Goal: Book appointment/travel/reservation

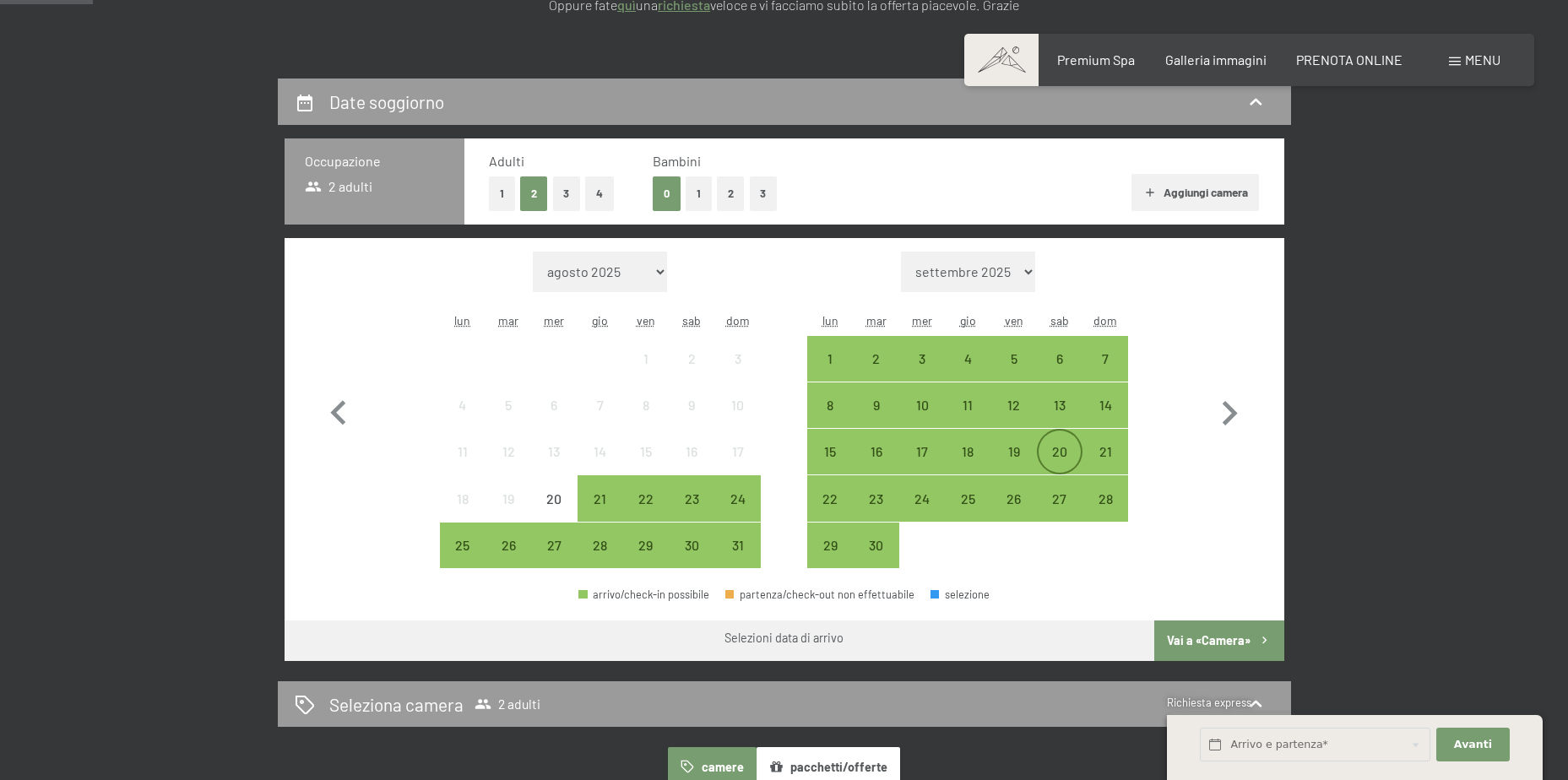
click at [1069, 453] on div "20" at bounding box center [1060, 466] width 42 height 42
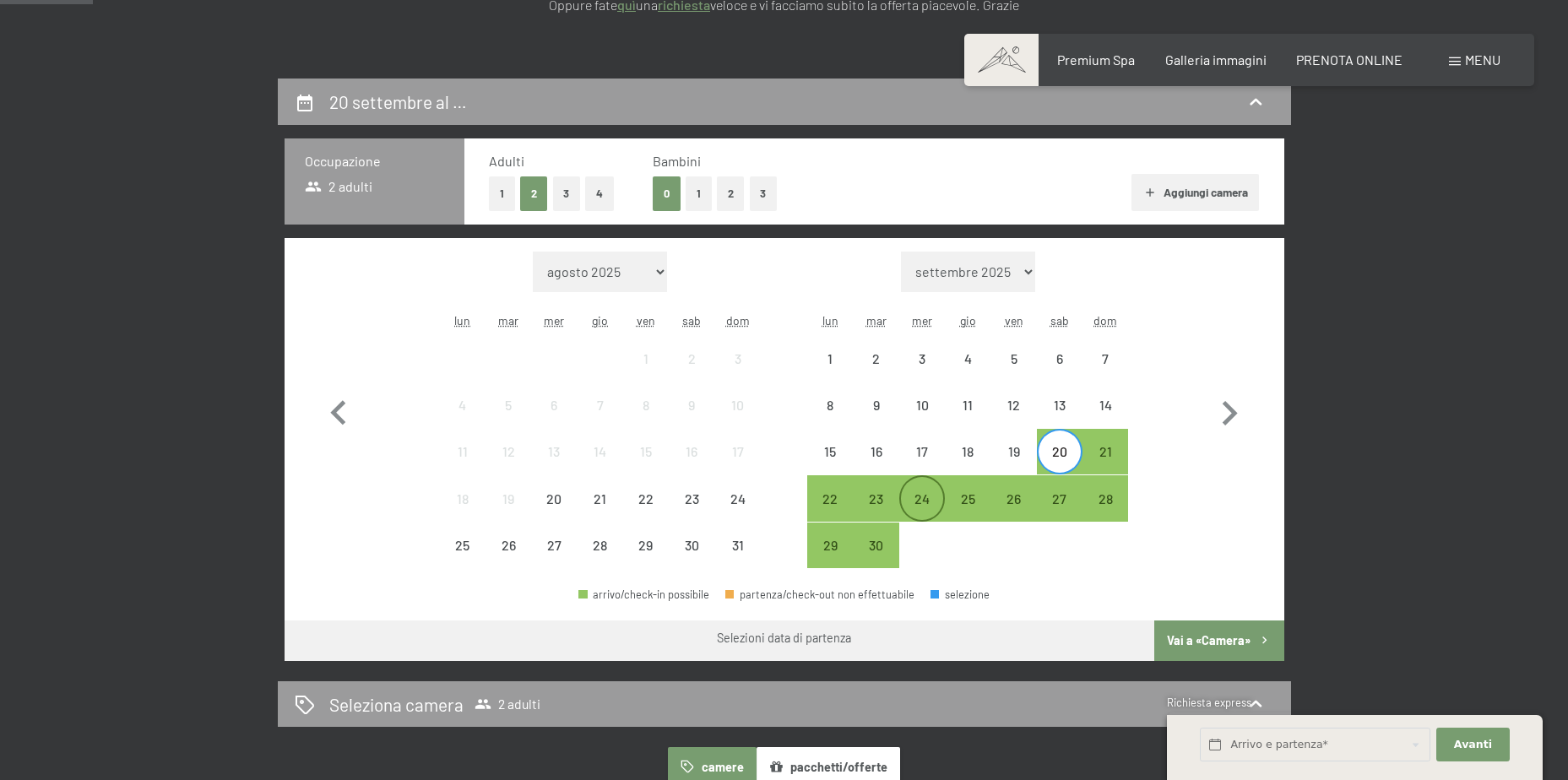
click at [933, 495] on div "24" at bounding box center [922, 513] width 42 height 42
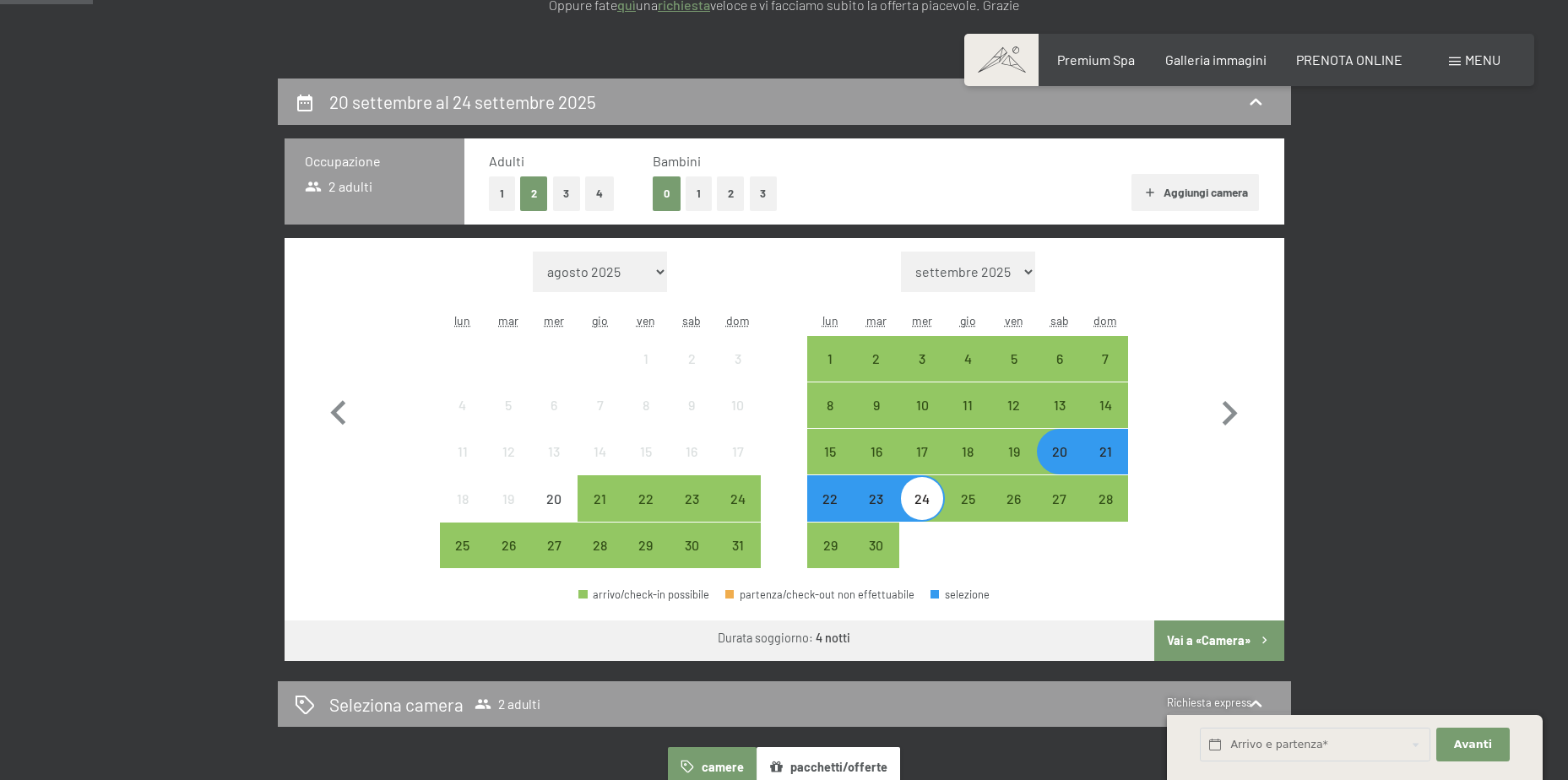
click at [1231, 639] on button "Vai a «Camera»" at bounding box center [1219, 641] width 129 height 41
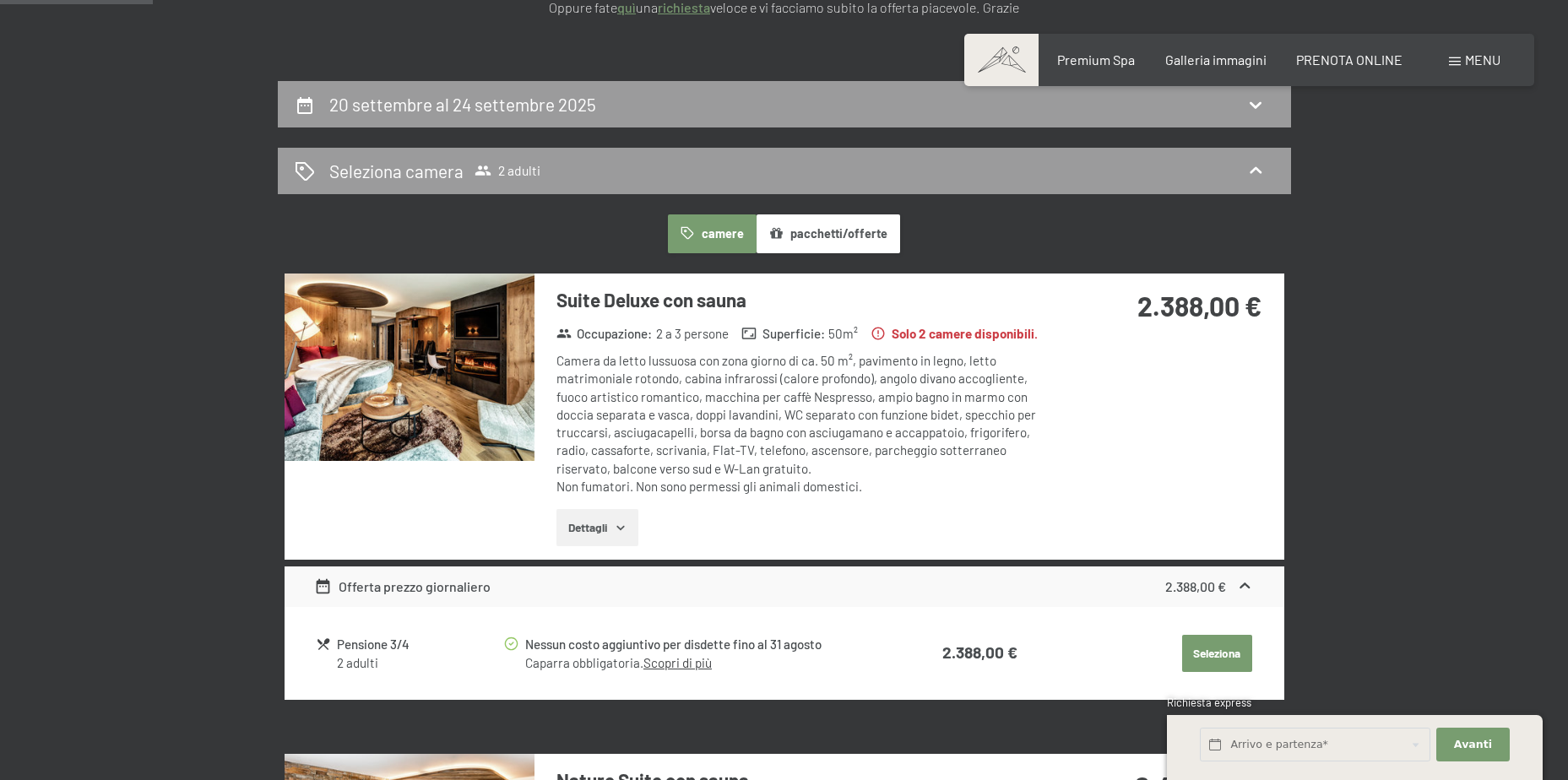
scroll to position [331, 0]
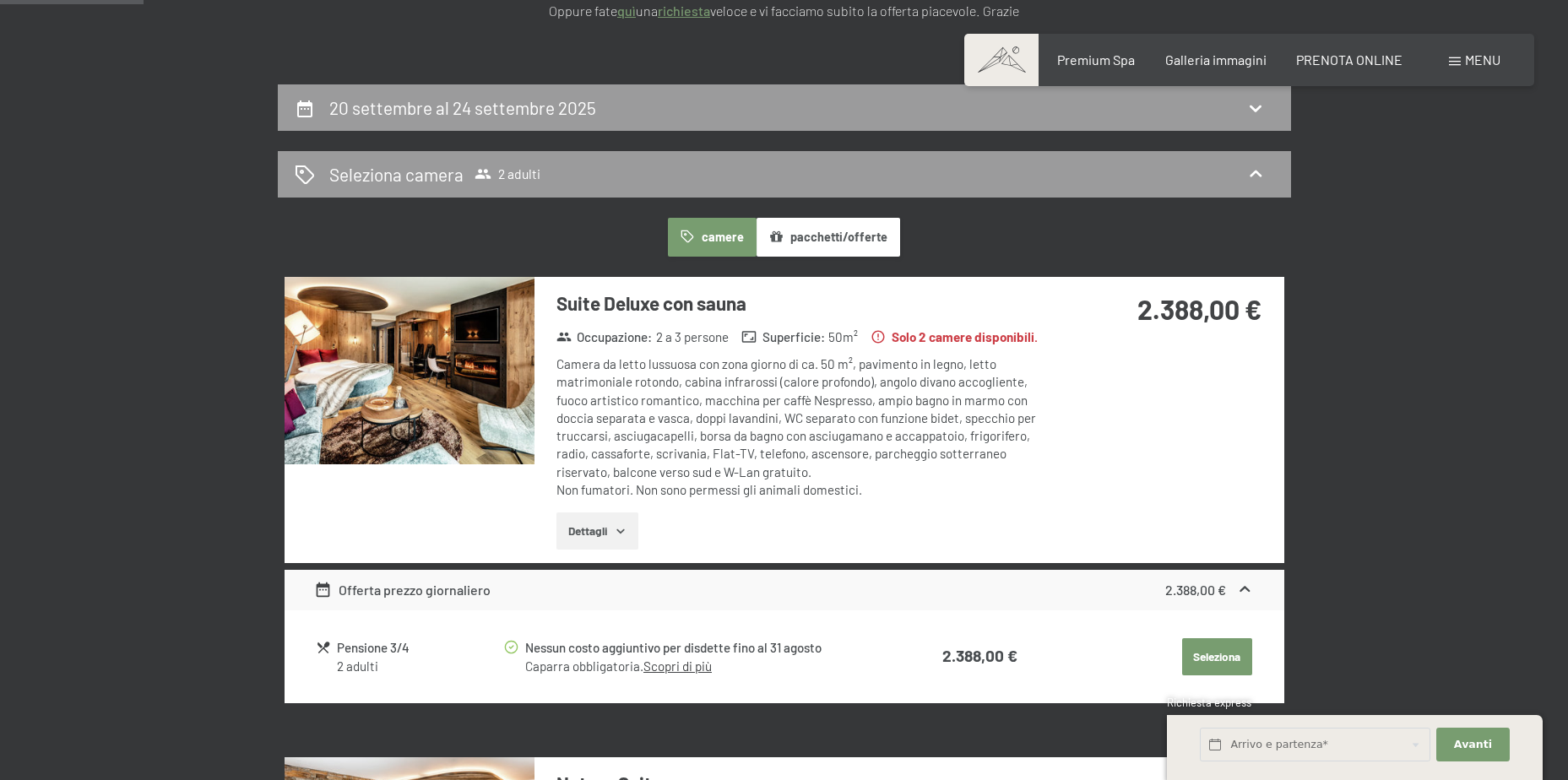
click at [617, 536] on icon "button" at bounding box center [620, 531] width 14 height 14
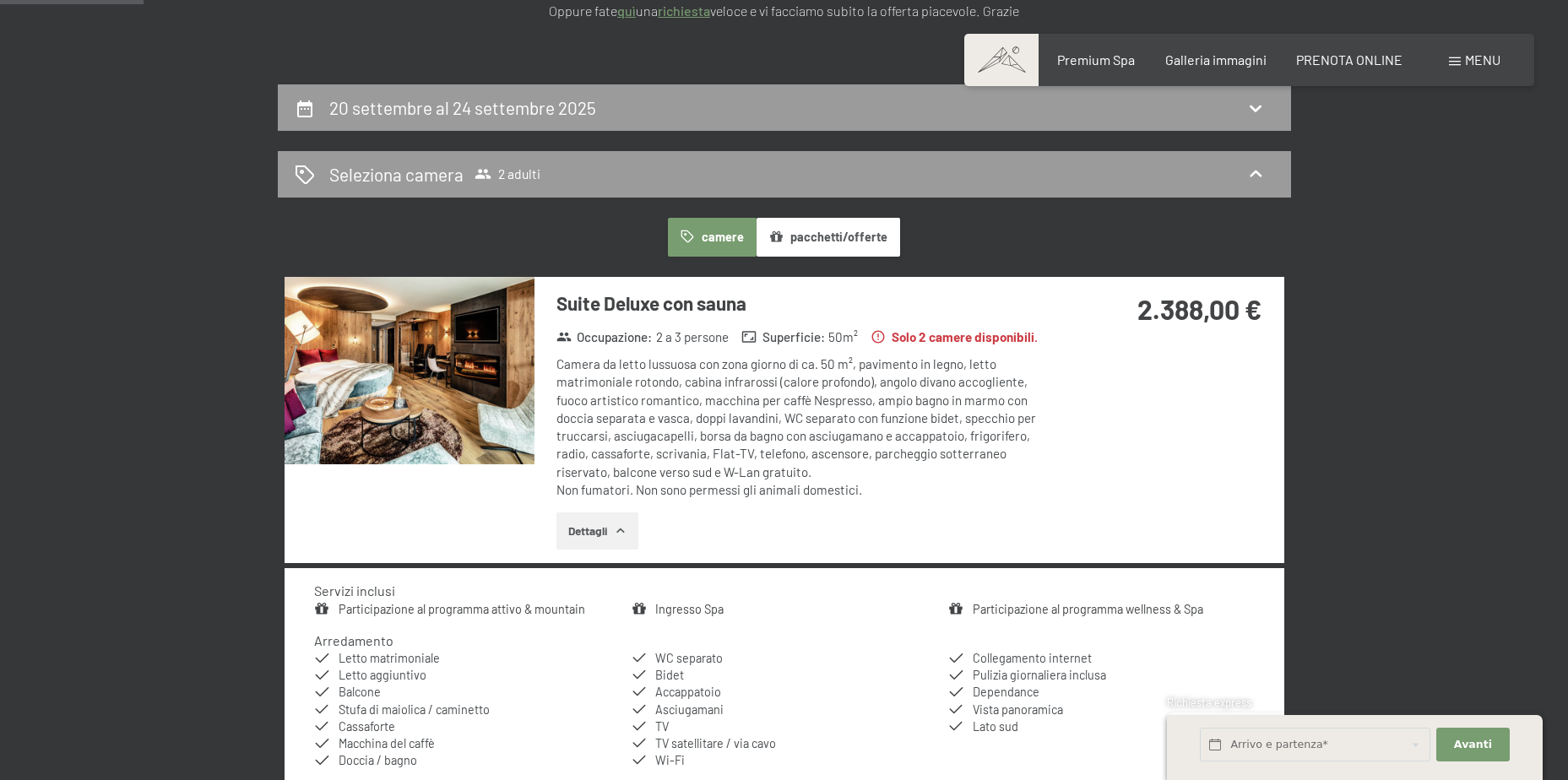
click at [617, 536] on icon "button" at bounding box center [620, 531] width 14 height 14
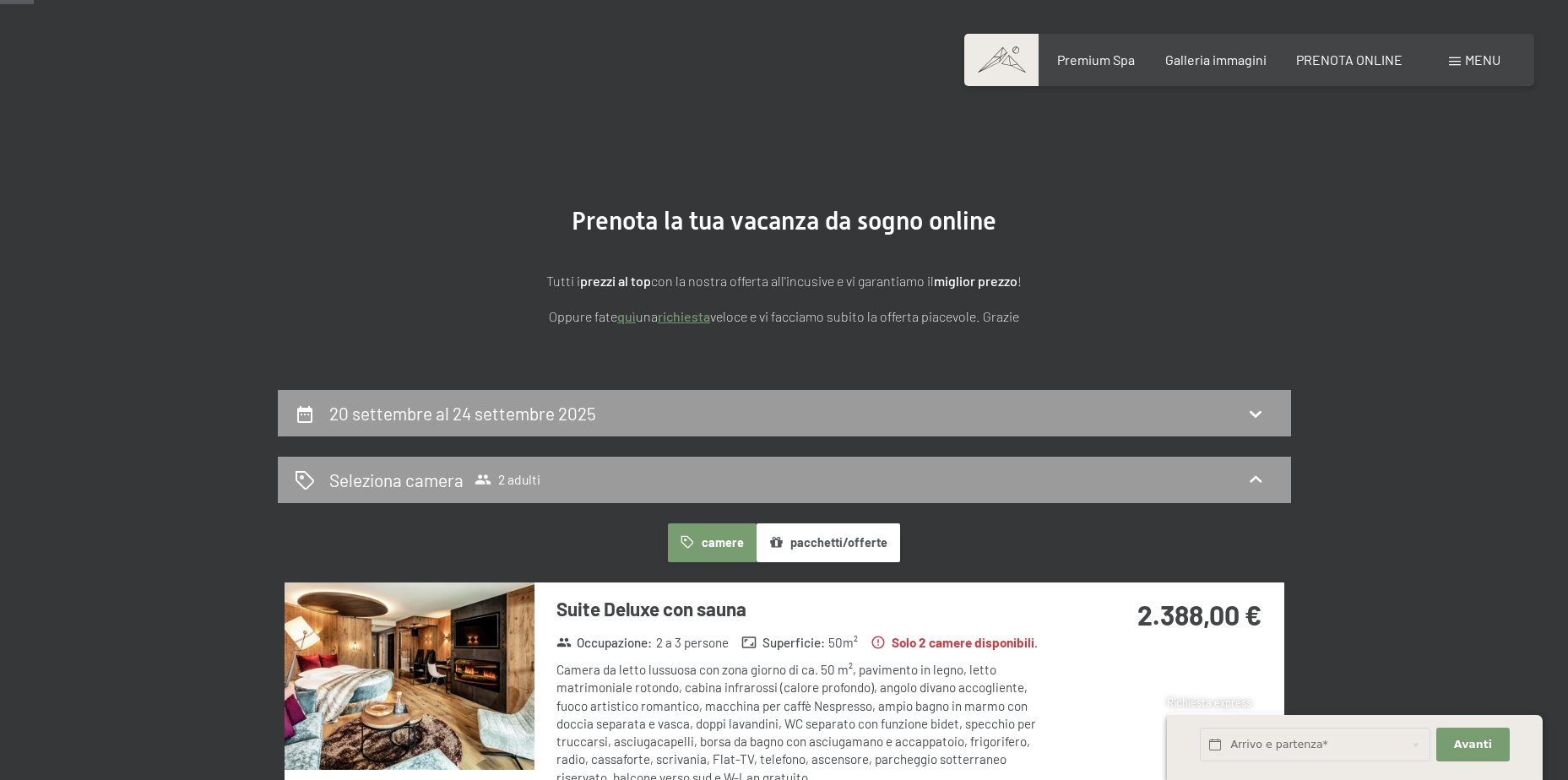
scroll to position [0, 0]
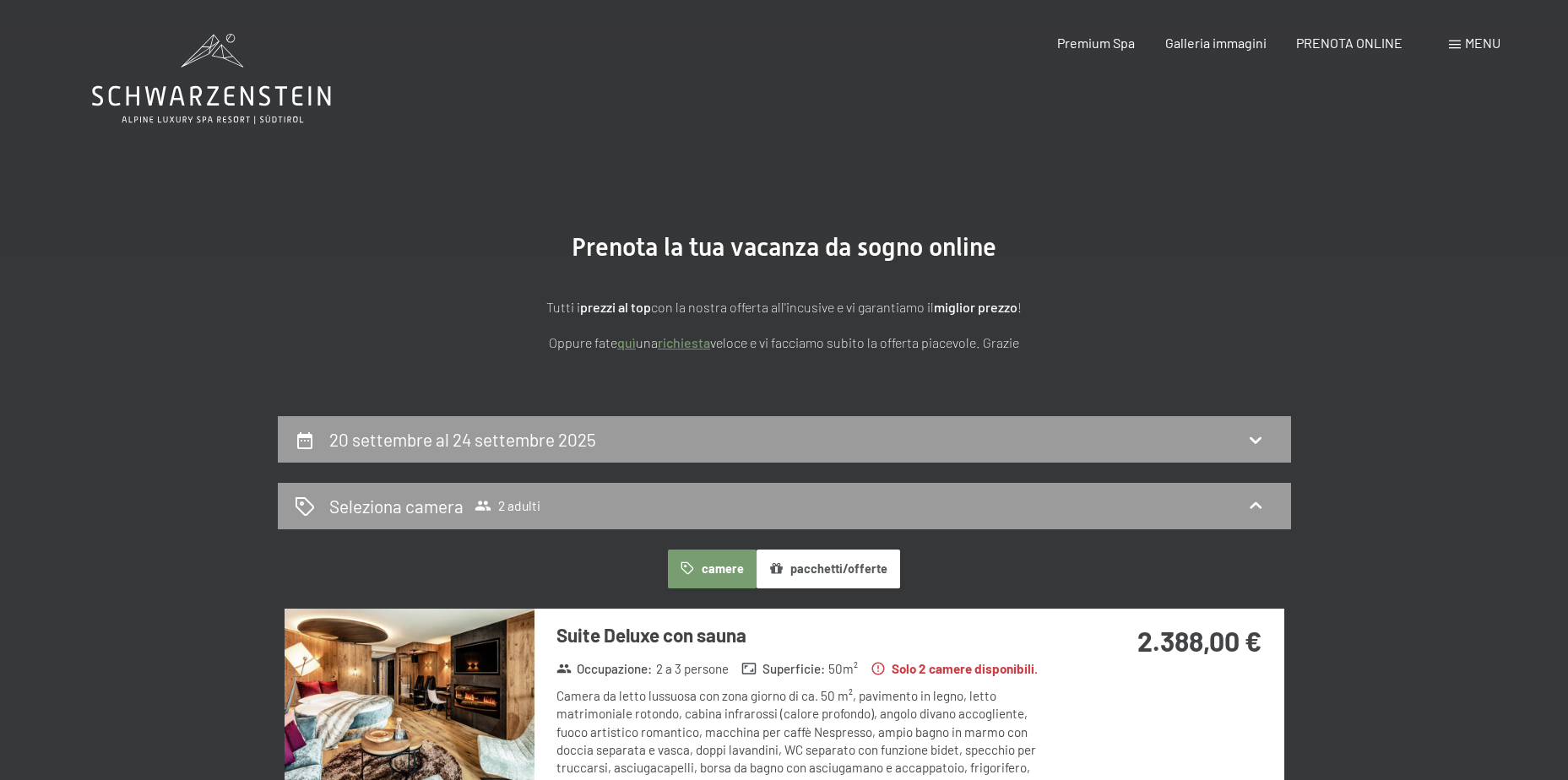
click at [614, 445] on label "Consenso marketing*" at bounding box center [682, 439] width 136 height 17
click at [614, 445] on input "Consenso marketing*" at bounding box center [605, 439] width 17 height 17
checkbox input "false"
click at [505, 440] on h2 "20 settembre al 24 settembre 2025" at bounding box center [462, 439] width 267 height 21
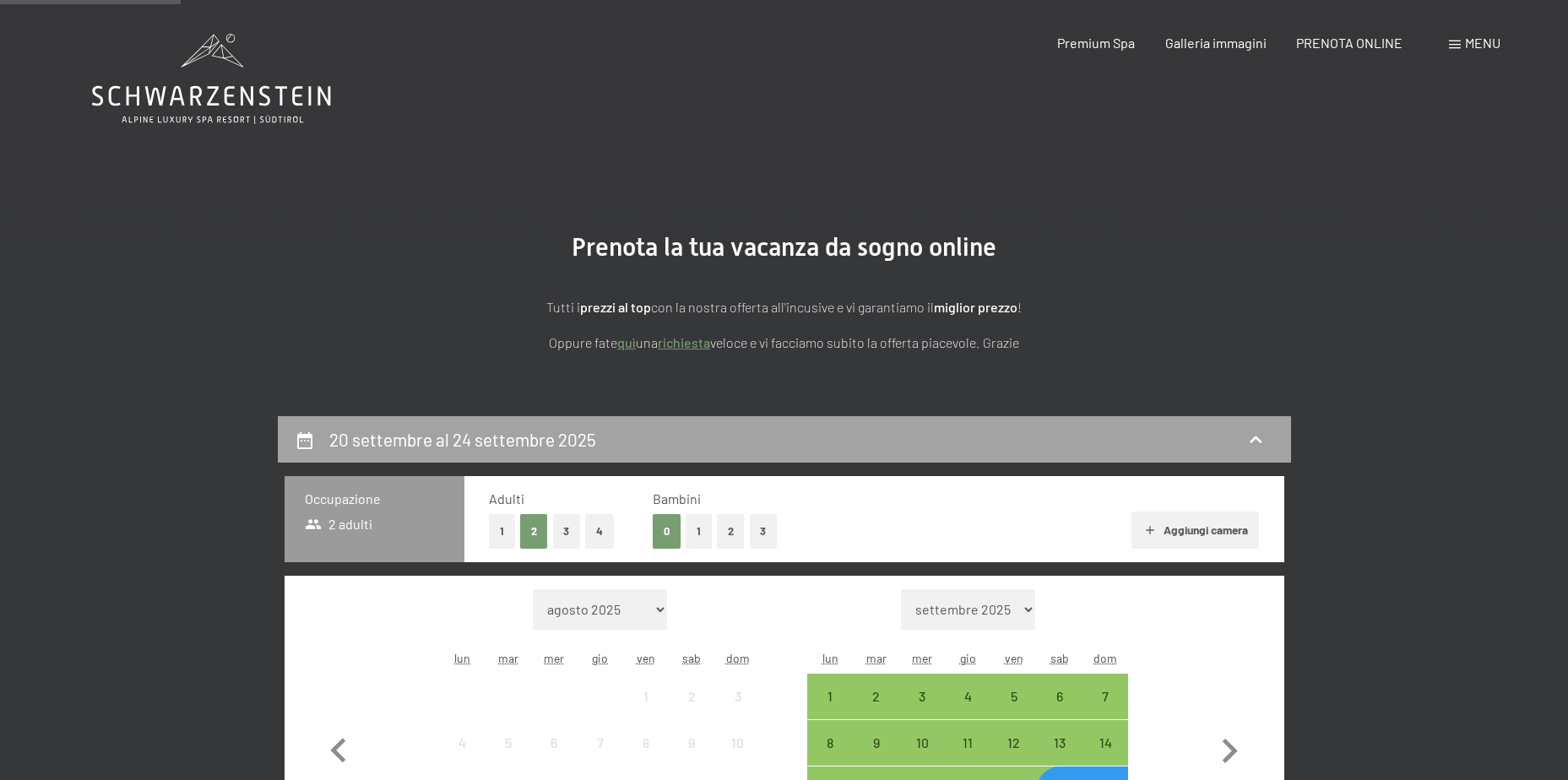
scroll to position [416, 0]
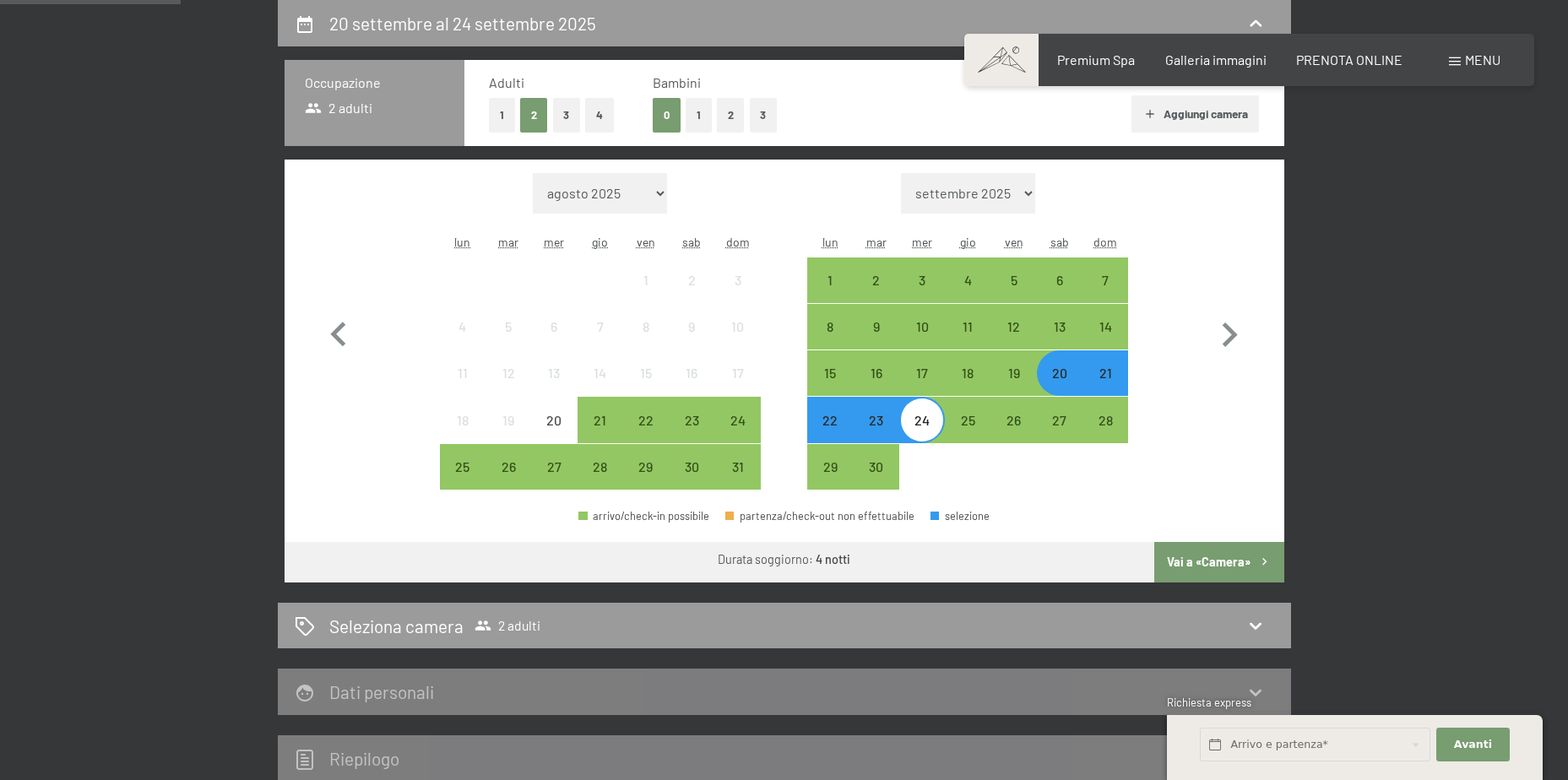
click at [1067, 369] on div "20" at bounding box center [1060, 387] width 42 height 42
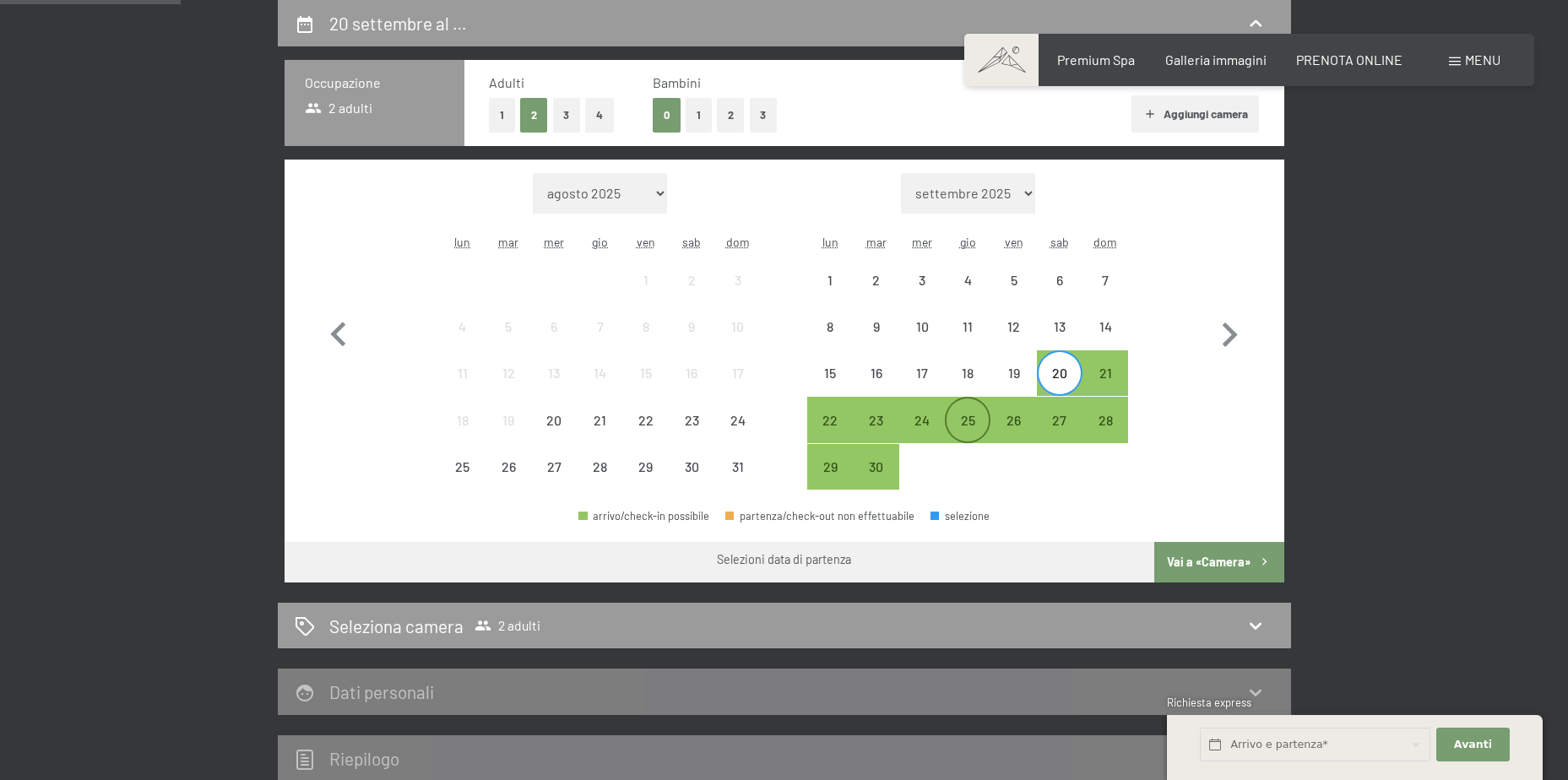
click at [957, 420] on div "25" at bounding box center [968, 435] width 42 height 42
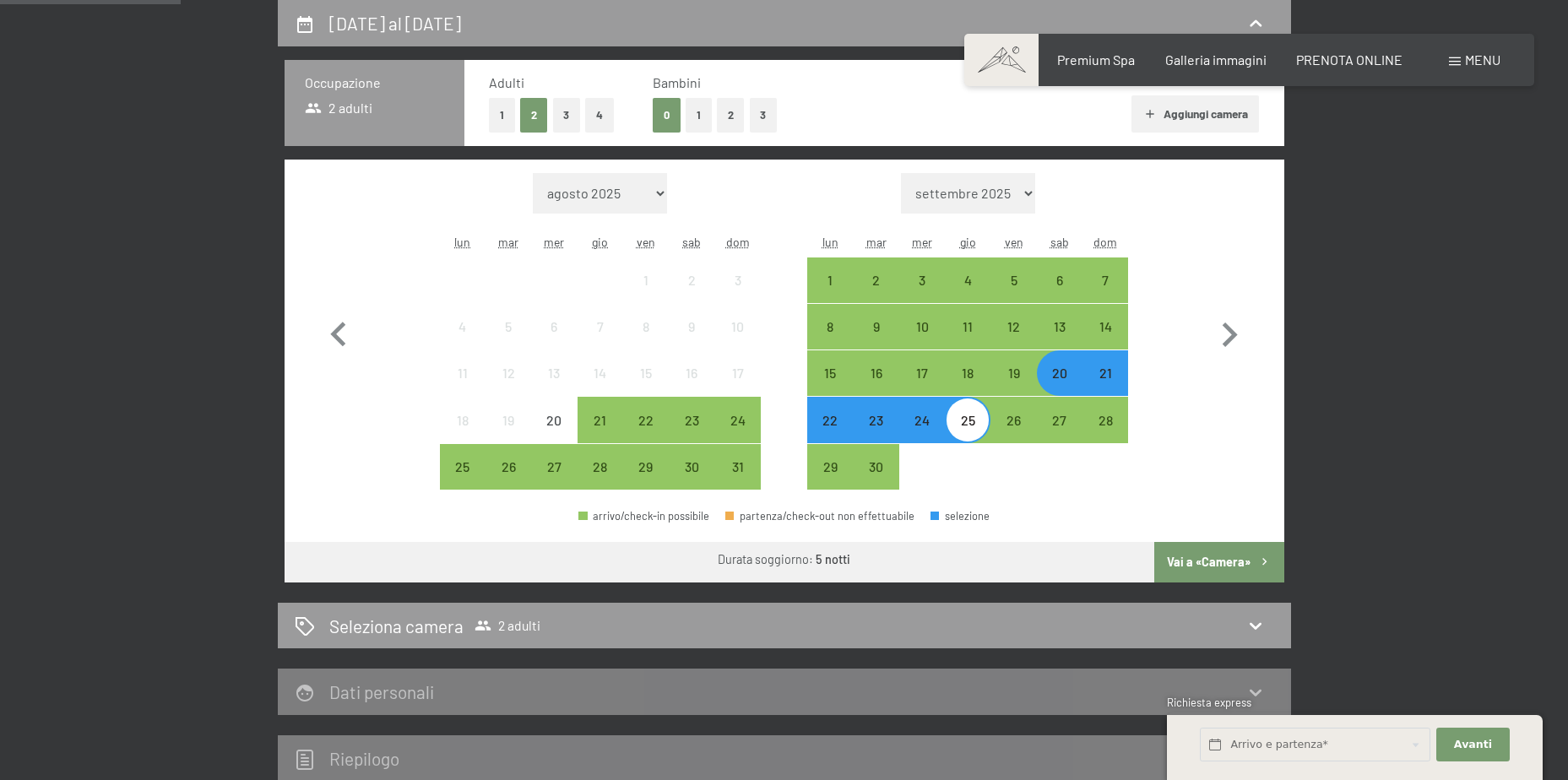
click at [1211, 561] on button "Vai a «Camera»" at bounding box center [1219, 562] width 129 height 41
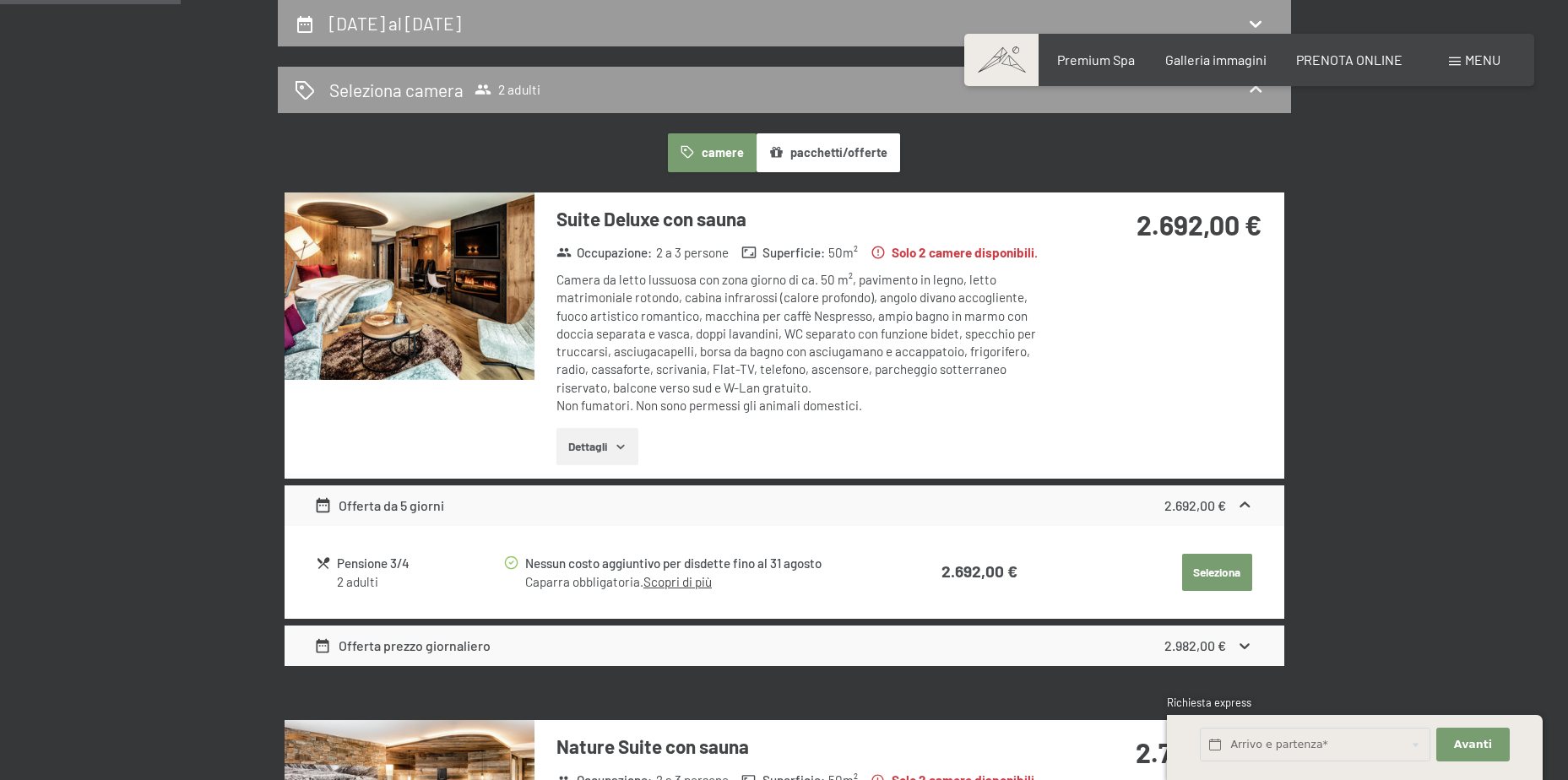
click at [614, 449] on icon "button" at bounding box center [620, 447] width 14 height 14
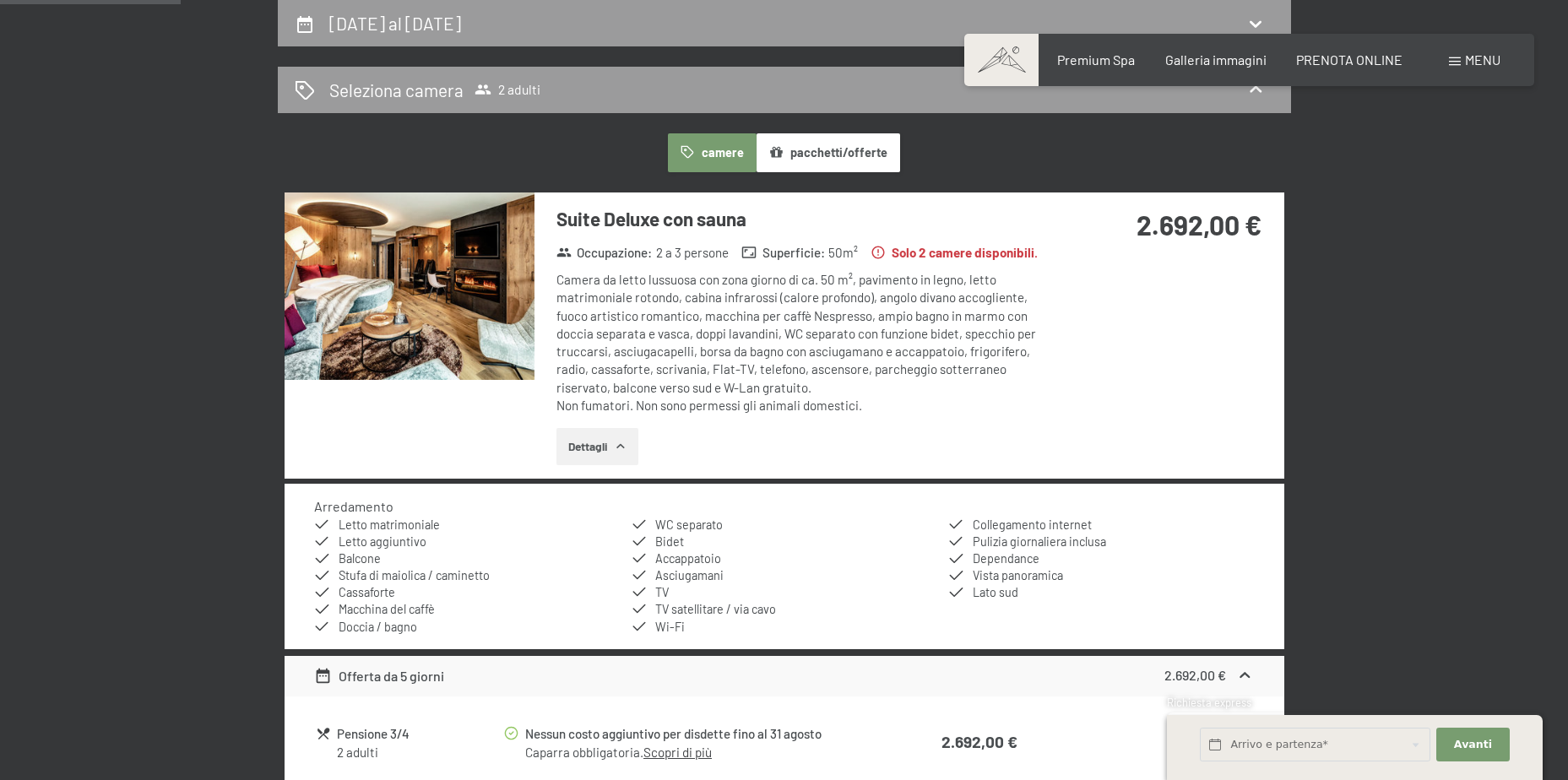
click at [382, 249] on img at bounding box center [410, 285] width 250 height 188
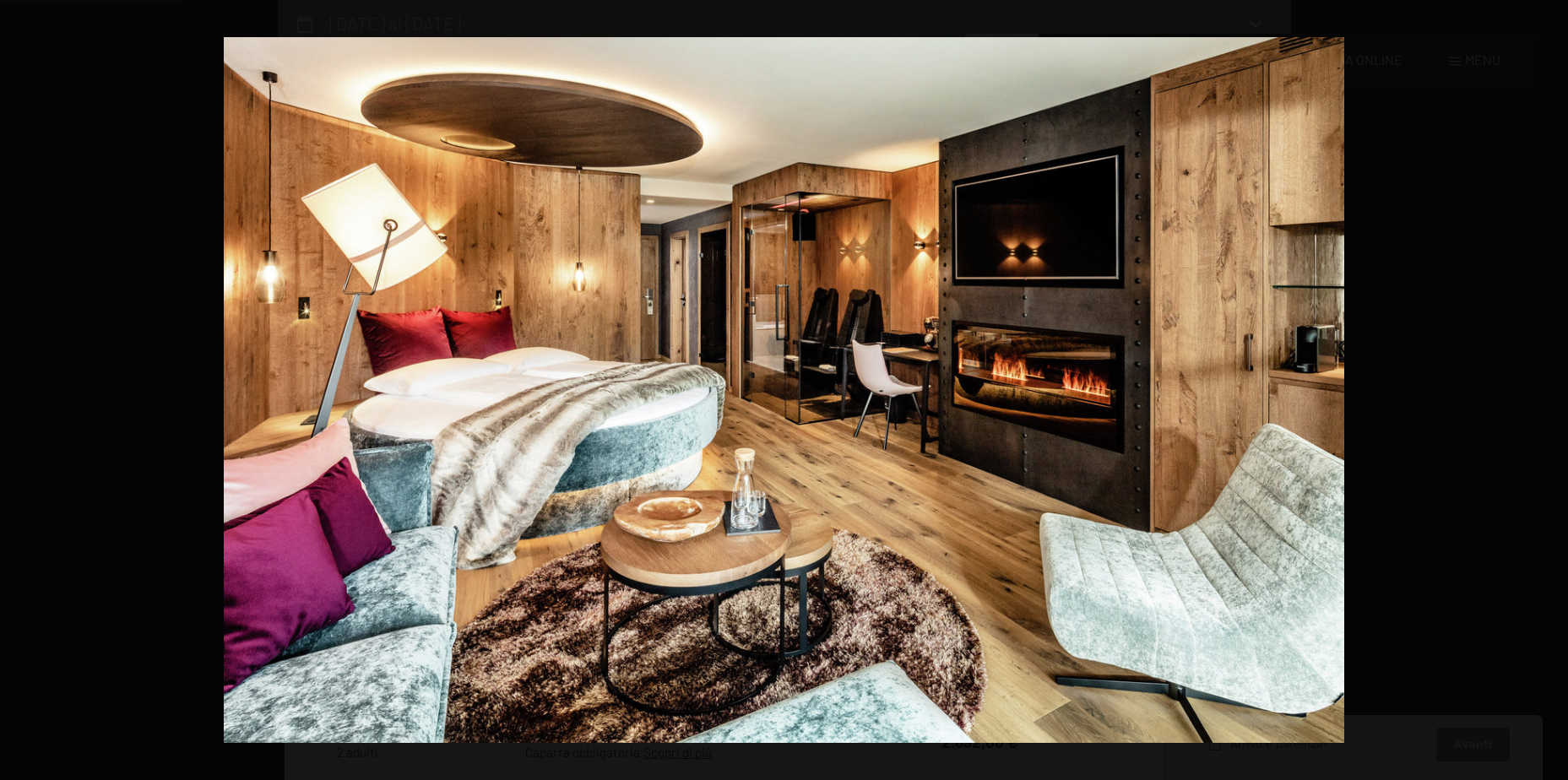
click at [1548, 387] on button "button" at bounding box center [1538, 389] width 59 height 84
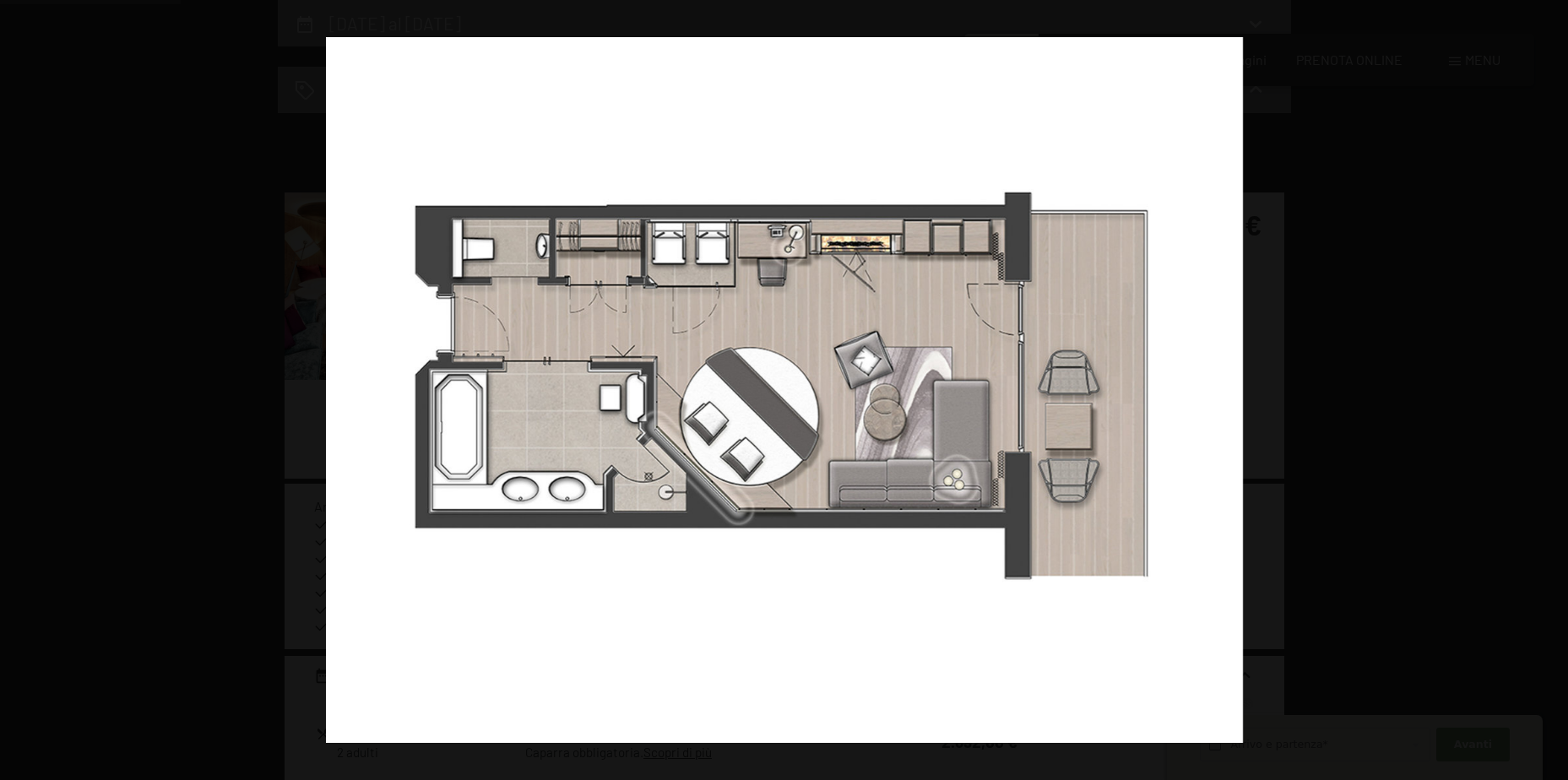
click at [1548, 387] on button "button" at bounding box center [1538, 389] width 59 height 84
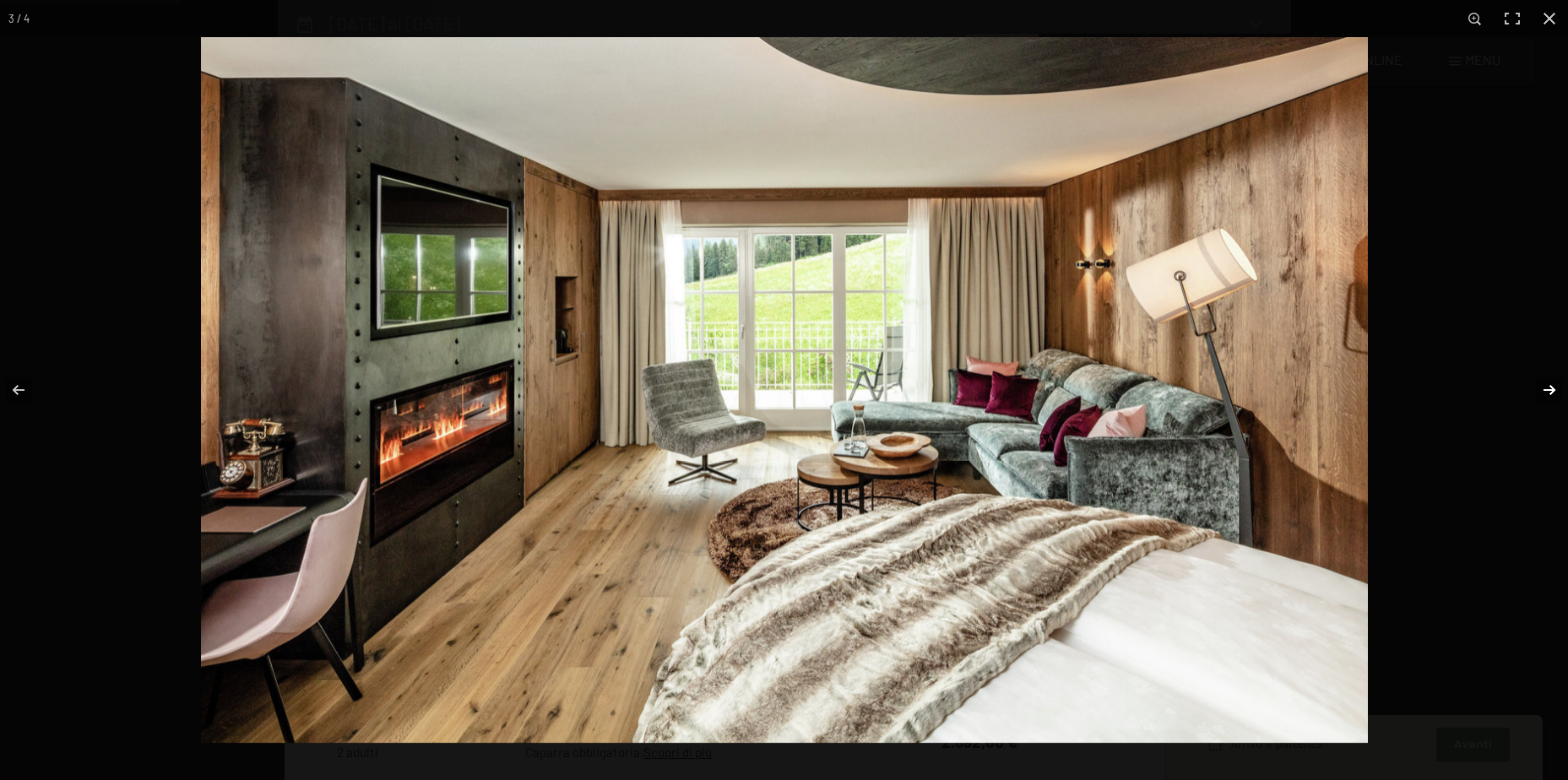
click at [1550, 390] on button "button" at bounding box center [1538, 389] width 59 height 84
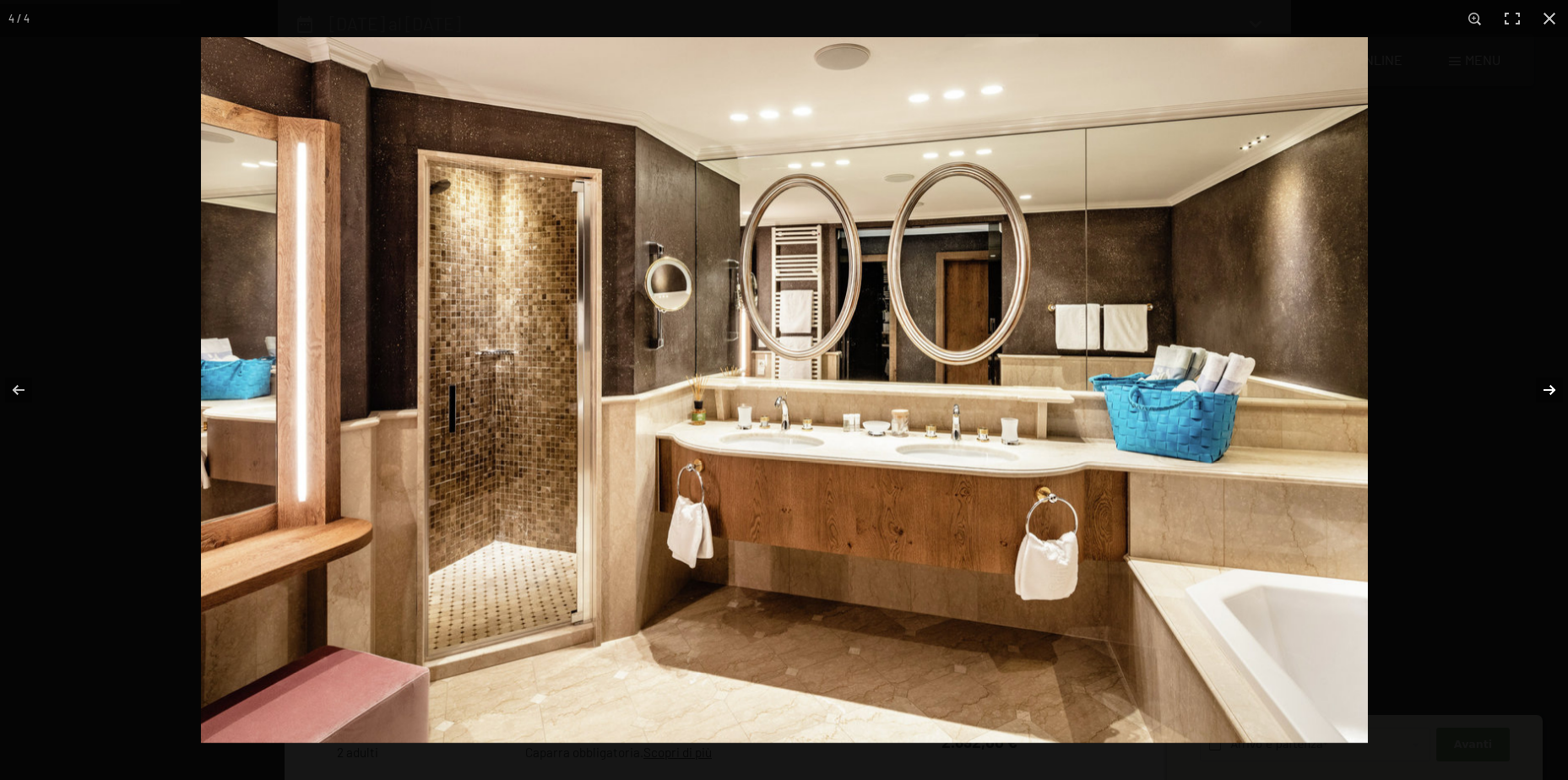
click at [1550, 390] on button "button" at bounding box center [1538, 389] width 59 height 84
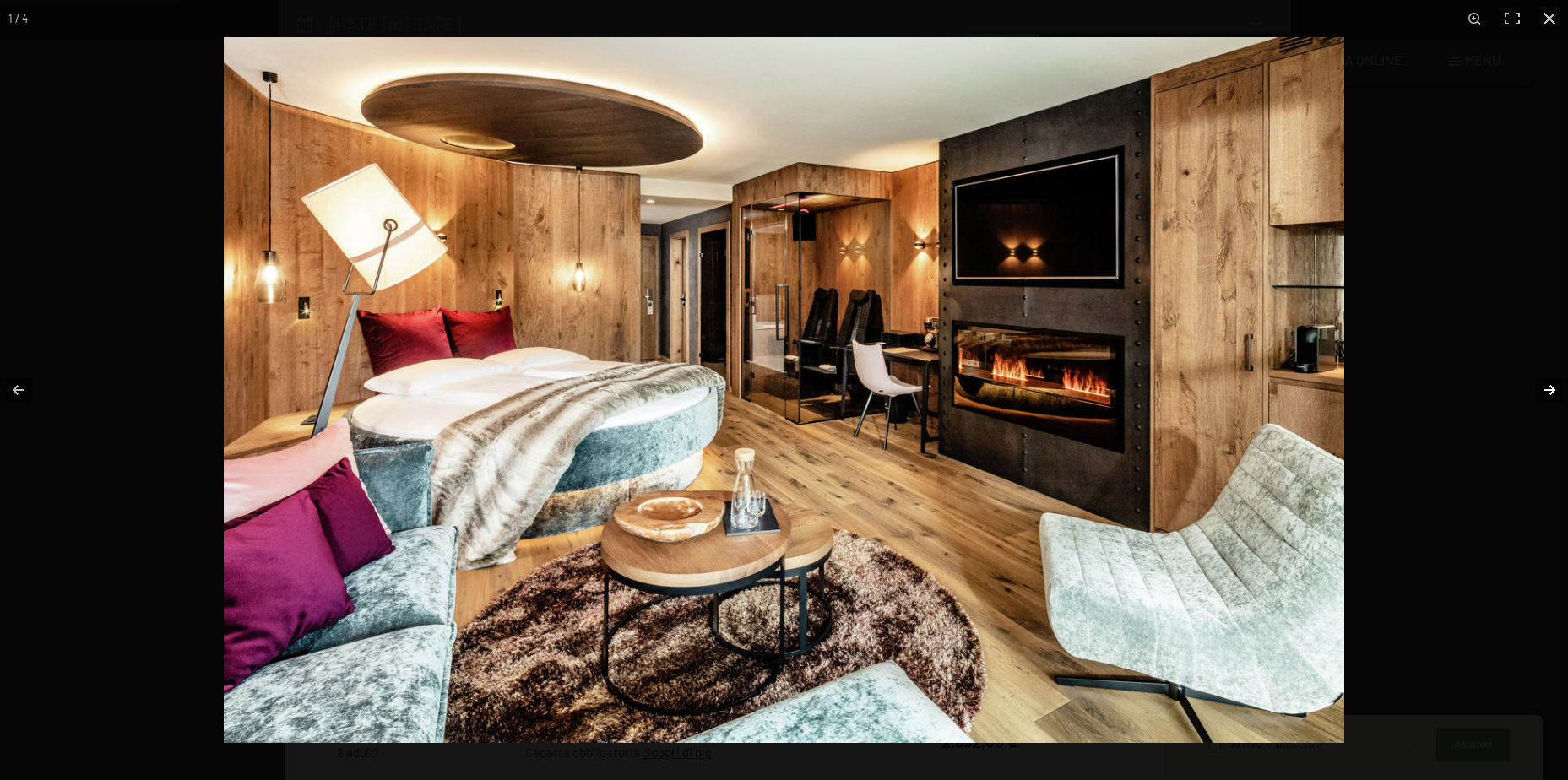
click at [1550, 390] on button "button" at bounding box center [1538, 389] width 59 height 84
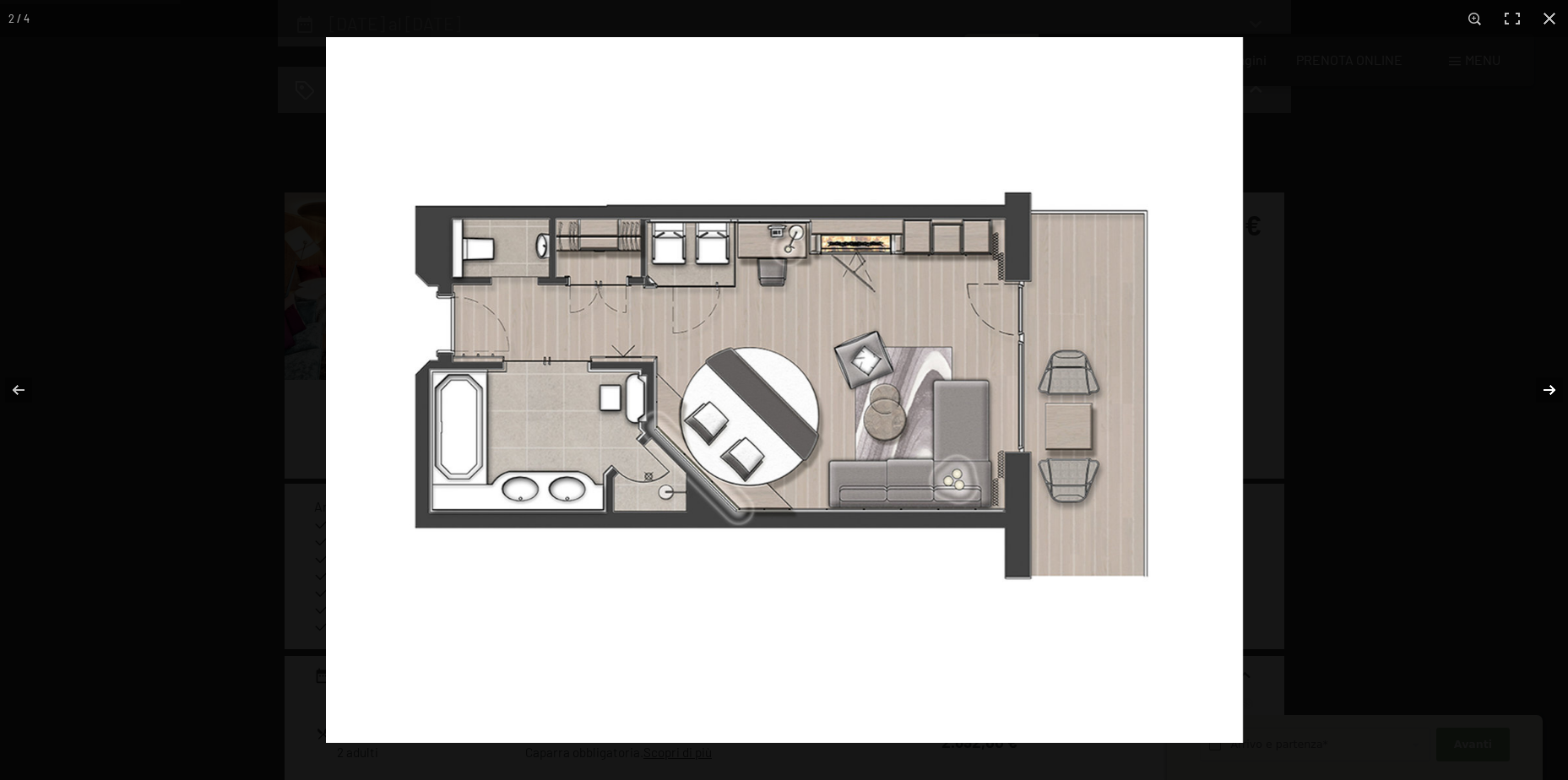
click at [1550, 390] on button "button" at bounding box center [1538, 389] width 59 height 84
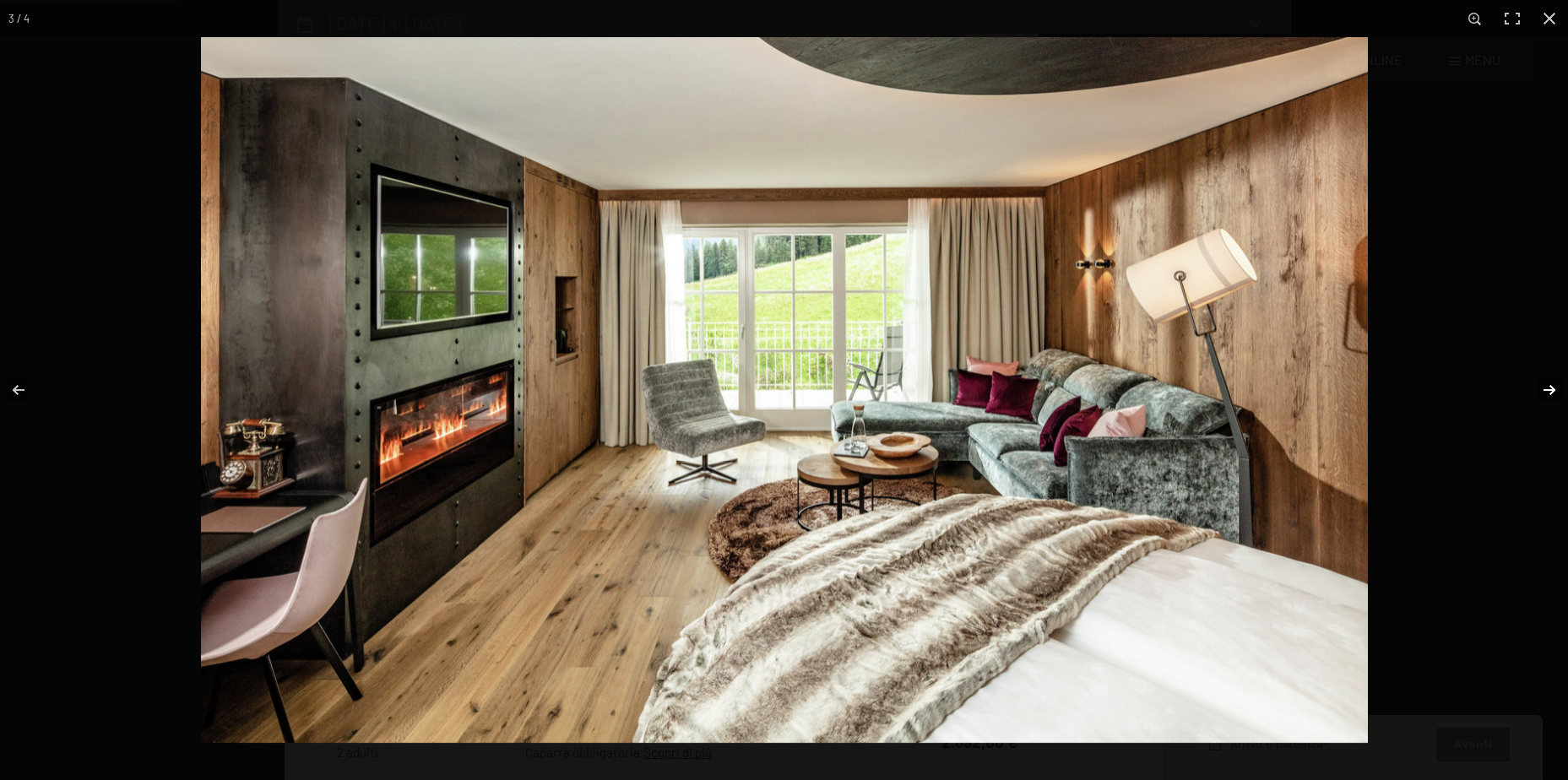
click at [1550, 390] on button "button" at bounding box center [1538, 389] width 59 height 84
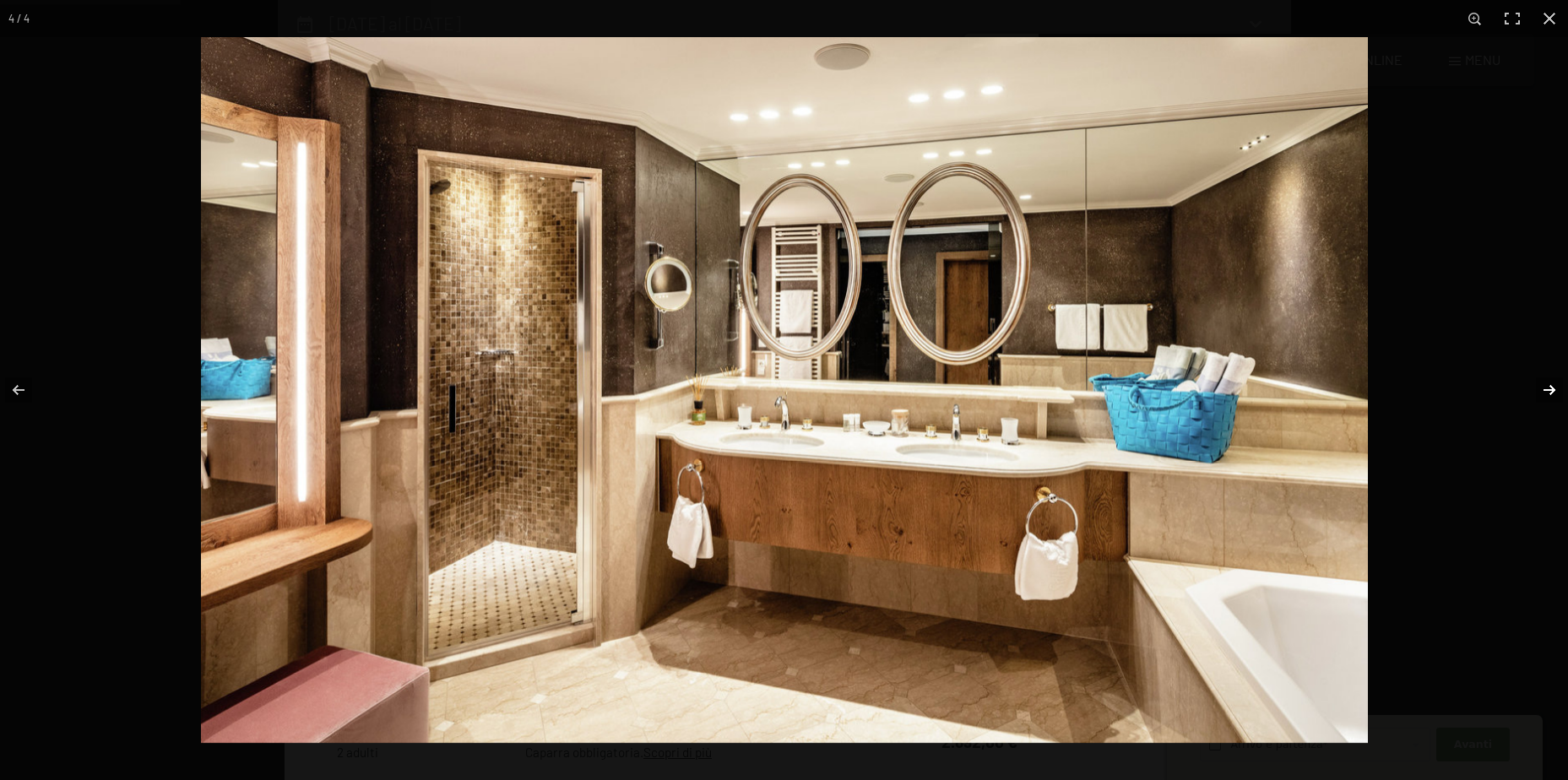
click at [1550, 390] on button "button" at bounding box center [1538, 389] width 59 height 84
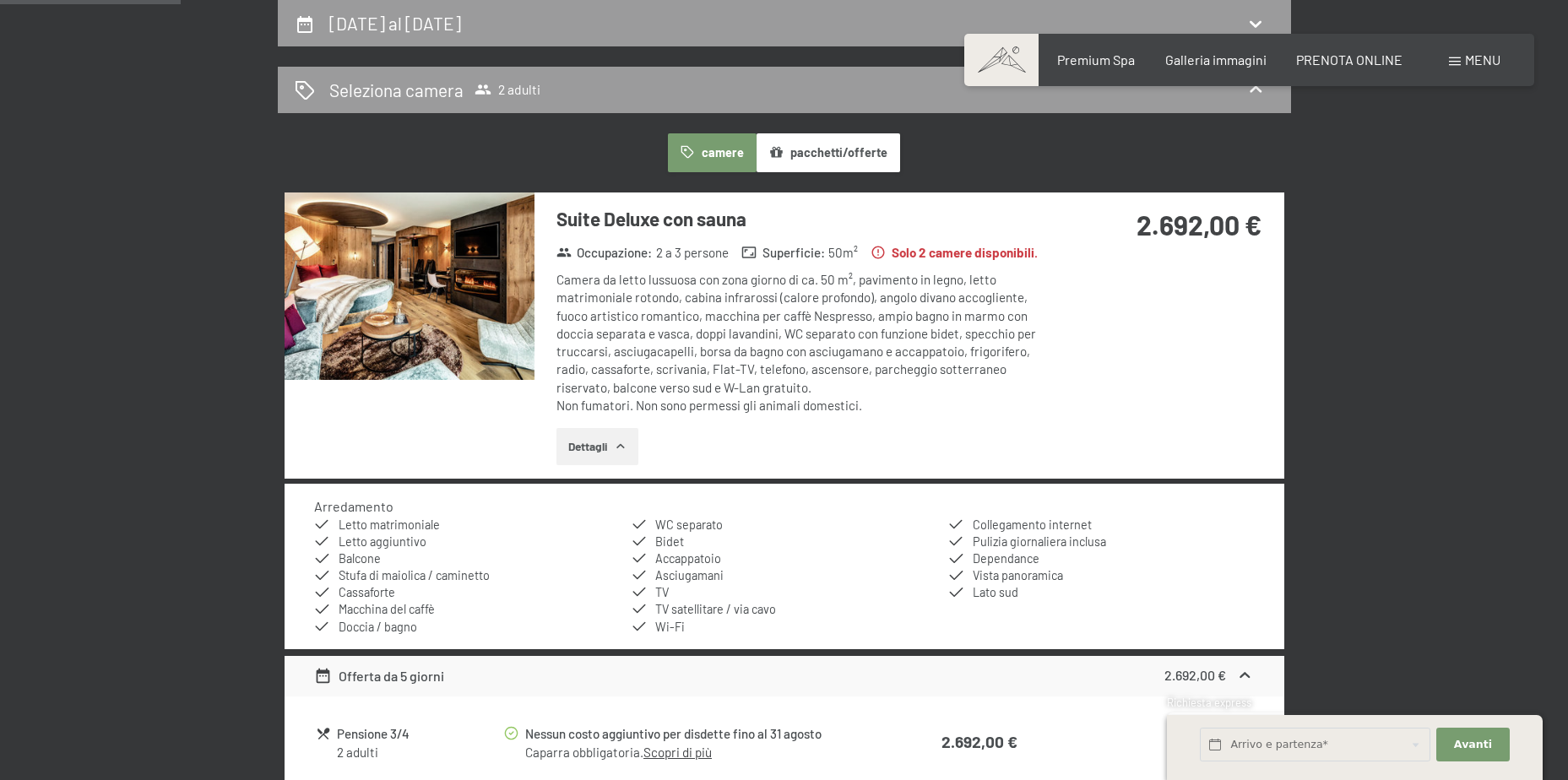
click at [0, 0] on button "button" at bounding box center [0, 0] width 0 height 0
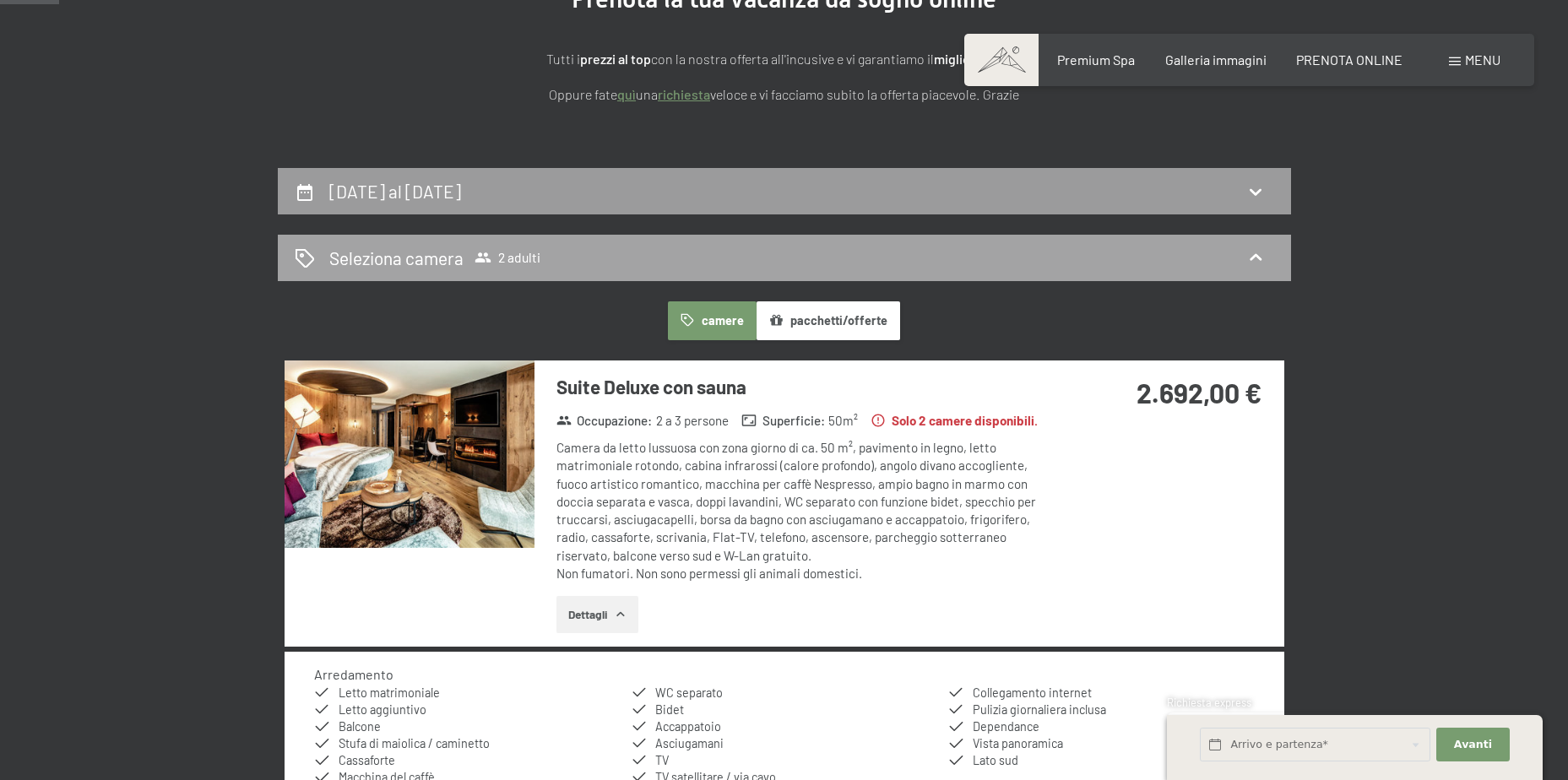
scroll to position [253, 0]
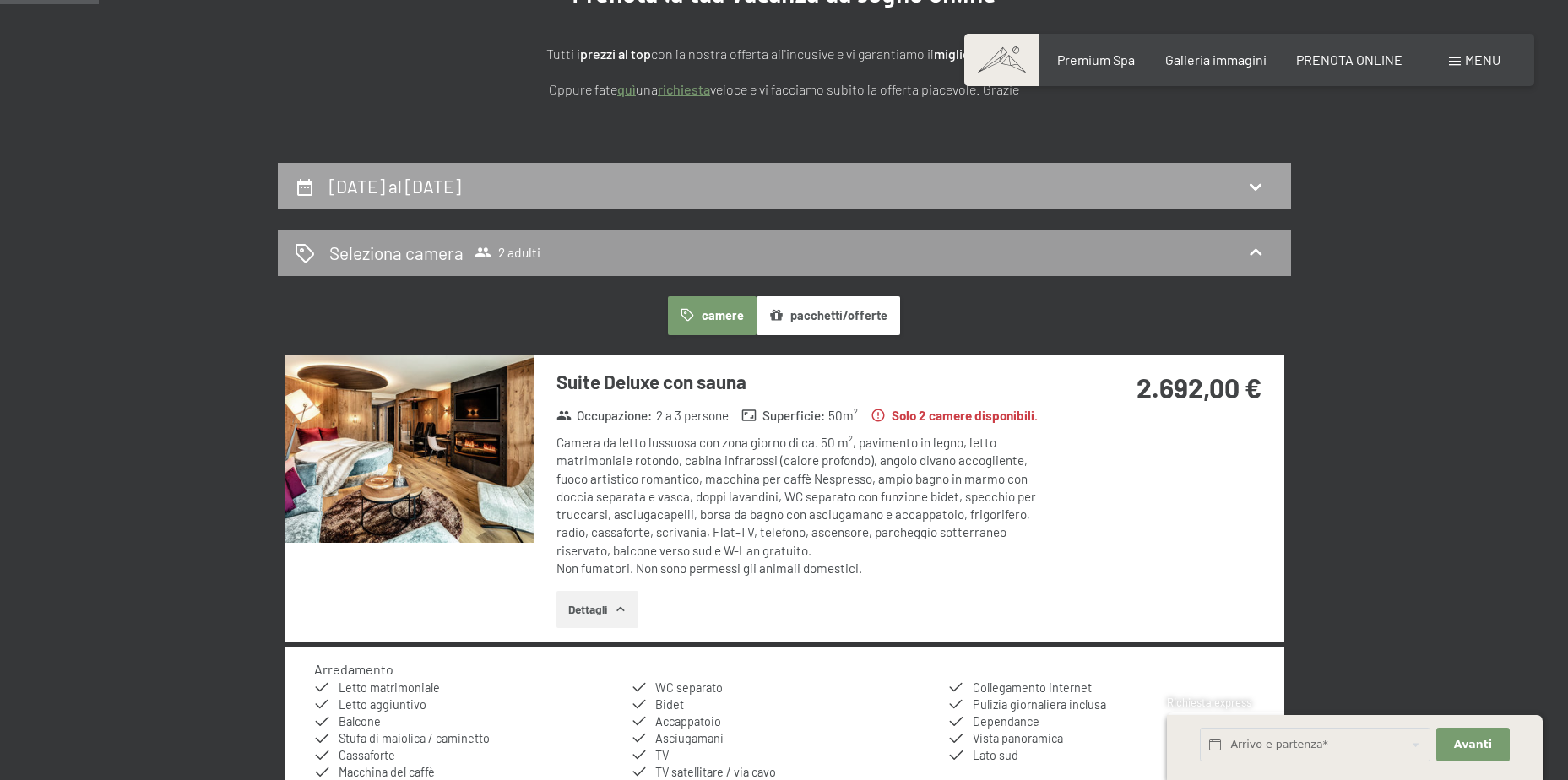
click at [1258, 195] on icon at bounding box center [1255, 187] width 20 height 20
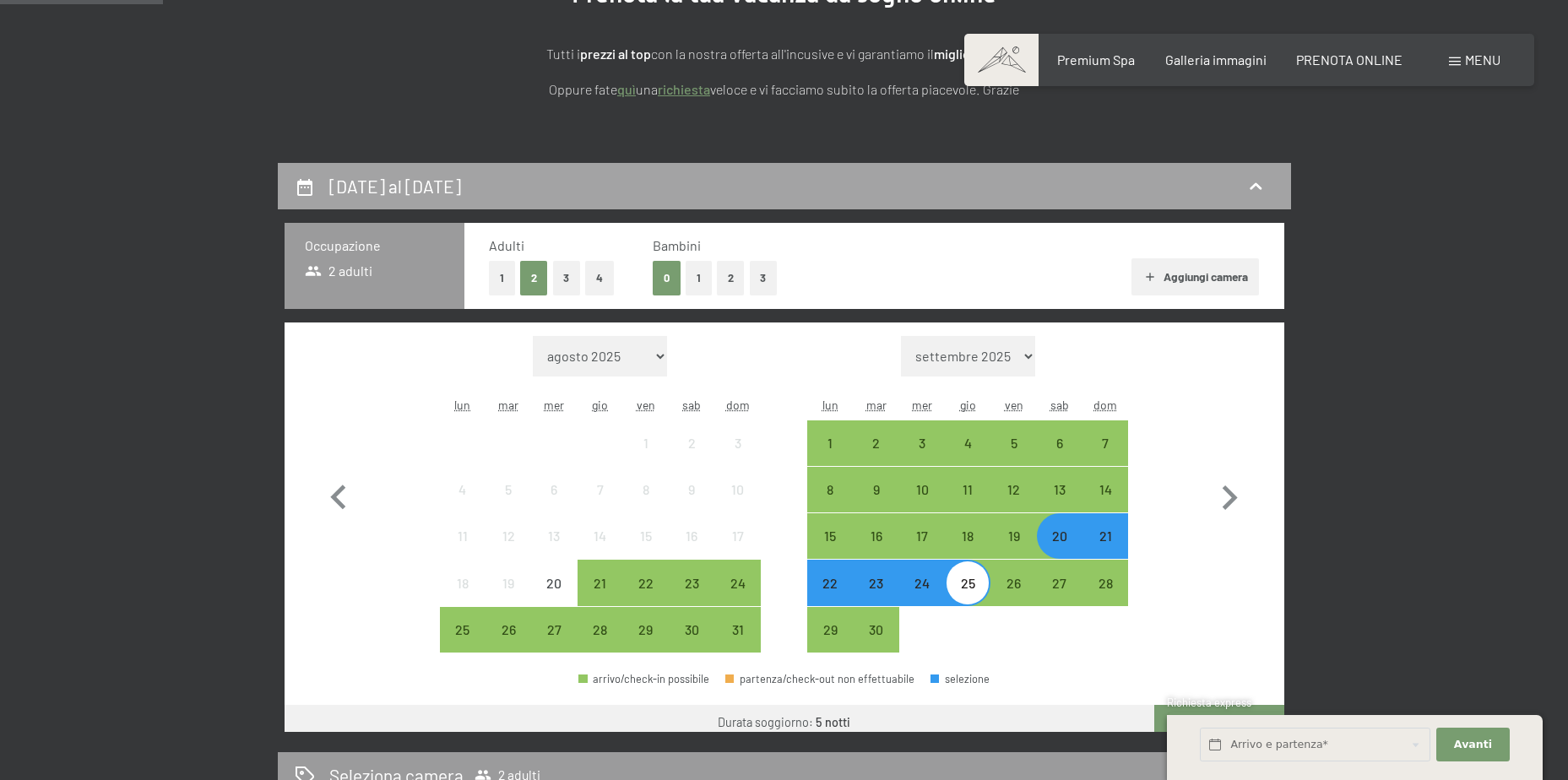
scroll to position [416, 0]
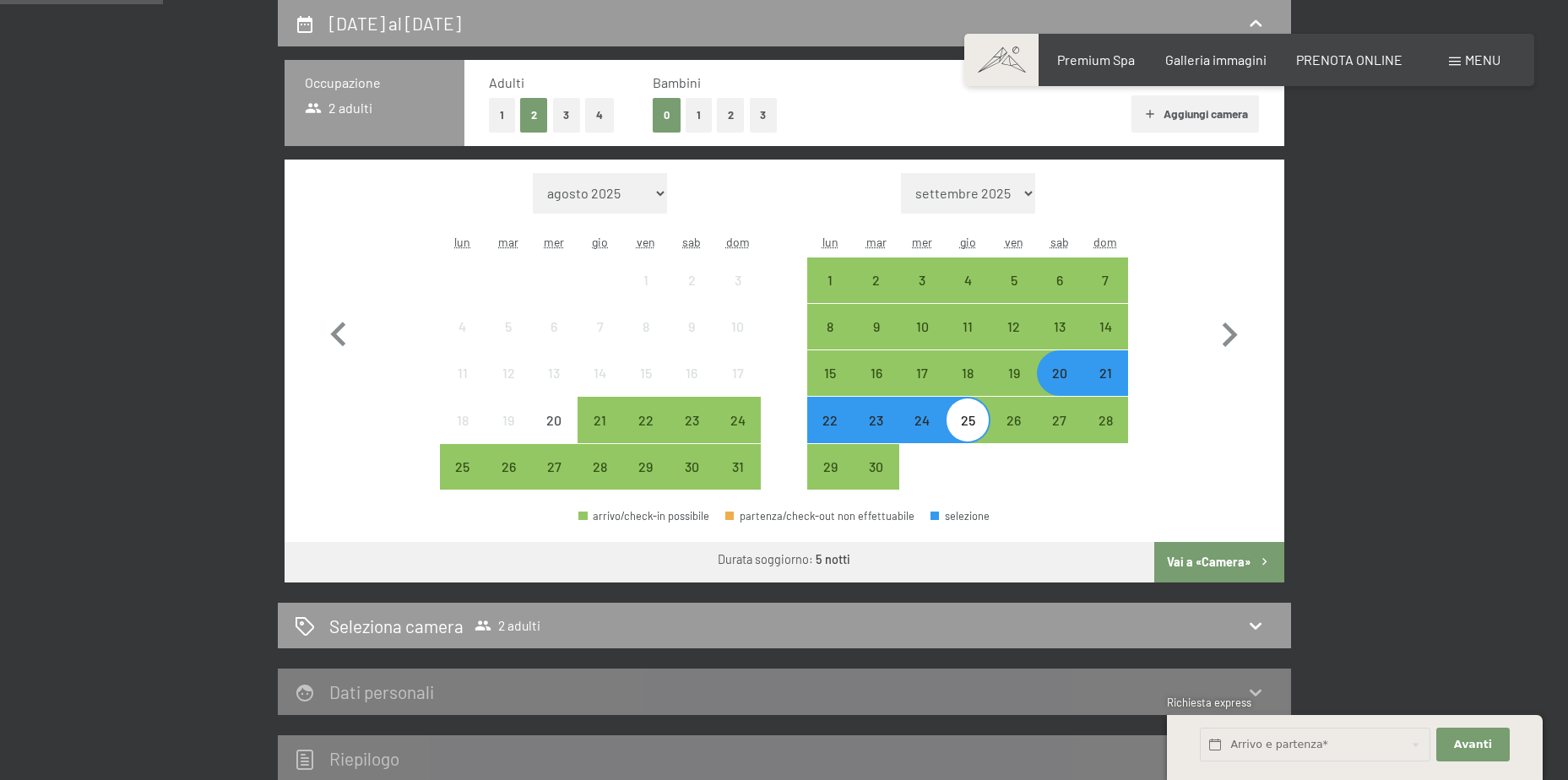
click at [1069, 362] on div "20" at bounding box center [1060, 373] width 42 height 42
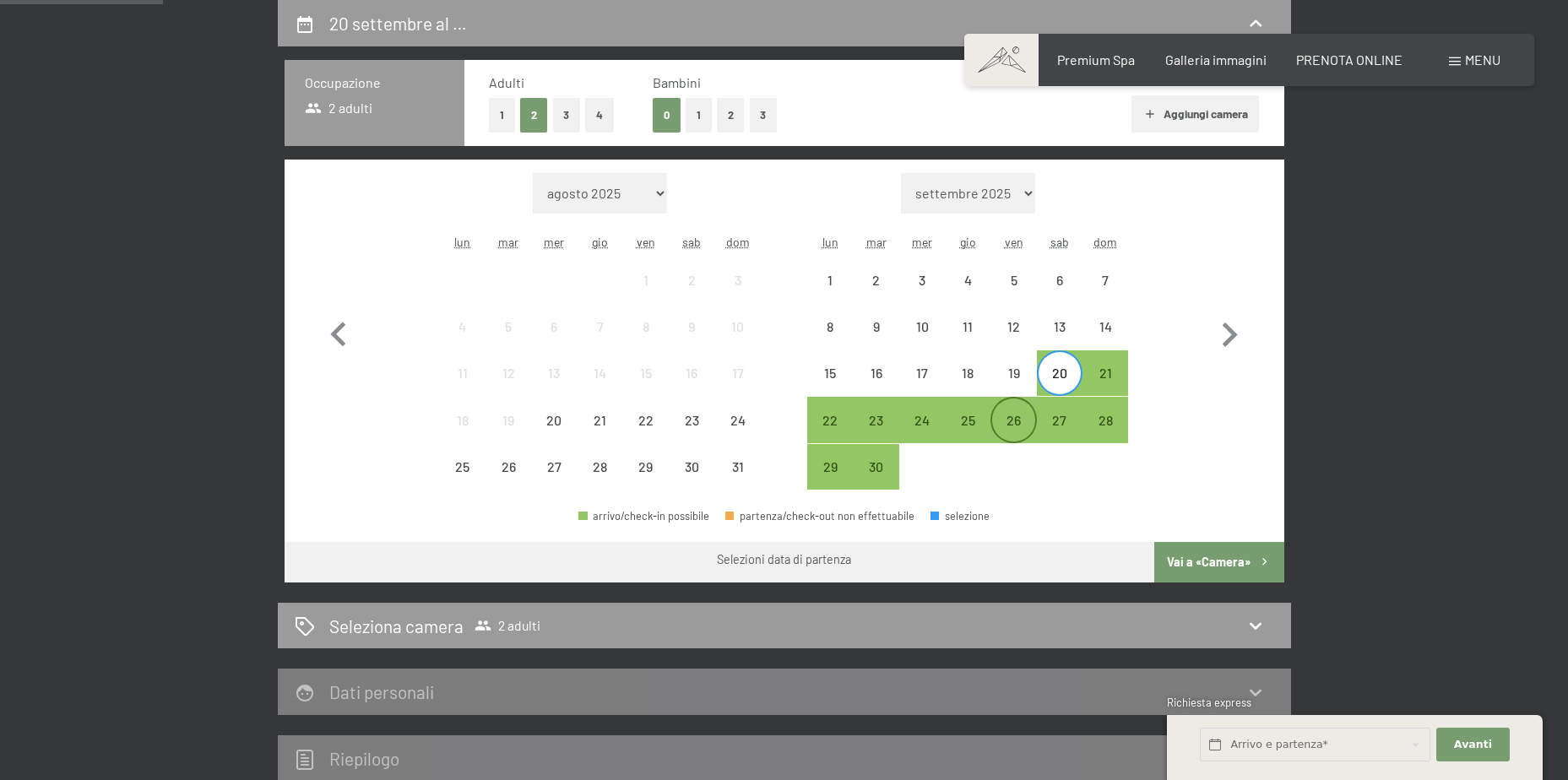
click at [1016, 425] on div "26" at bounding box center [1013, 435] width 42 height 42
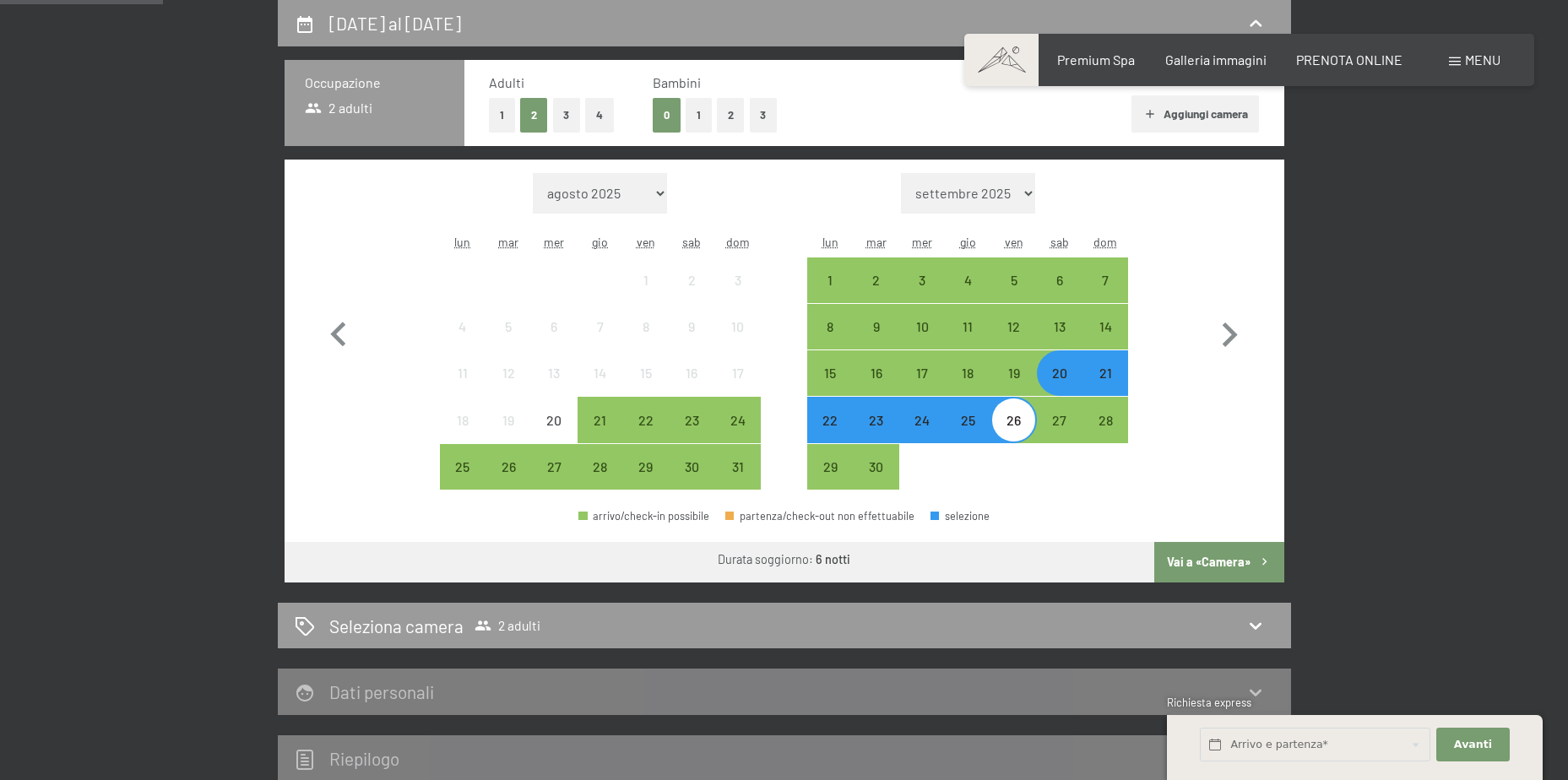
click at [1236, 562] on button "Vai a «Camera»" at bounding box center [1219, 562] width 129 height 41
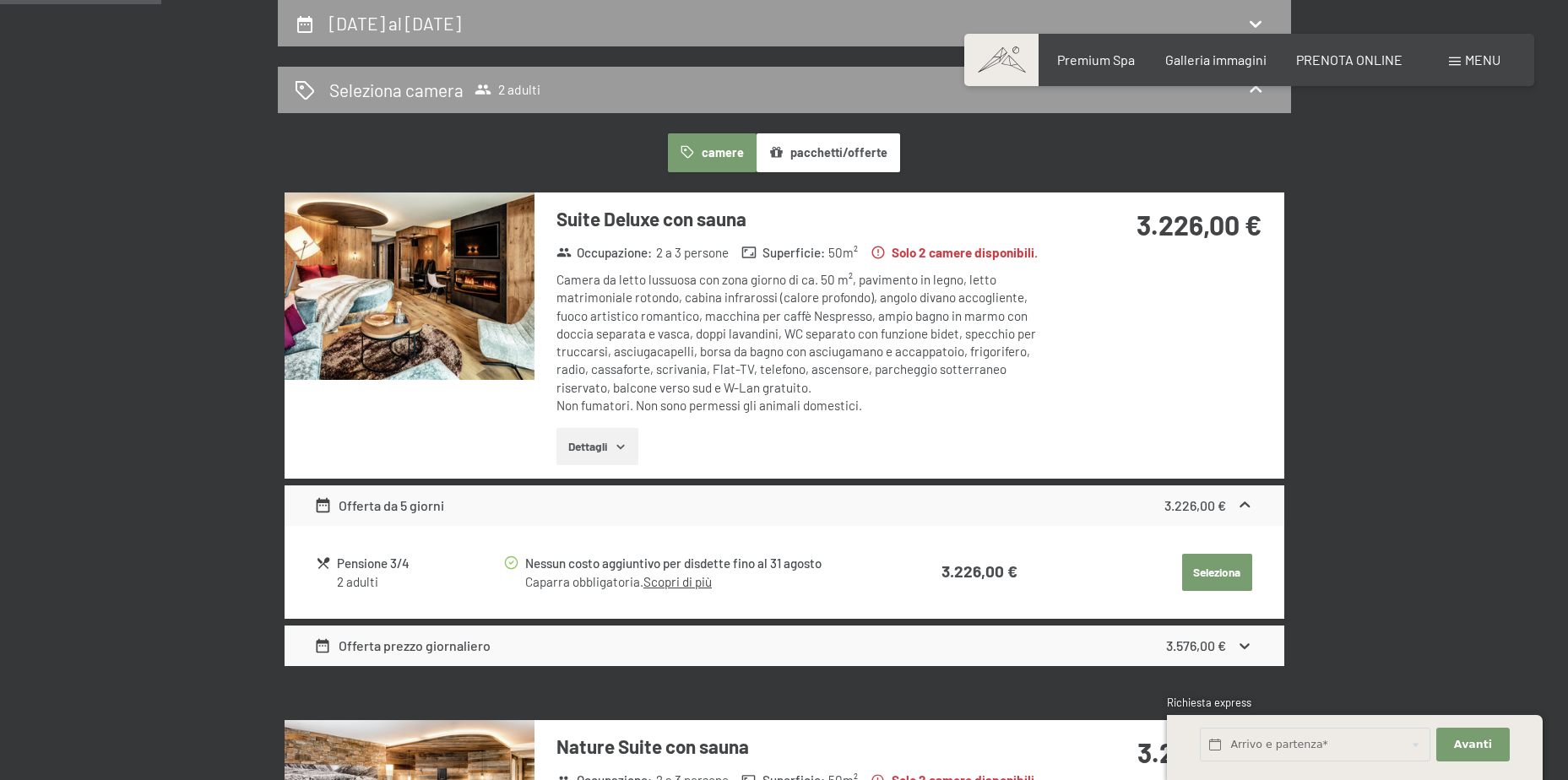
scroll to position [331, 0]
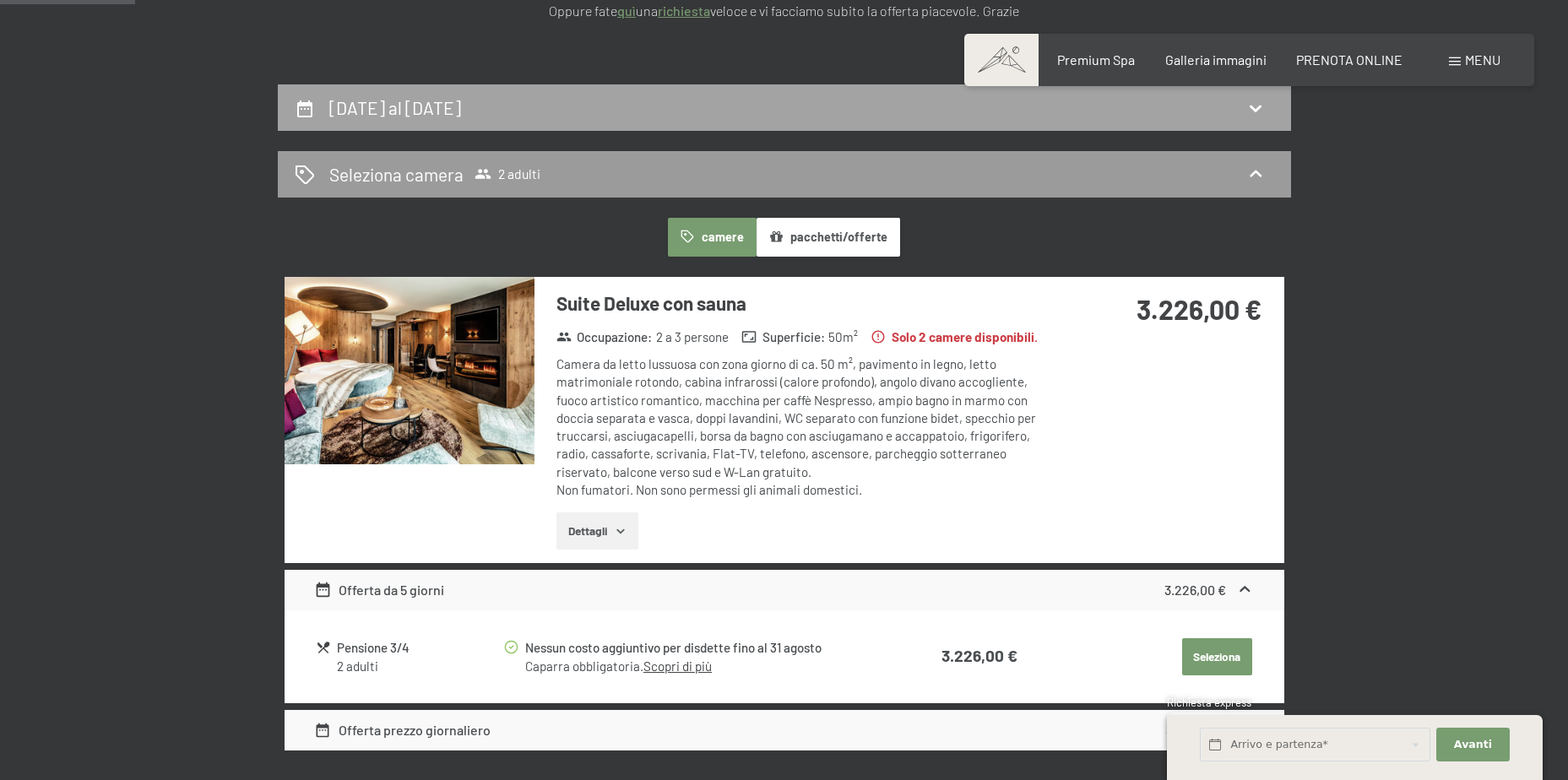
click at [467, 95] on div "20 settembre al 26 settembre 2025" at bounding box center [398, 107] width 139 height 25
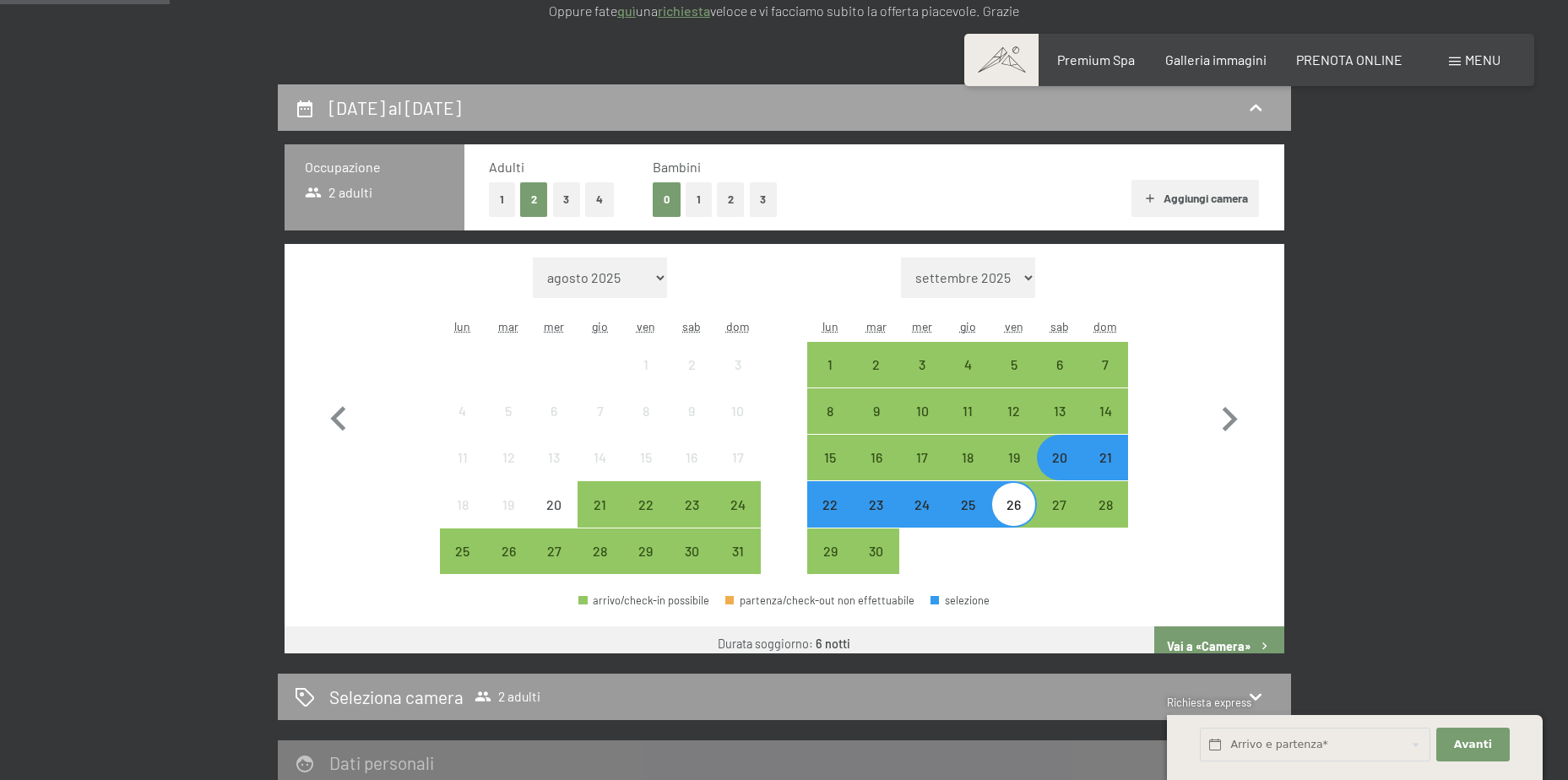
scroll to position [416, 0]
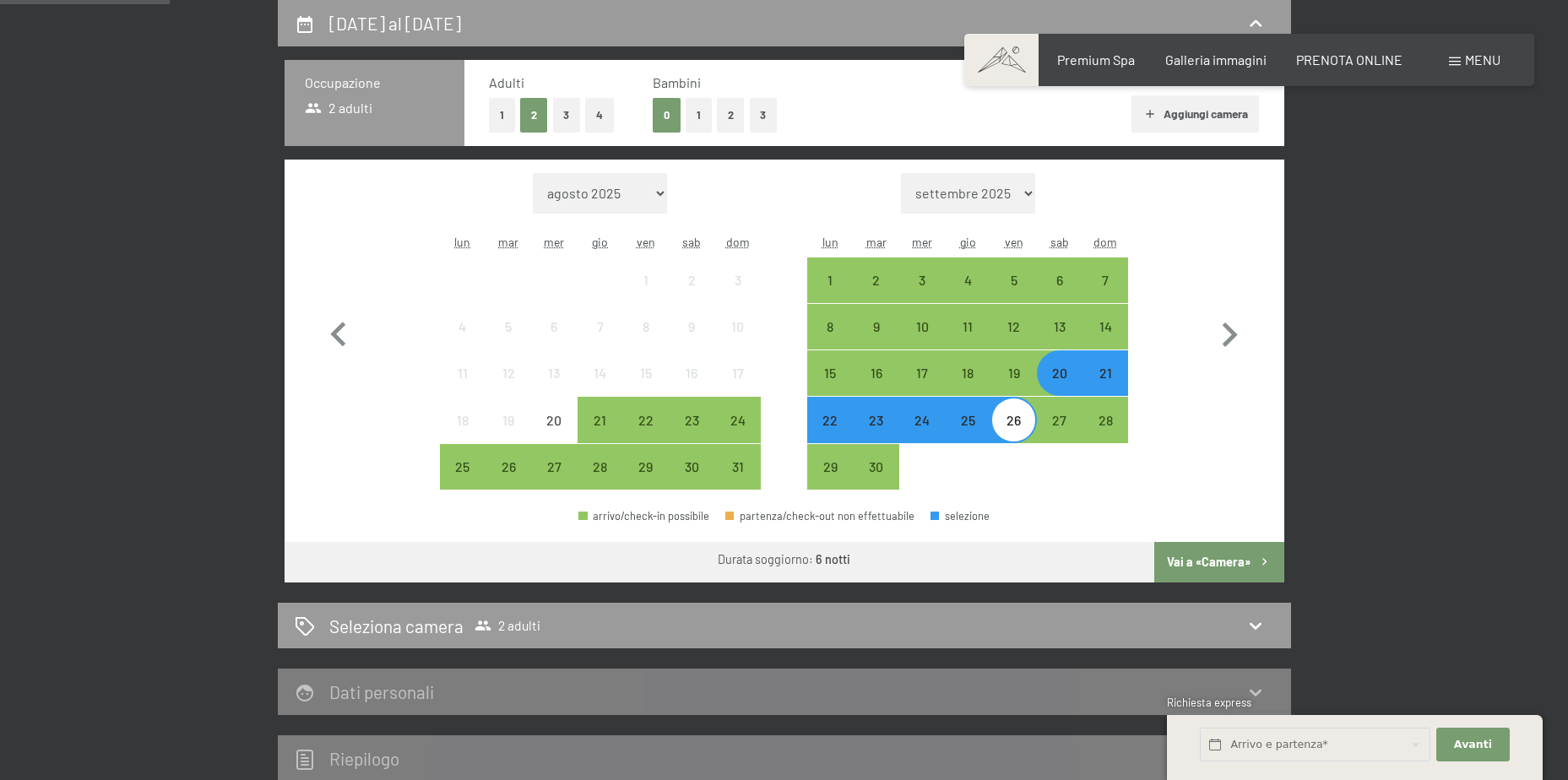
click at [1069, 379] on div "20" at bounding box center [1060, 387] width 42 height 42
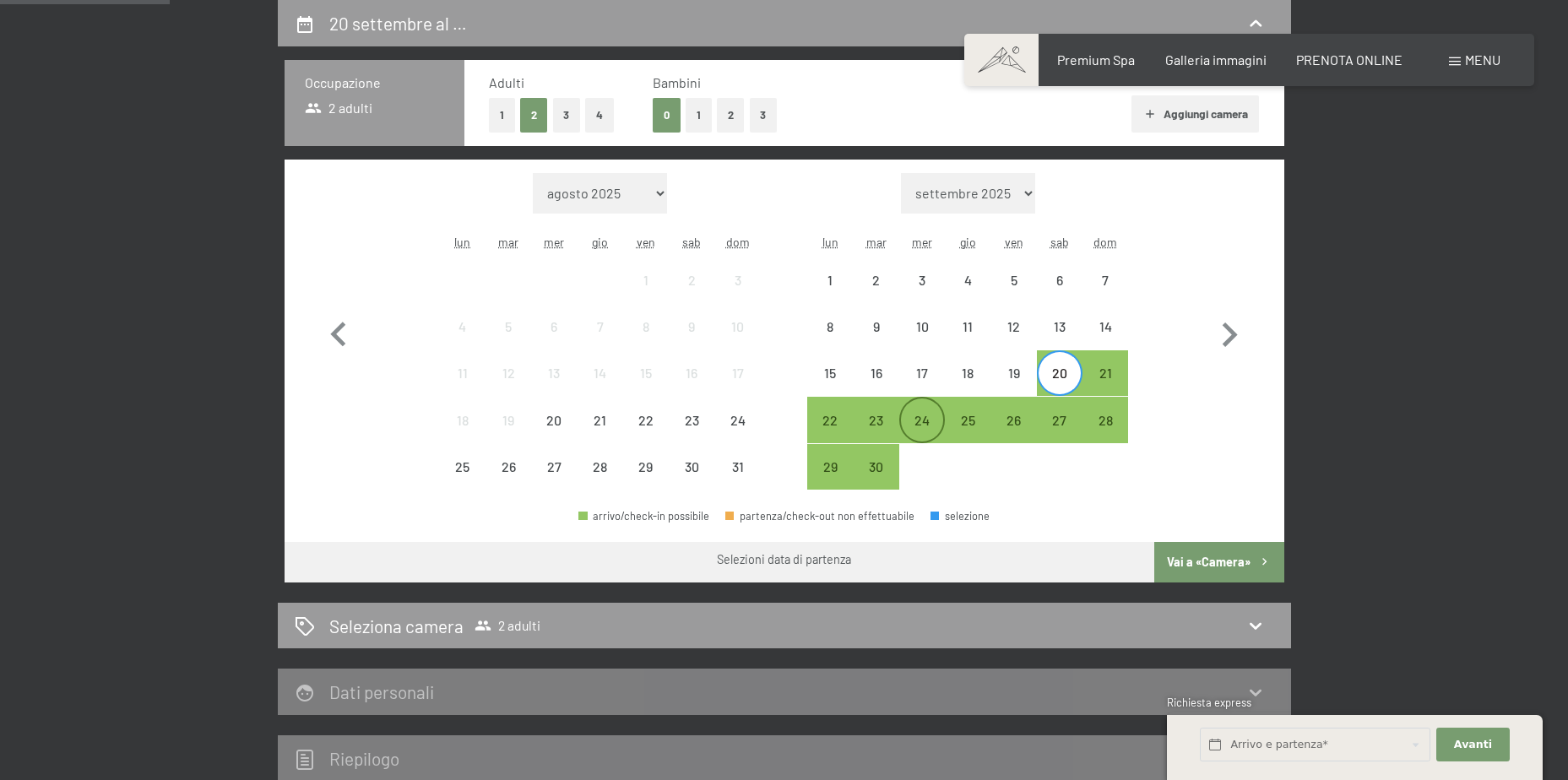
click at [926, 425] on div "24" at bounding box center [922, 435] width 42 height 42
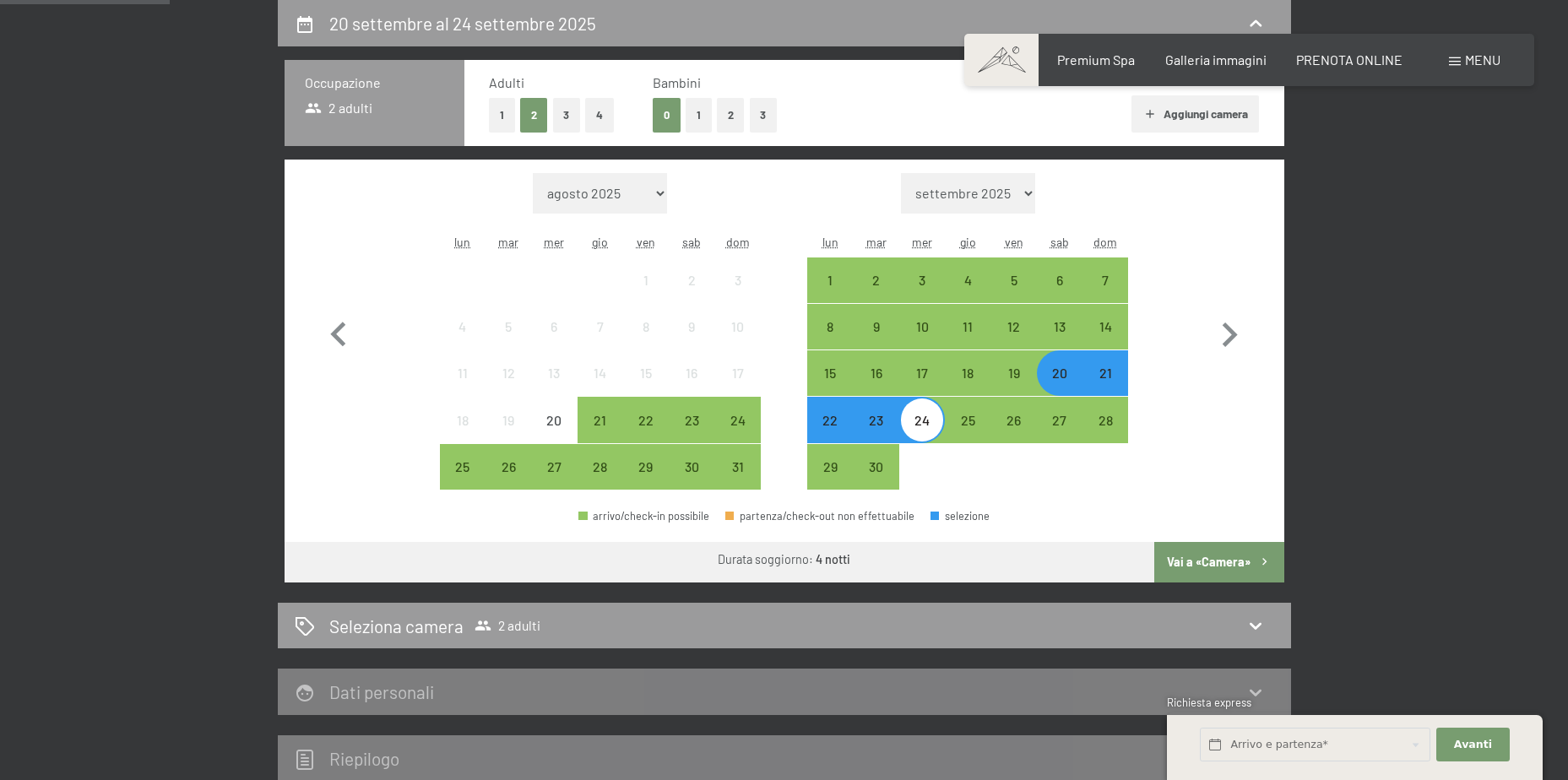
click at [1217, 558] on button "Vai a «Camera»" at bounding box center [1219, 562] width 129 height 41
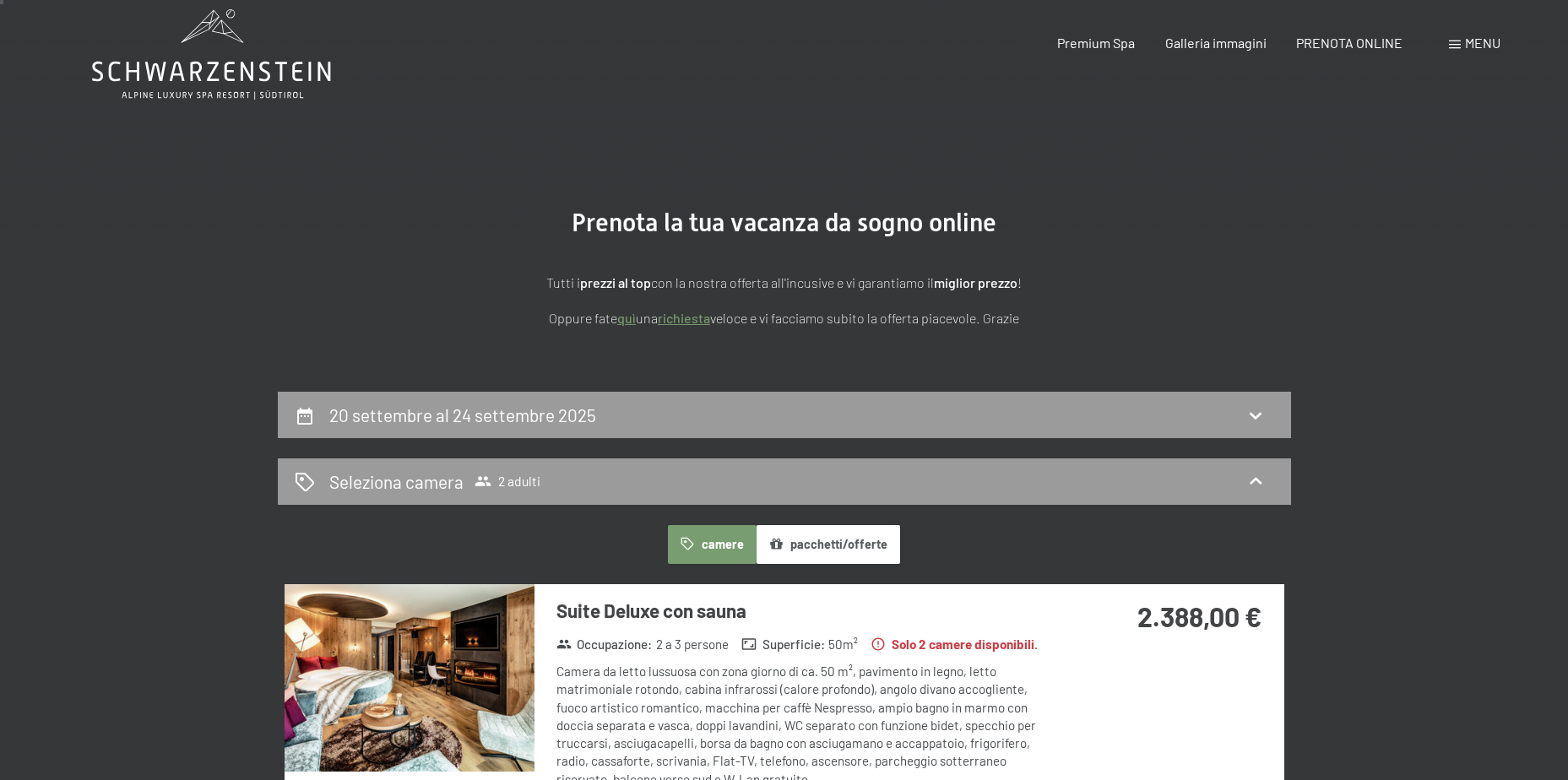
scroll to position [0, 0]
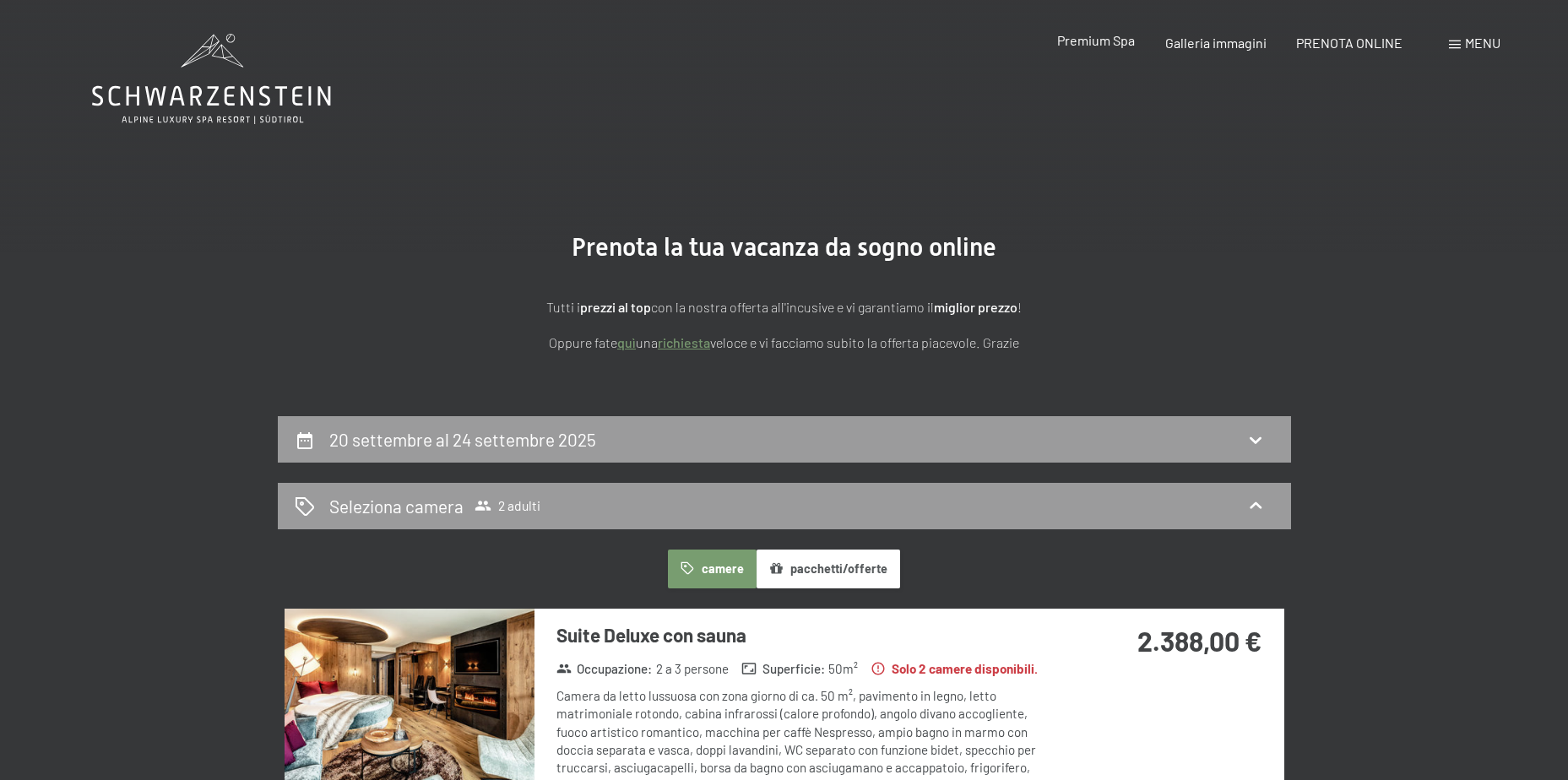
click at [1105, 43] on span "Premium Spa" at bounding box center [1095, 40] width 77 height 16
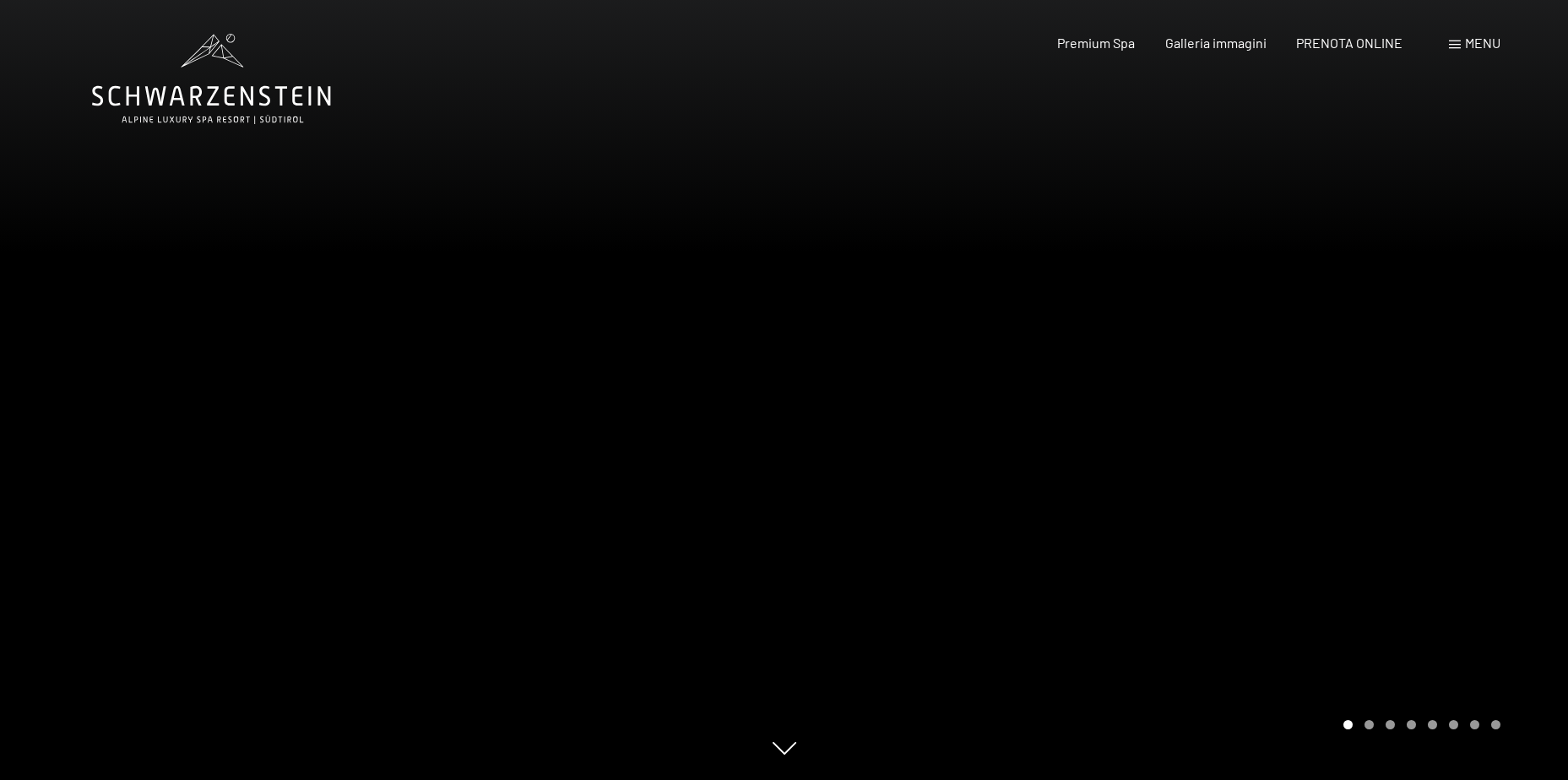
click at [1509, 433] on div at bounding box center [1176, 390] width 784 height 780
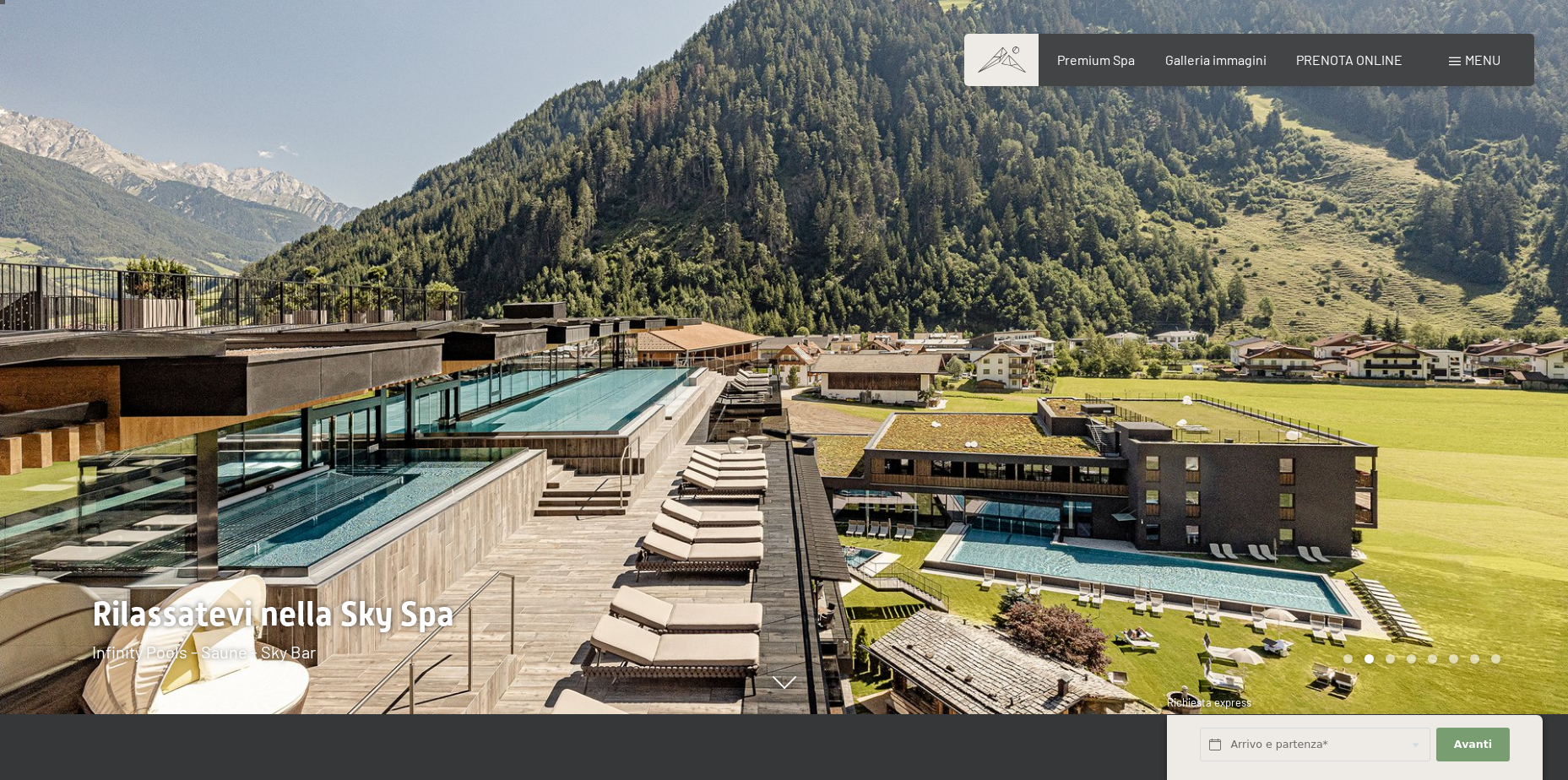
scroll to position [84, 0]
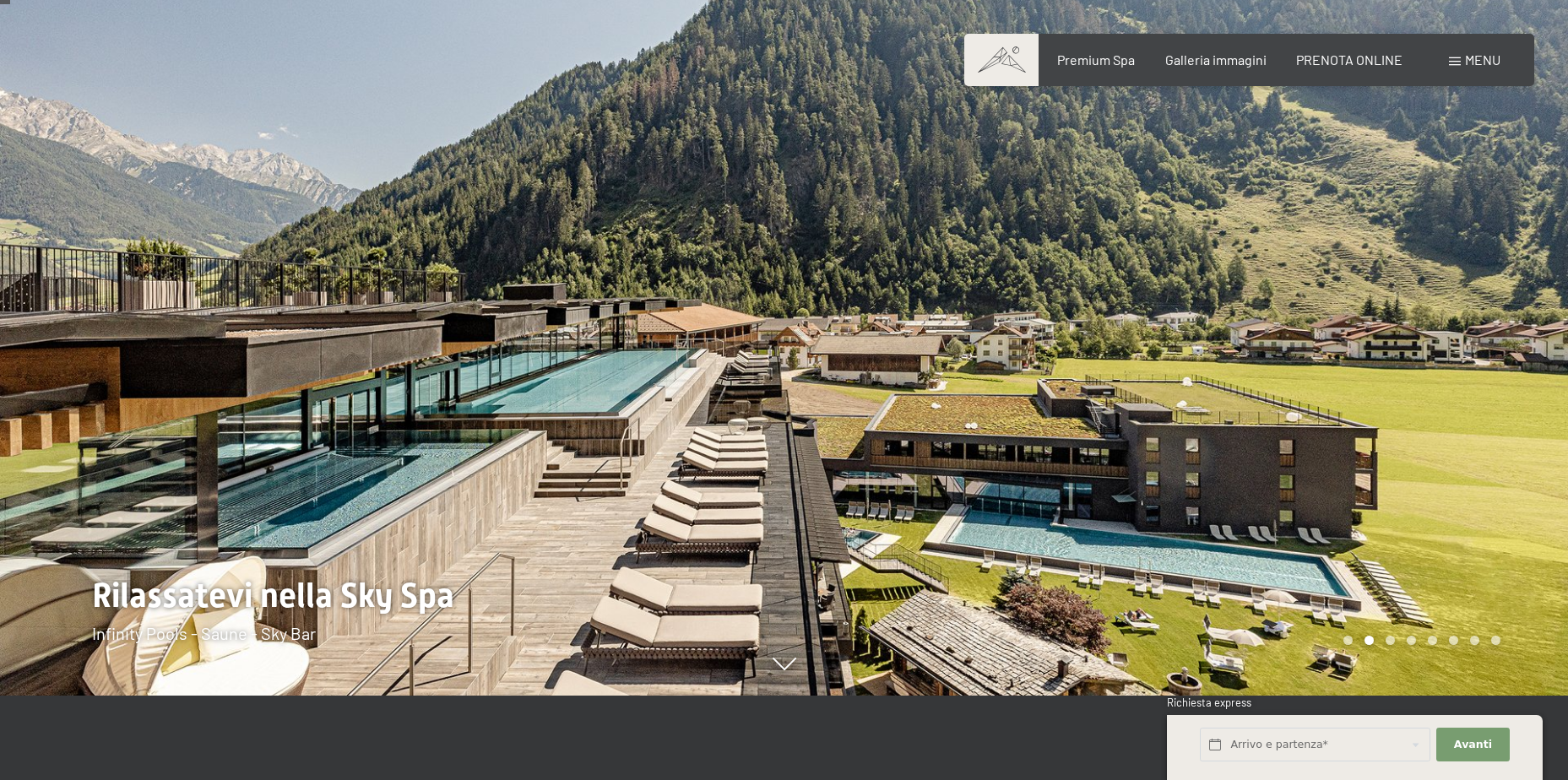
click at [1503, 376] on div at bounding box center [1176, 306] width 784 height 780
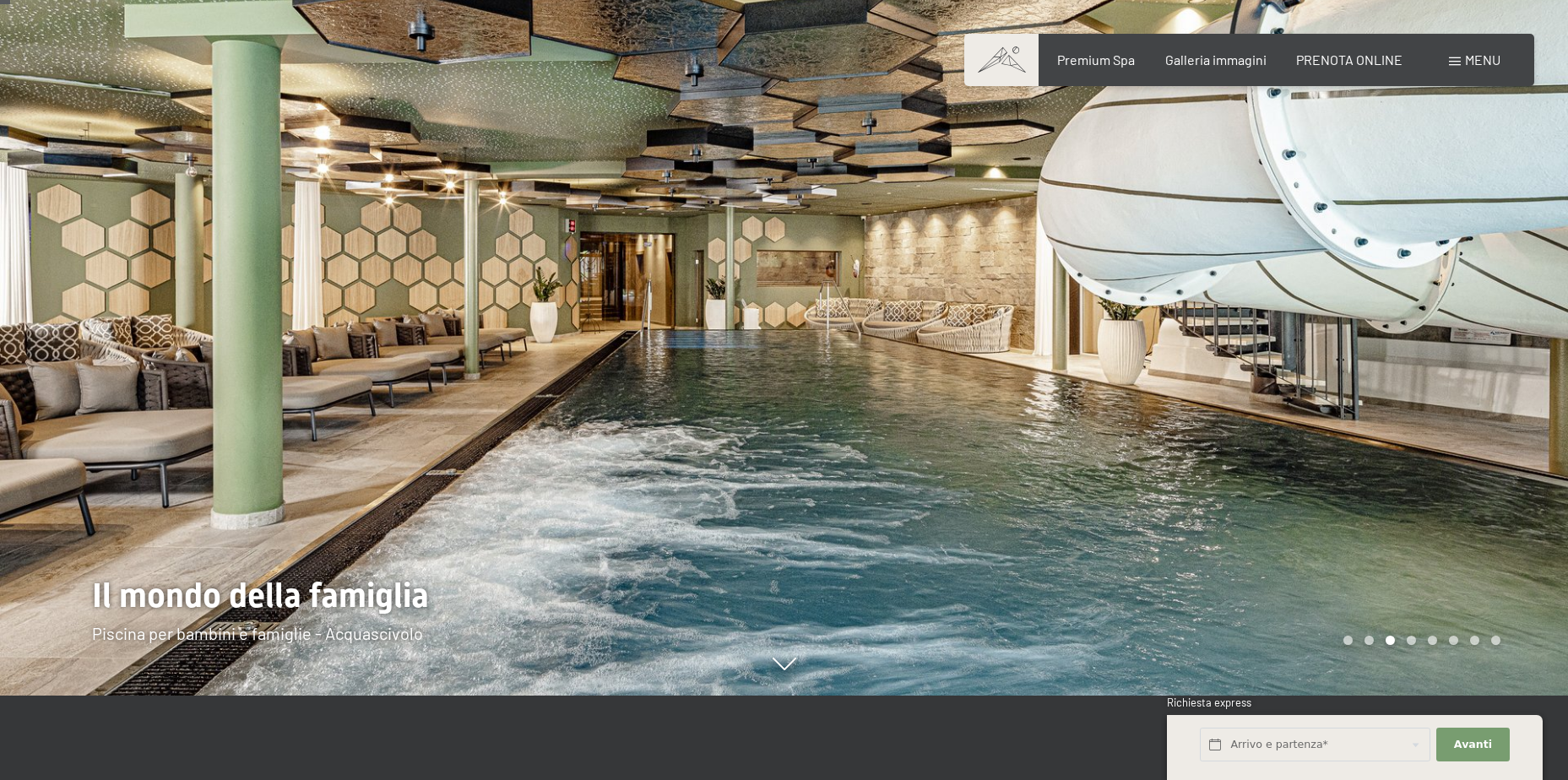
click at [1503, 372] on div at bounding box center [1176, 306] width 784 height 780
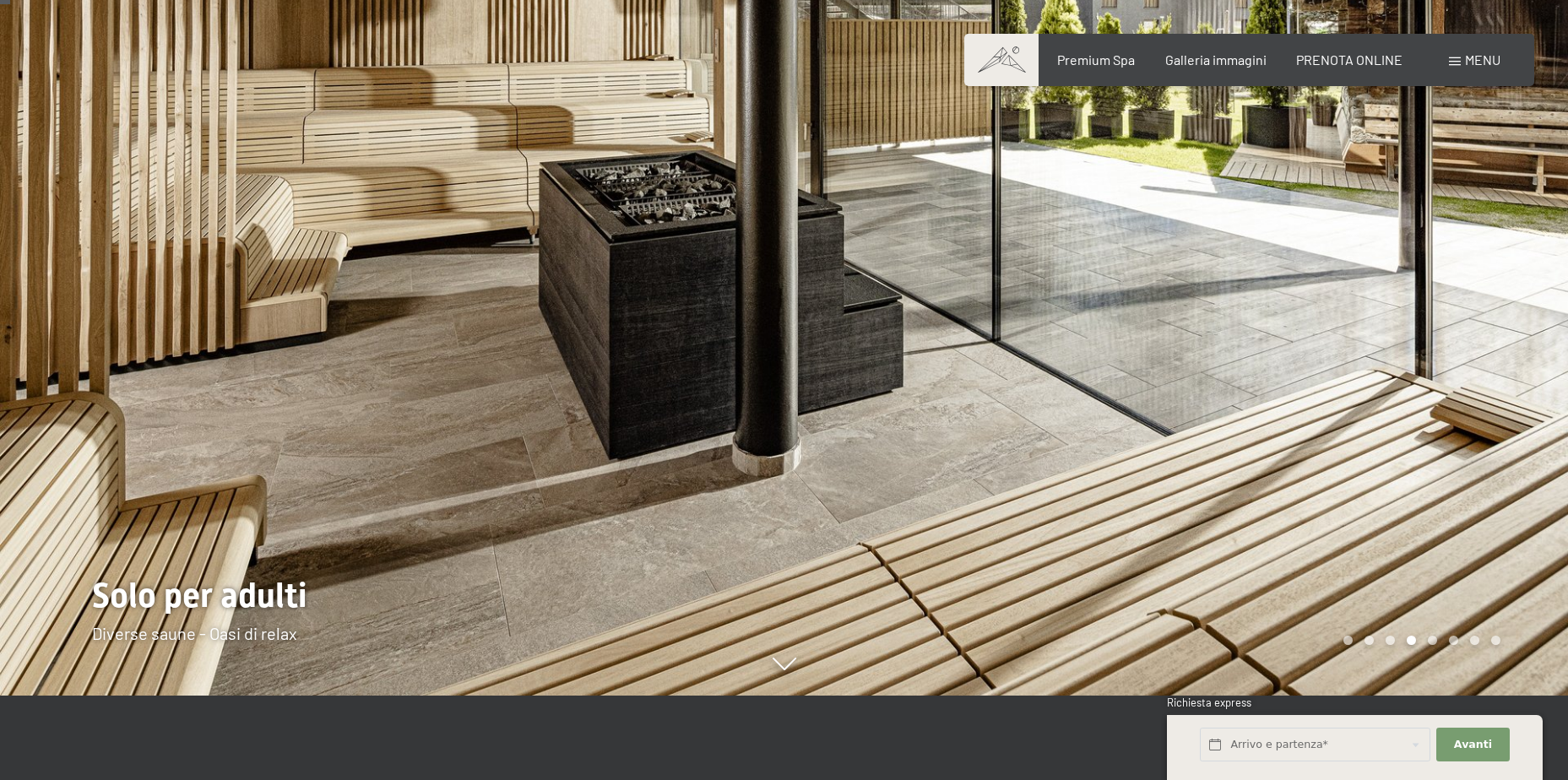
click at [1505, 370] on div at bounding box center [1176, 306] width 784 height 780
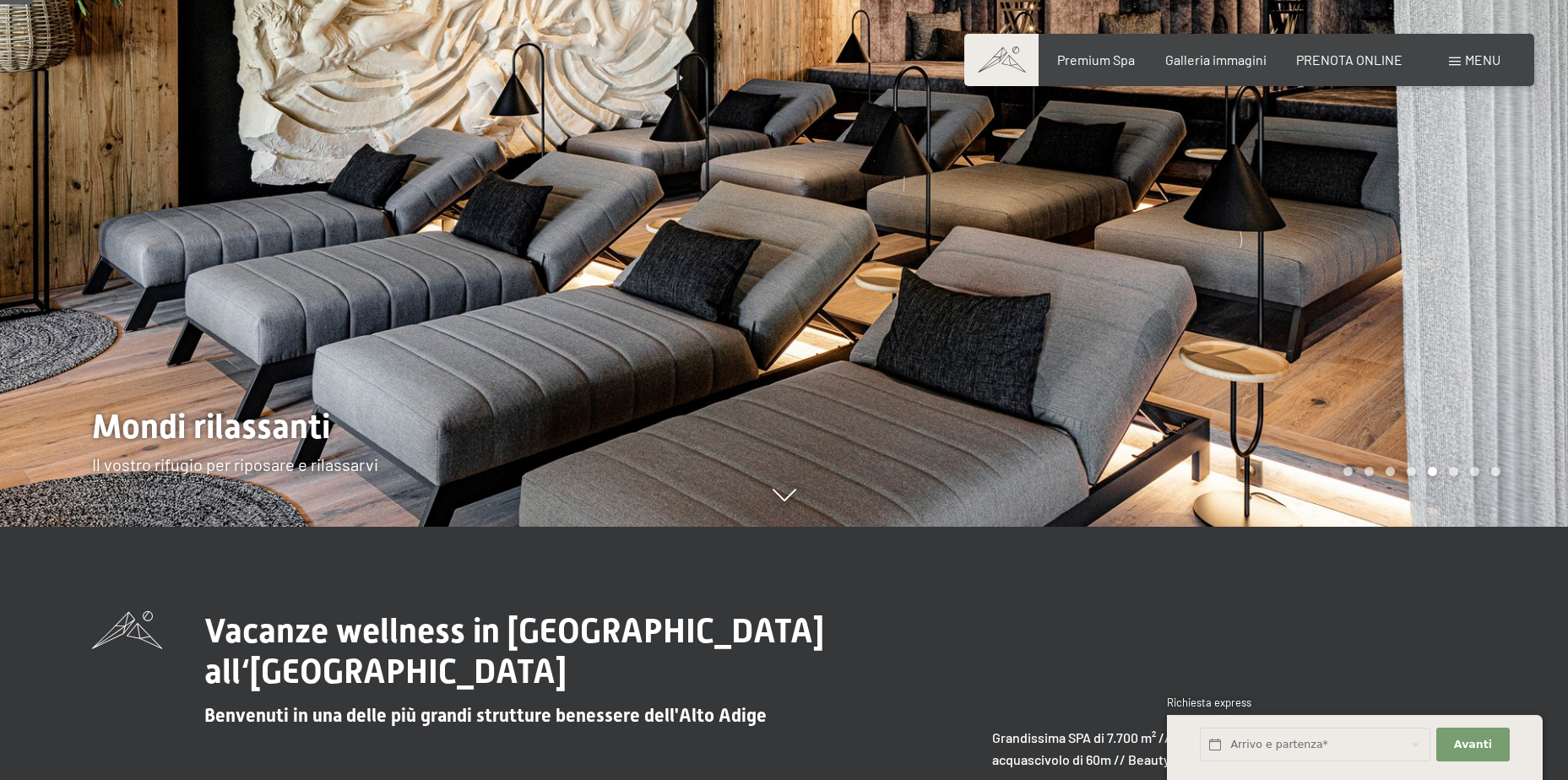
click at [1498, 295] on div at bounding box center [1176, 137] width 784 height 780
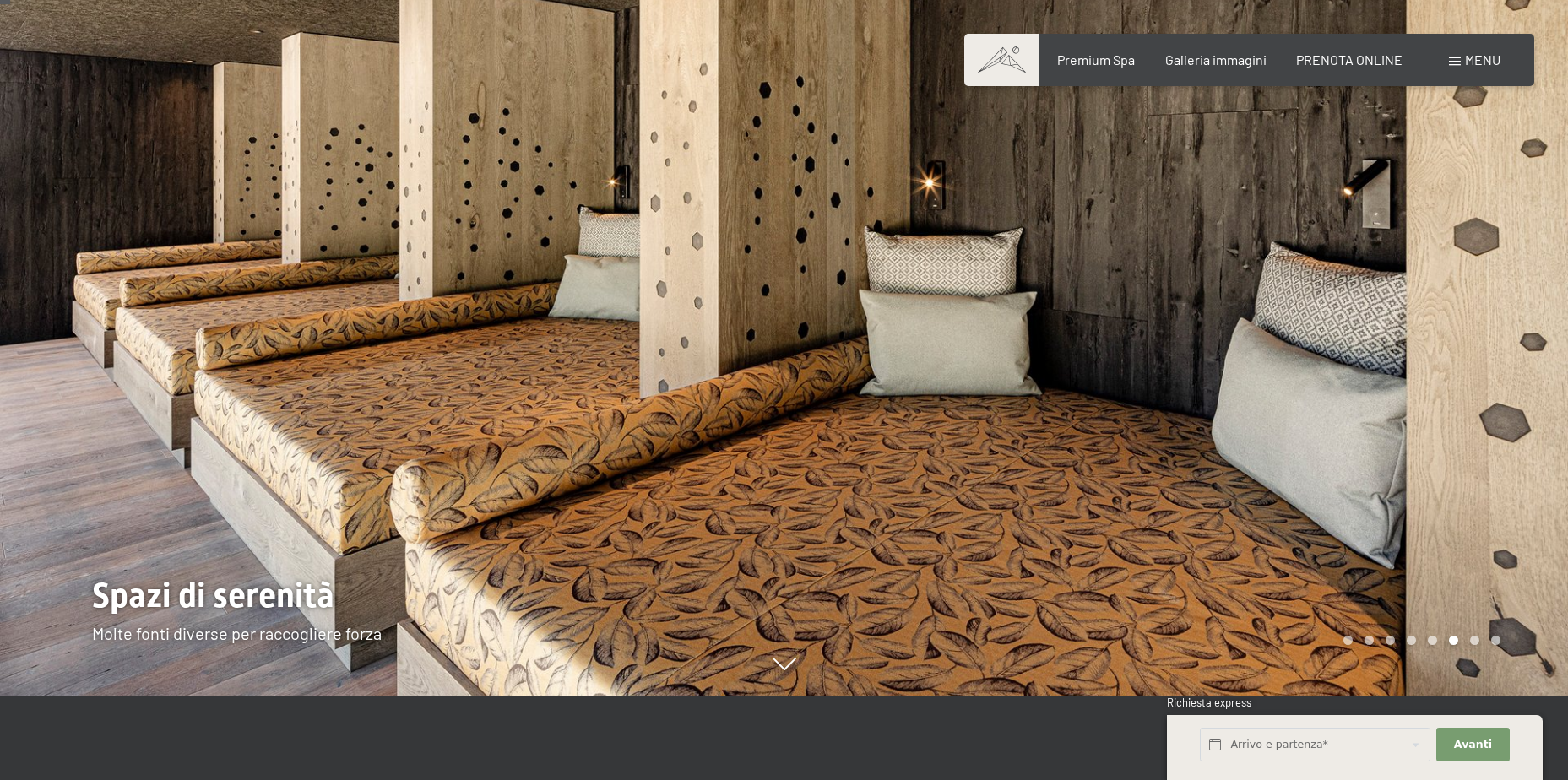
click at [1497, 295] on div at bounding box center [1176, 306] width 784 height 780
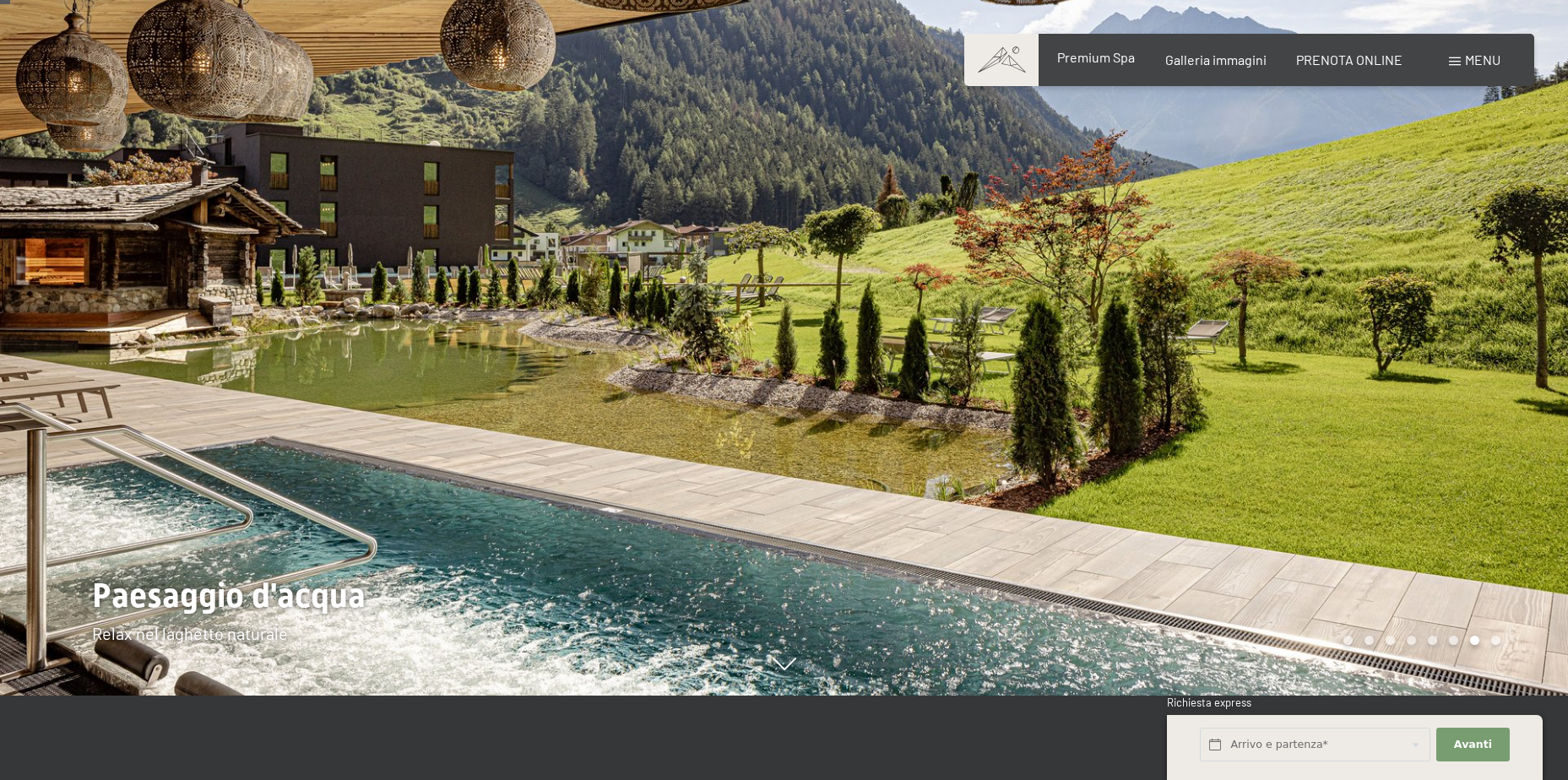
click at [1098, 56] on span "Premium Spa" at bounding box center [1095, 57] width 77 height 16
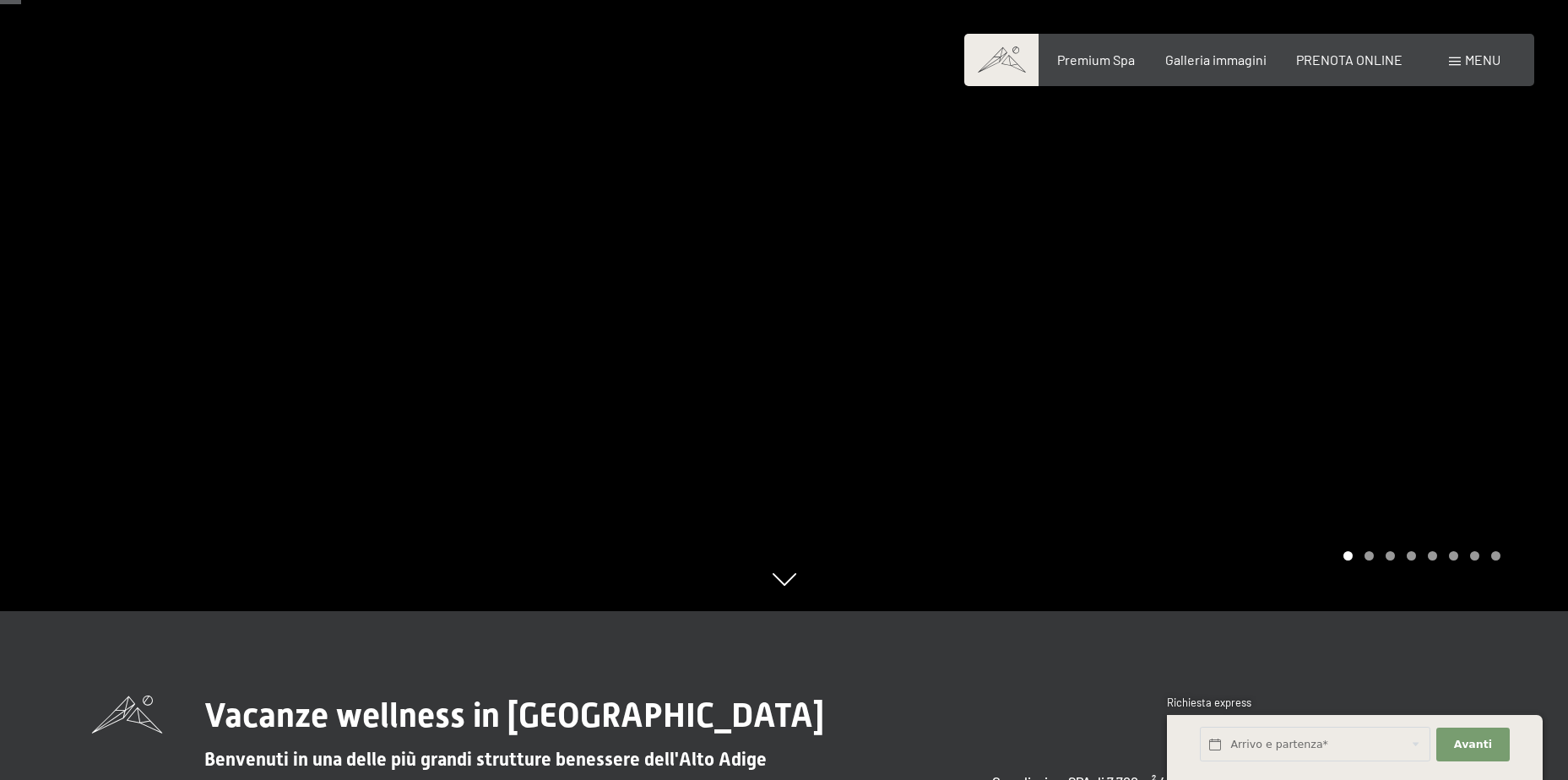
click at [1463, 308] on div at bounding box center [1176, 221] width 784 height 780
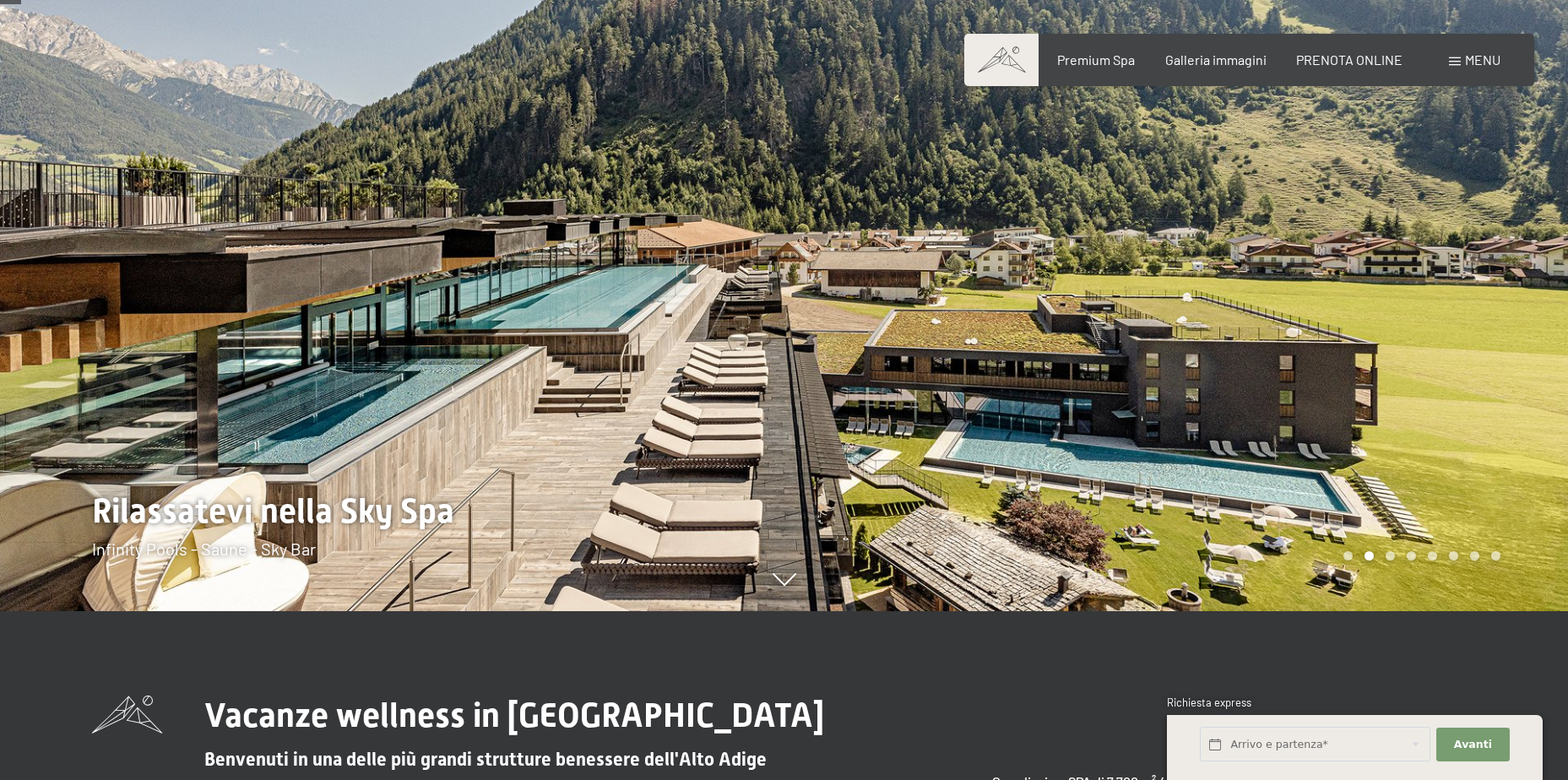
click at [1451, 311] on div at bounding box center [1176, 221] width 784 height 780
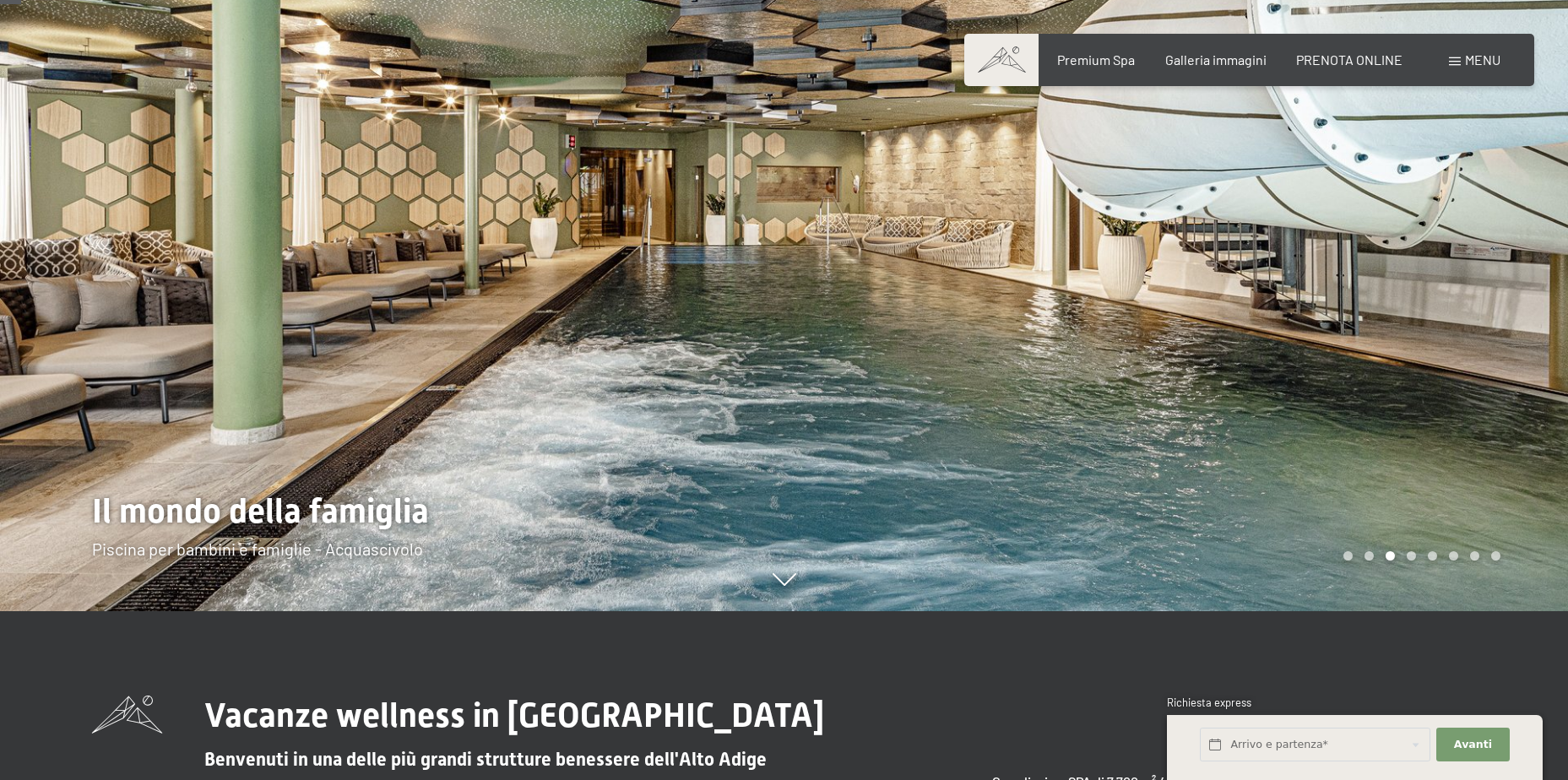
click at [1429, 348] on div at bounding box center [1176, 221] width 784 height 780
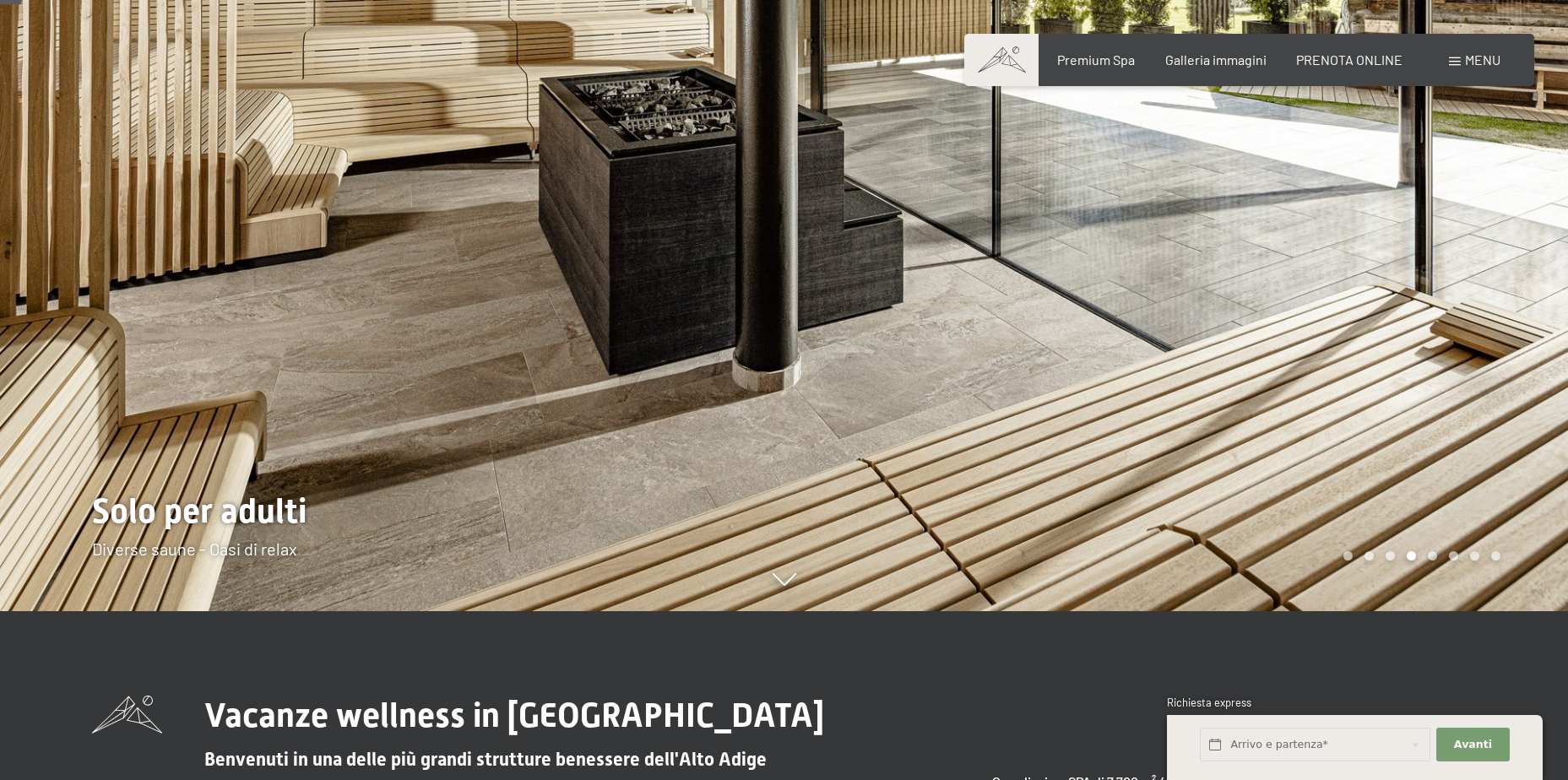
click at [1429, 348] on div at bounding box center [1176, 221] width 784 height 780
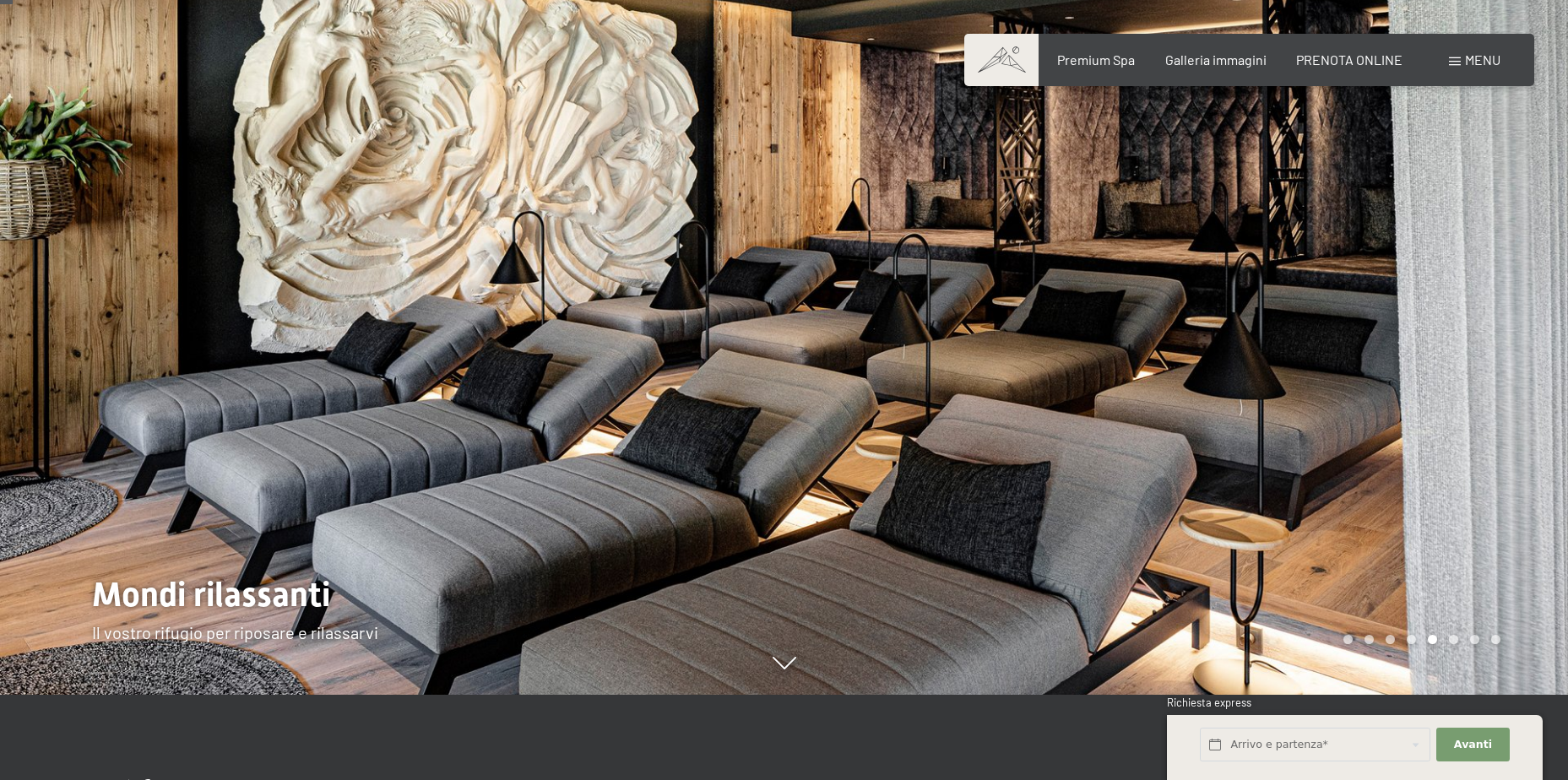
scroll to position [84, 0]
click at [1430, 379] on div at bounding box center [1176, 306] width 784 height 780
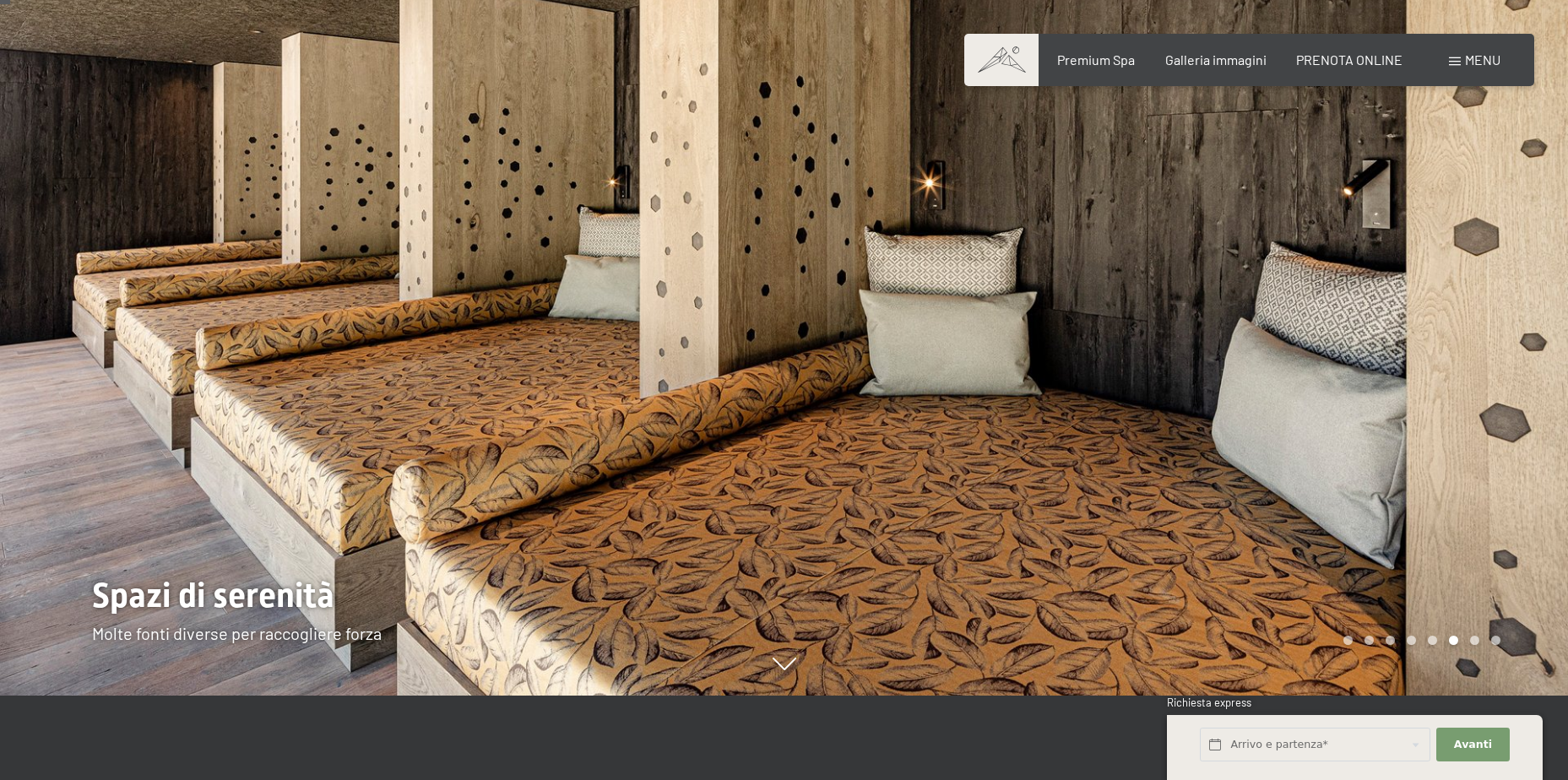
click at [1430, 379] on div at bounding box center [1176, 306] width 784 height 780
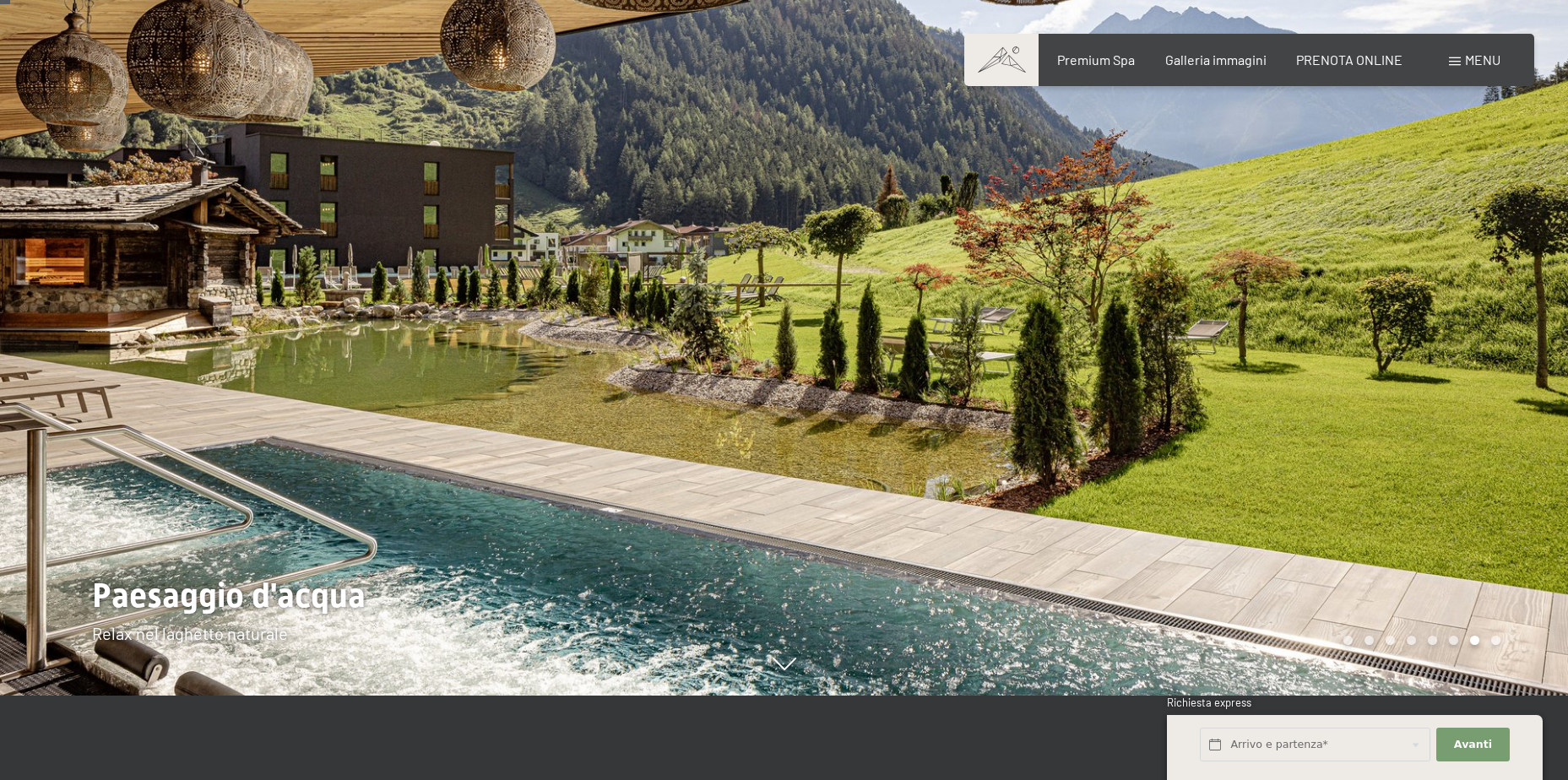
click at [1430, 379] on div at bounding box center [1176, 306] width 784 height 780
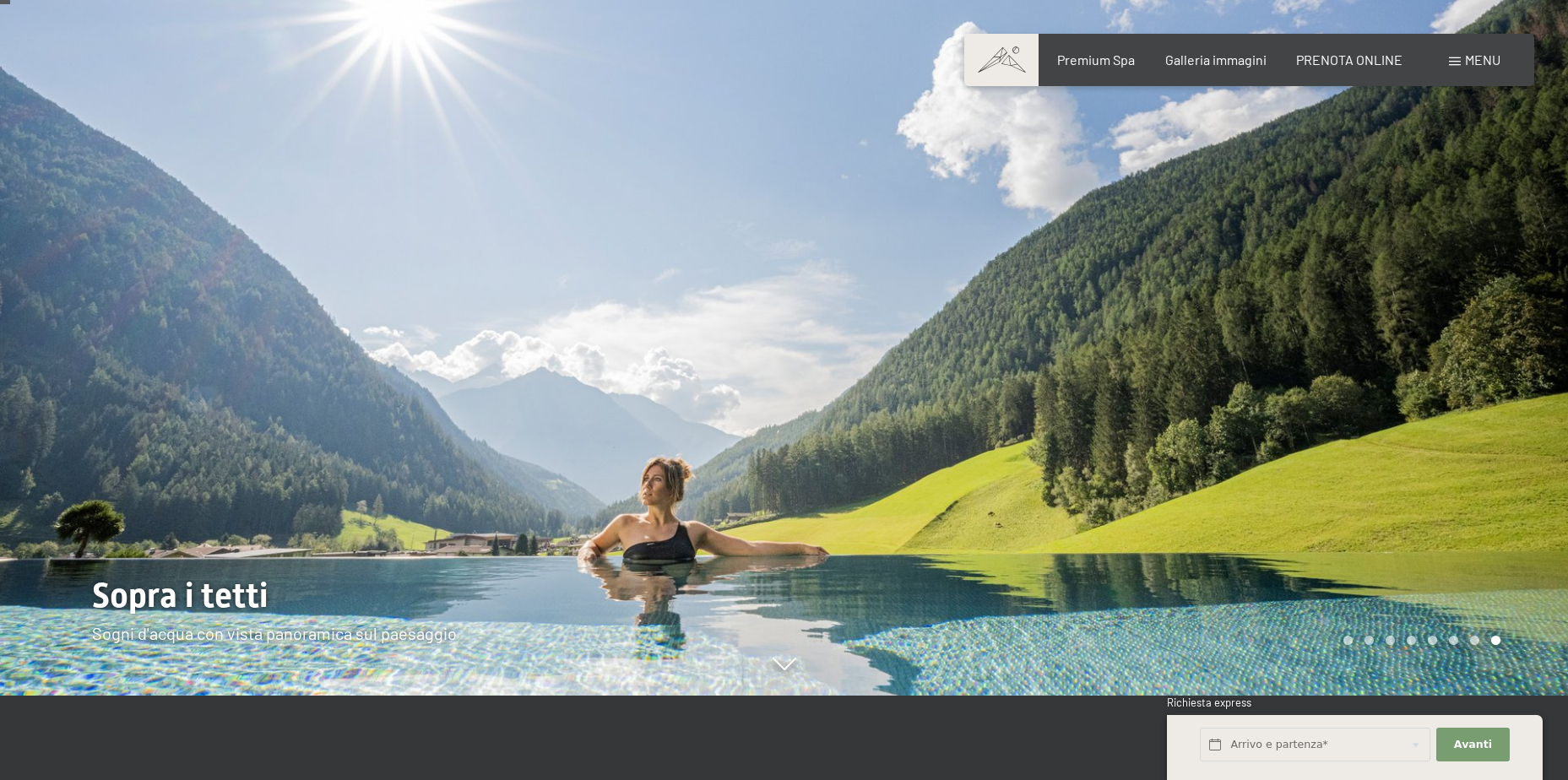
click at [1432, 379] on div at bounding box center [1176, 306] width 784 height 780
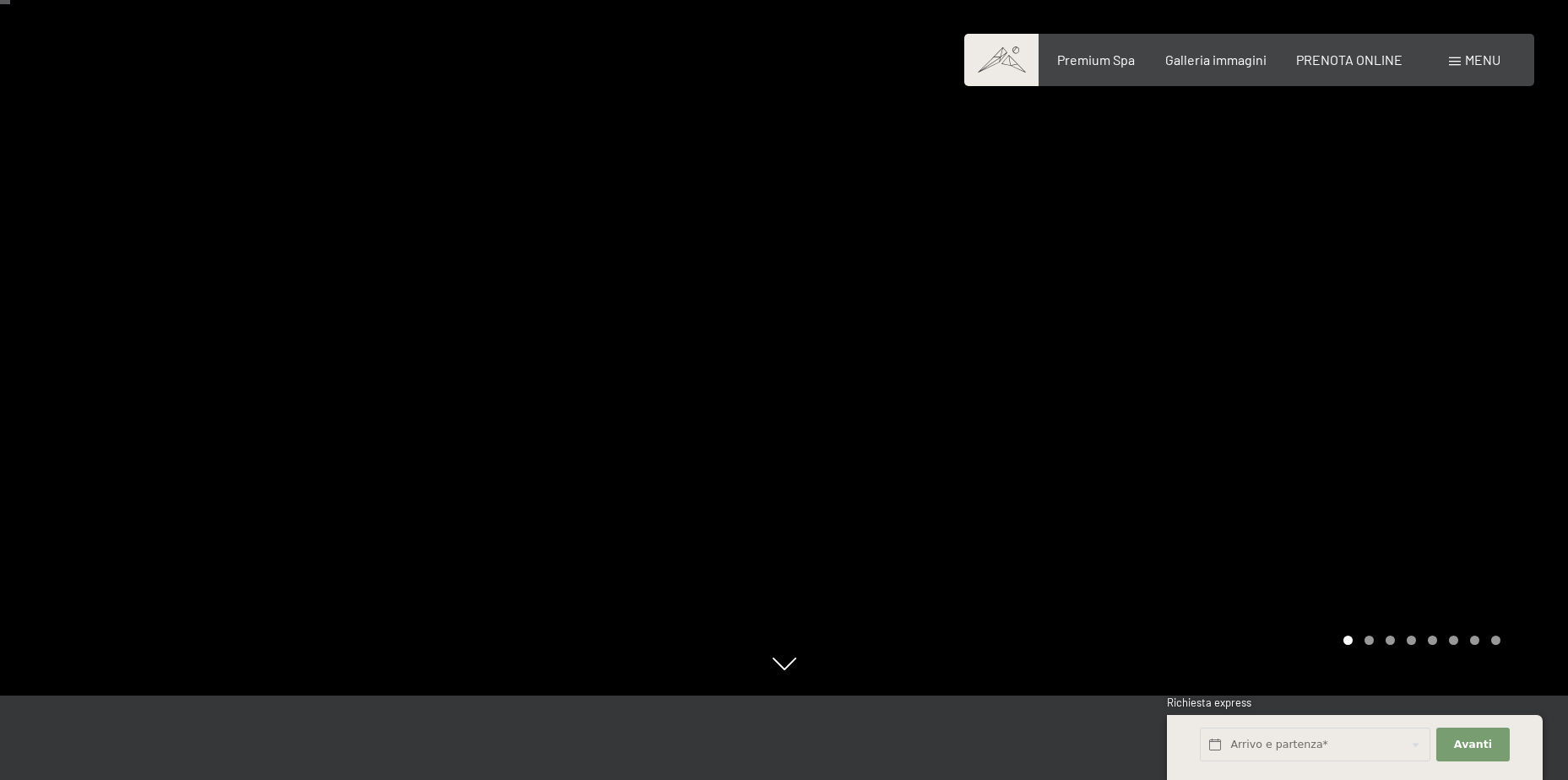
click at [1432, 379] on div at bounding box center [1176, 306] width 784 height 780
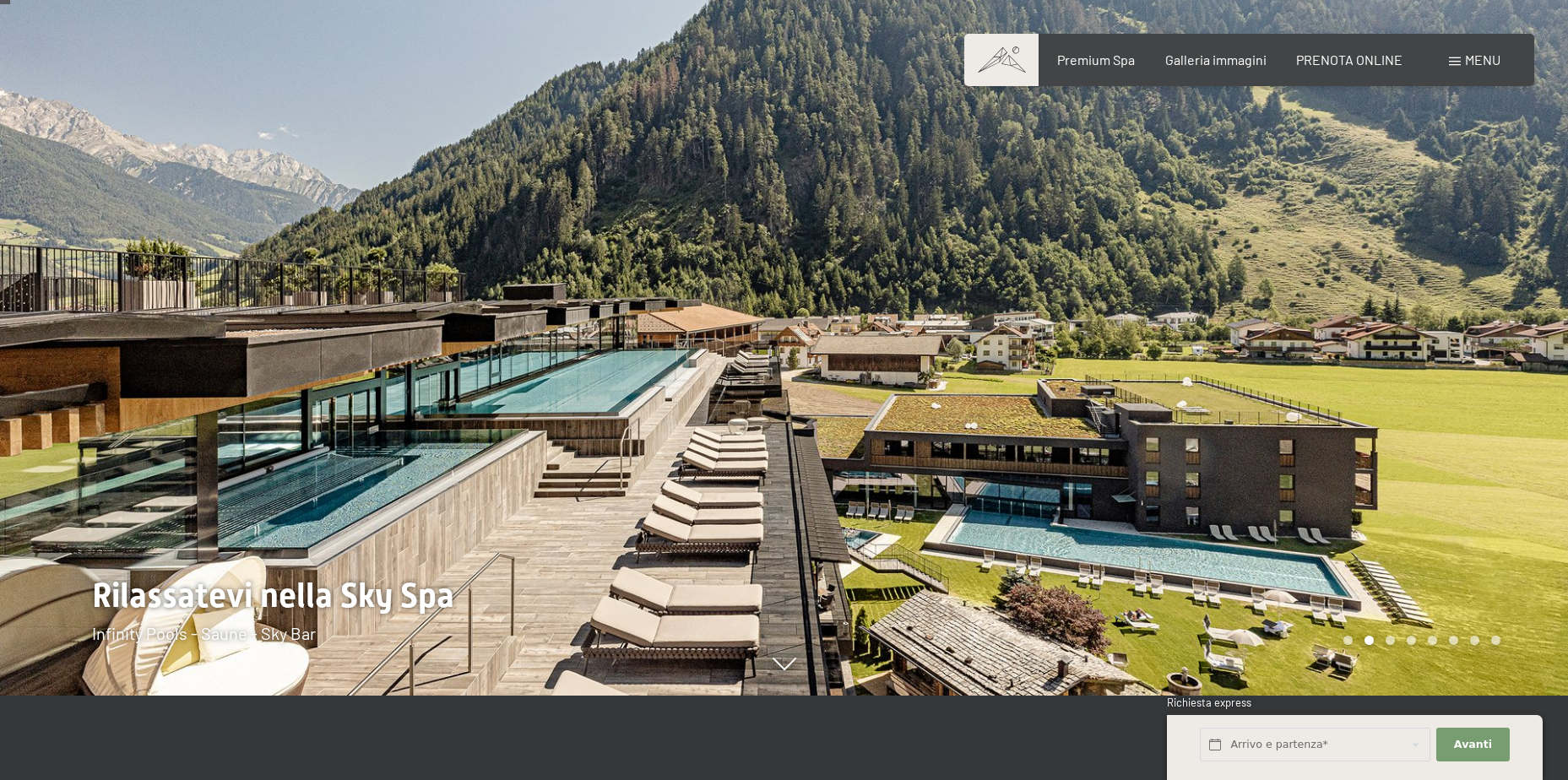
click at [1432, 379] on div at bounding box center [1176, 306] width 784 height 780
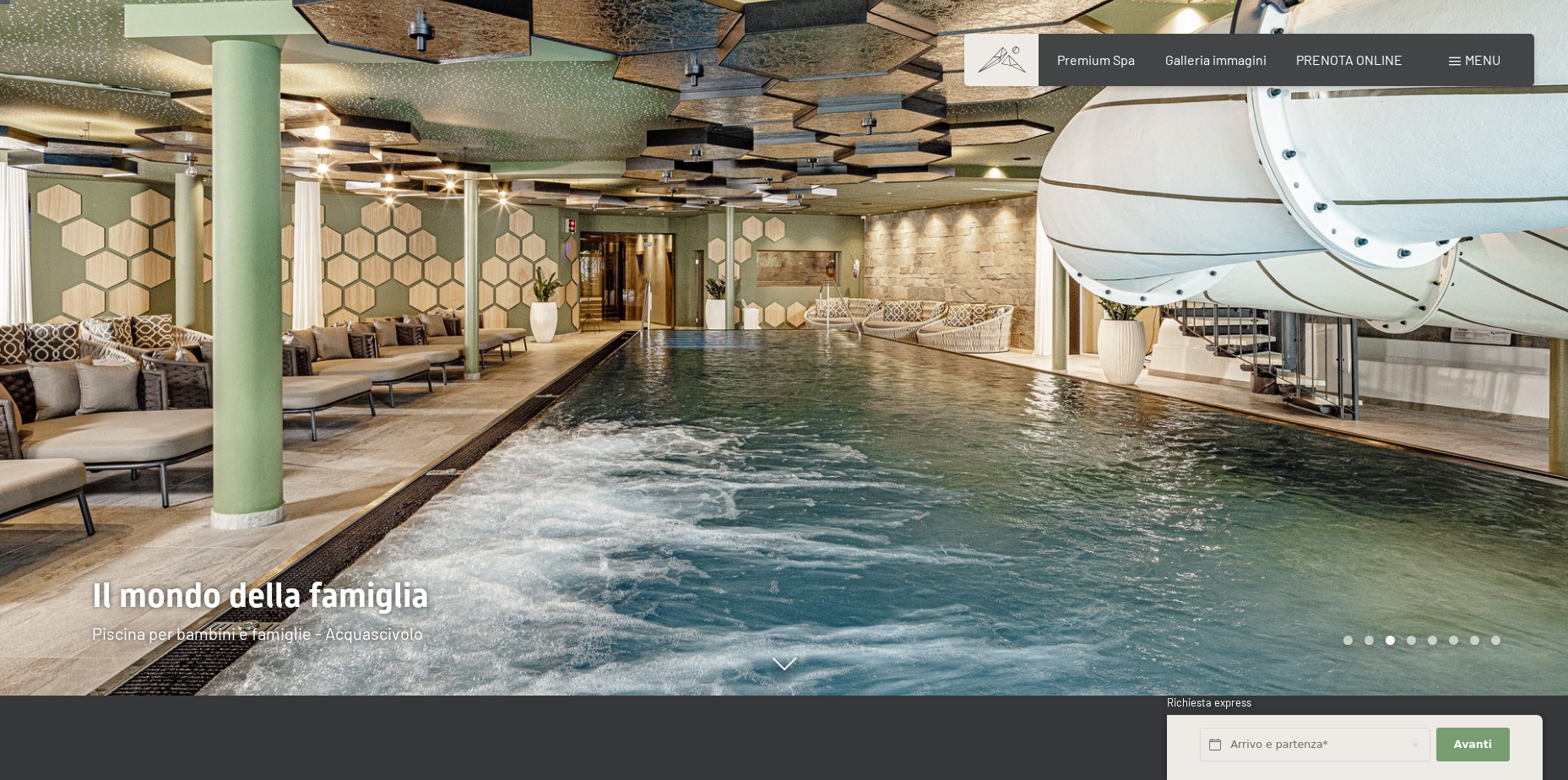
click at [1432, 379] on div at bounding box center [1176, 306] width 784 height 780
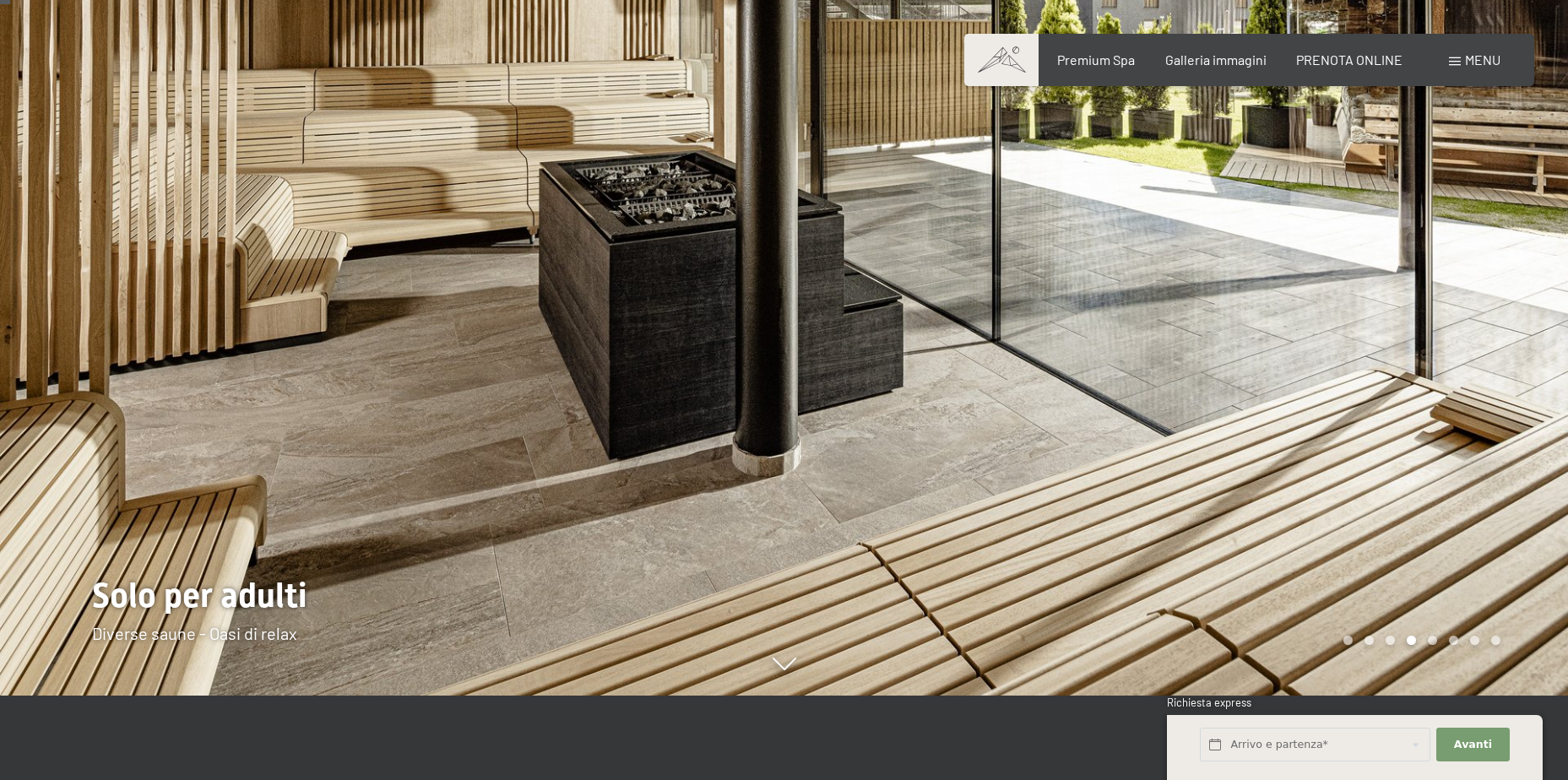
click at [1432, 379] on div at bounding box center [1176, 306] width 784 height 780
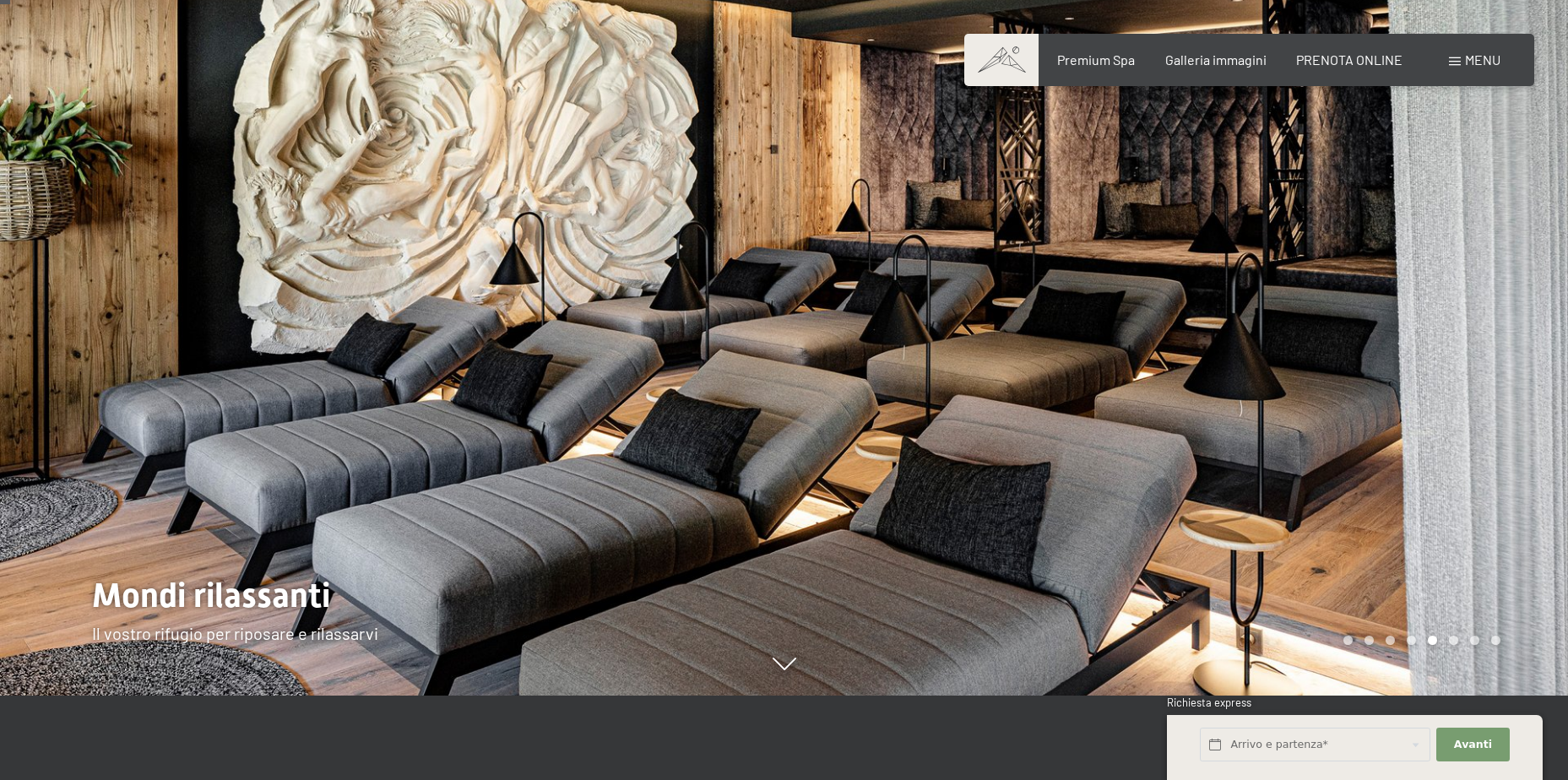
click at [1432, 379] on div at bounding box center [1176, 306] width 784 height 780
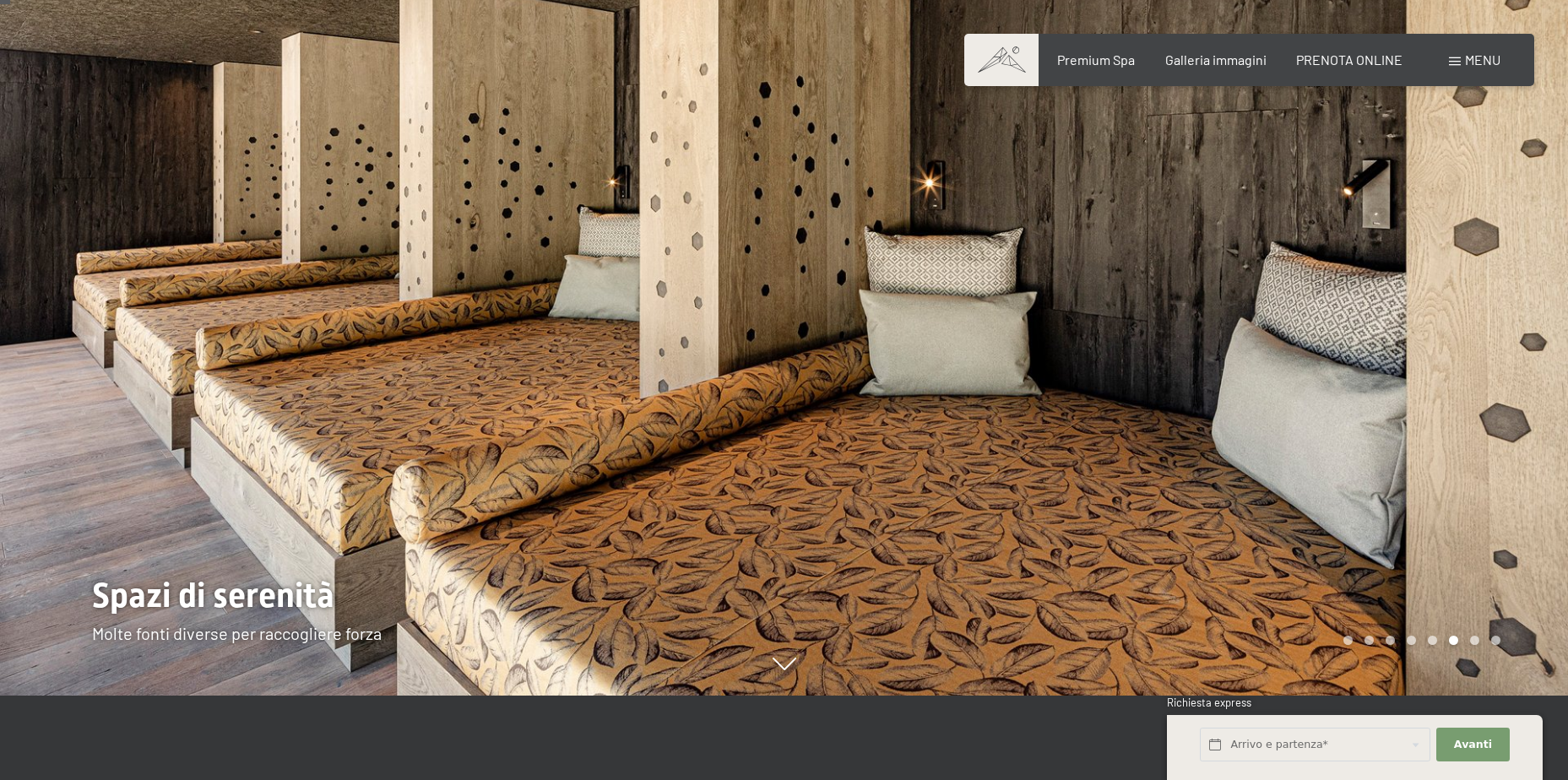
click at [1432, 379] on div at bounding box center [1176, 306] width 784 height 780
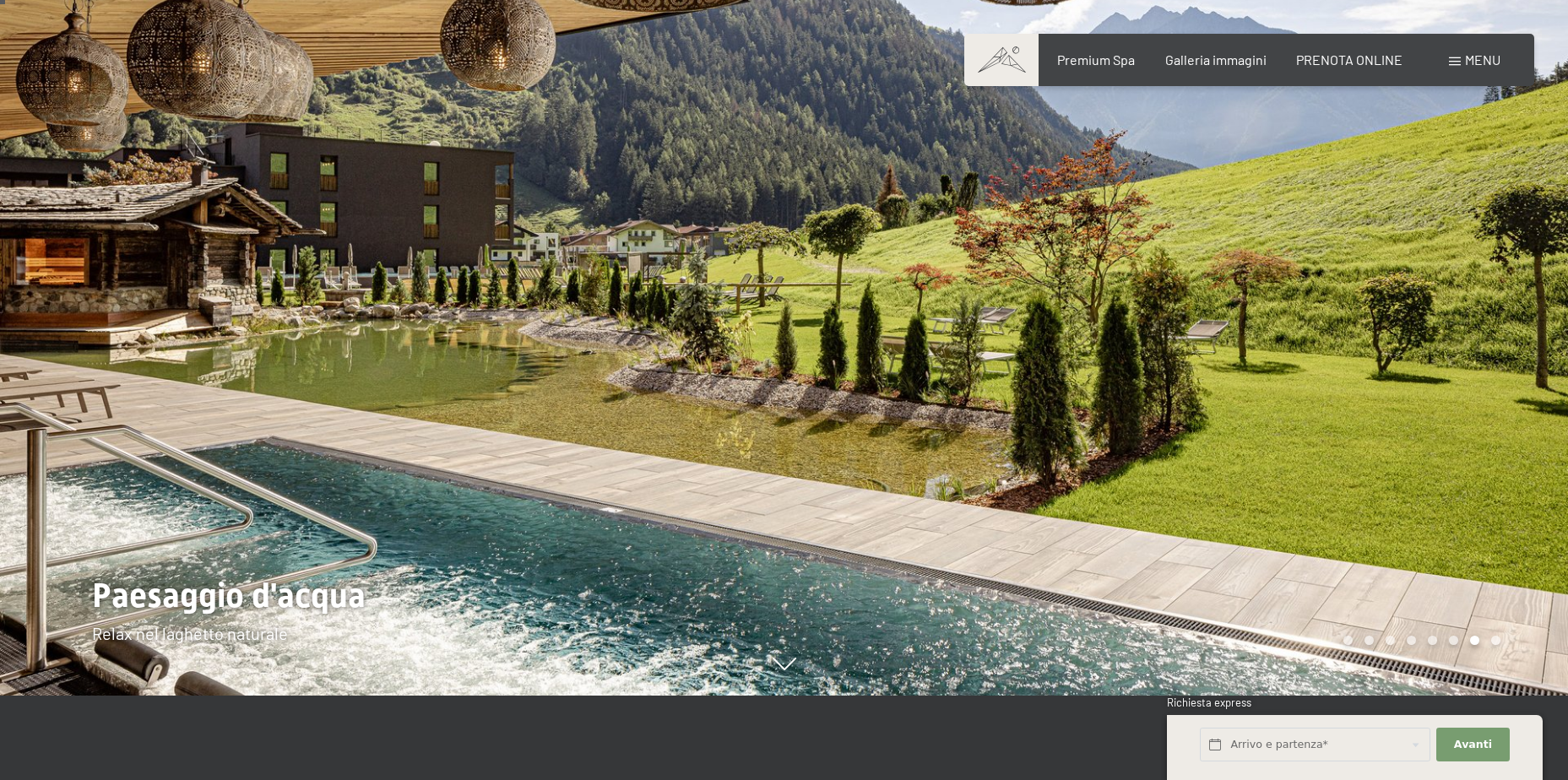
scroll to position [0, 0]
